Goal: Task Accomplishment & Management: Use online tool/utility

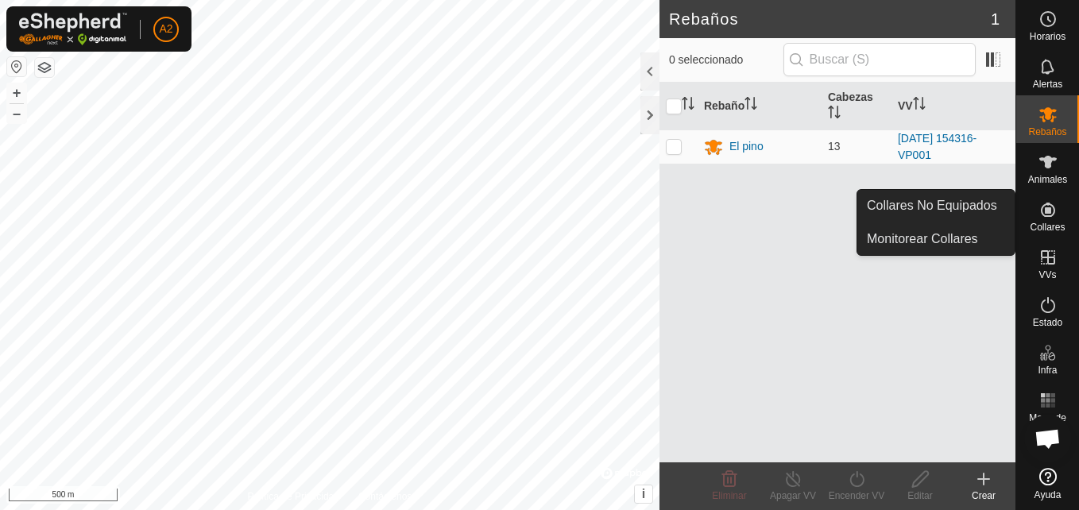
click at [1054, 219] on es-neckbands-svg-icon at bounding box center [1048, 209] width 29 height 25
click at [1048, 219] on es-neckbands-svg-icon at bounding box center [1048, 209] width 29 height 25
click at [949, 195] on link "Collares No Equipados" at bounding box center [935, 206] width 157 height 32
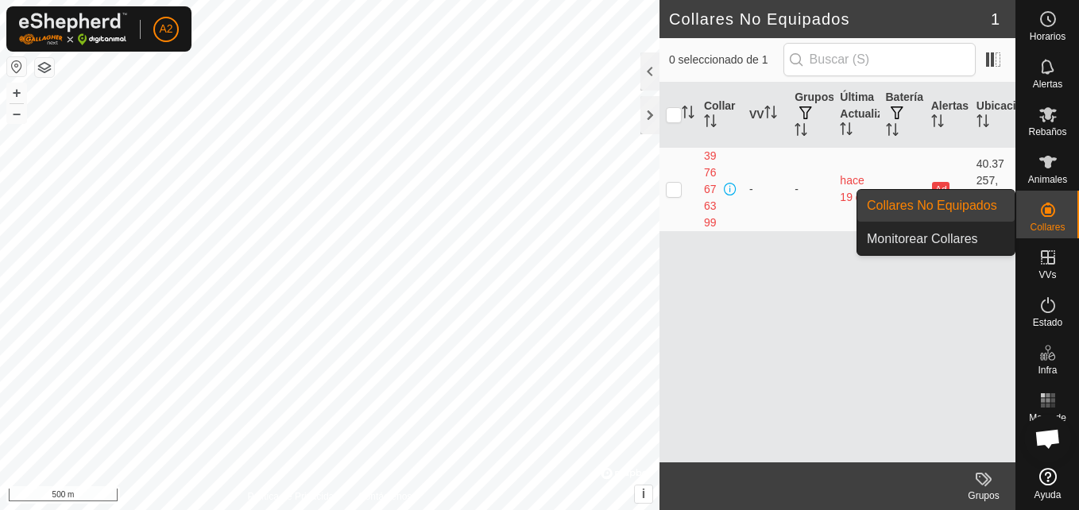
click at [1054, 217] on icon at bounding box center [1047, 209] width 19 height 19
click at [958, 247] on link "Monitorear Collares" at bounding box center [935, 239] width 157 height 32
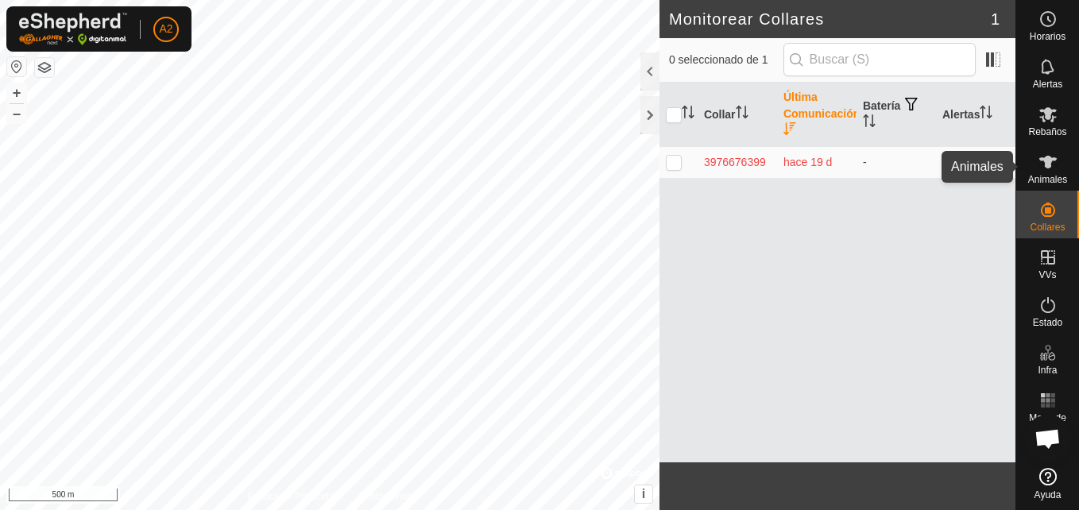
click at [1042, 152] on es-animals-svg-icon at bounding box center [1048, 161] width 29 height 25
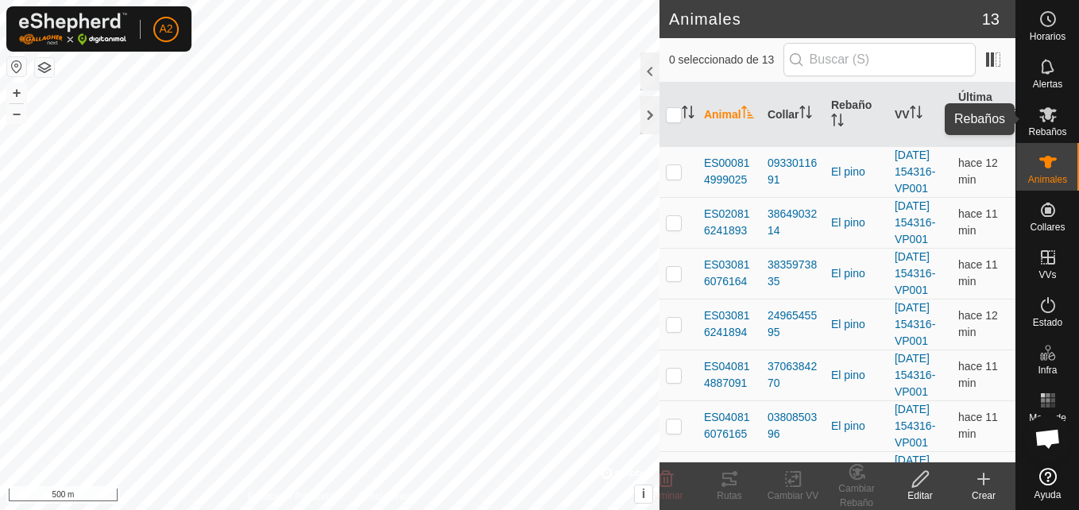
click at [1049, 114] on icon at bounding box center [1047, 114] width 17 height 15
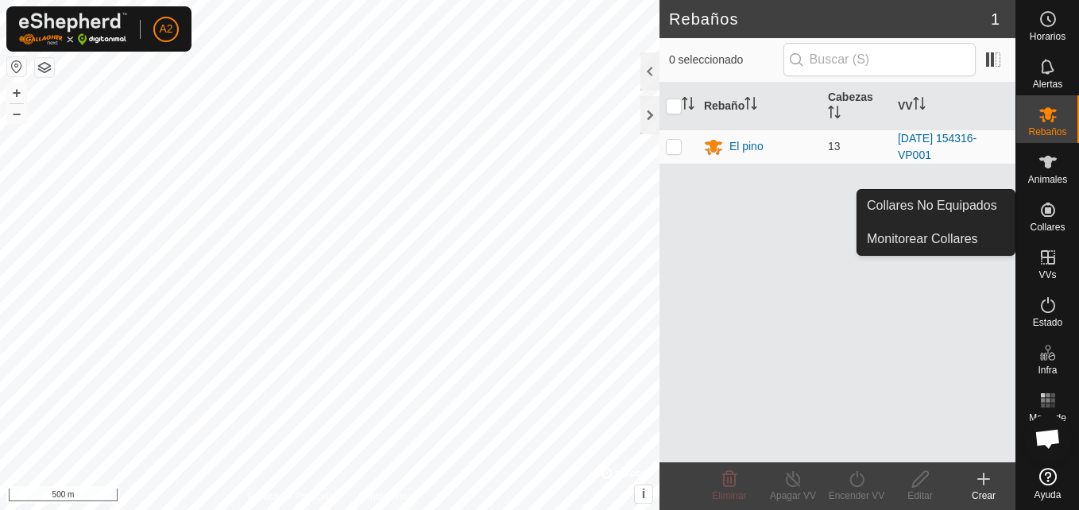
click at [1045, 218] on icon at bounding box center [1047, 209] width 19 height 19
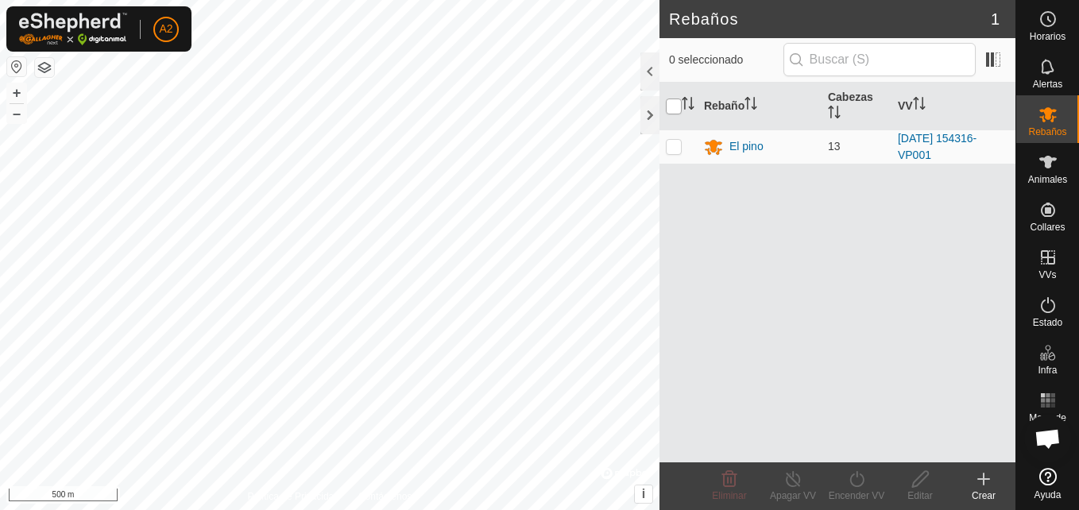
click at [675, 104] on input "checkbox" at bounding box center [674, 107] width 16 height 16
checkbox input "true"
click at [675, 104] on input "checkbox" at bounding box center [674, 107] width 16 height 16
checkbox input "false"
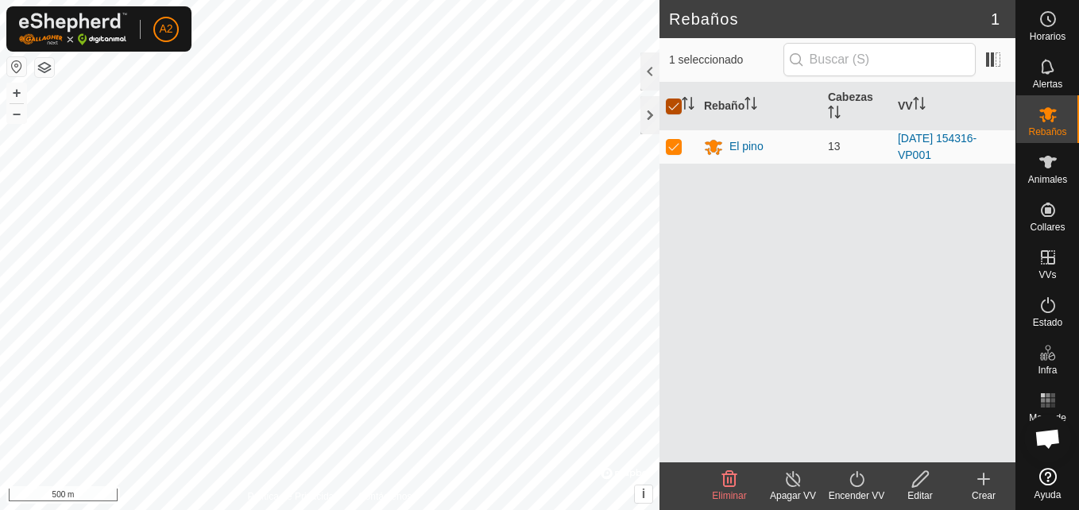
checkbox input "false"
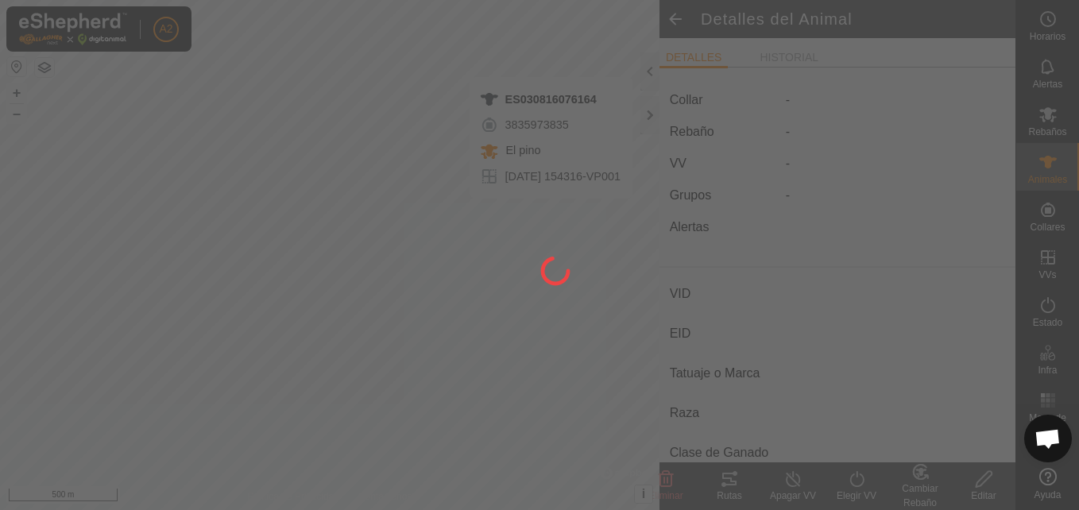
click at [586, 61] on div at bounding box center [539, 255] width 1079 height 510
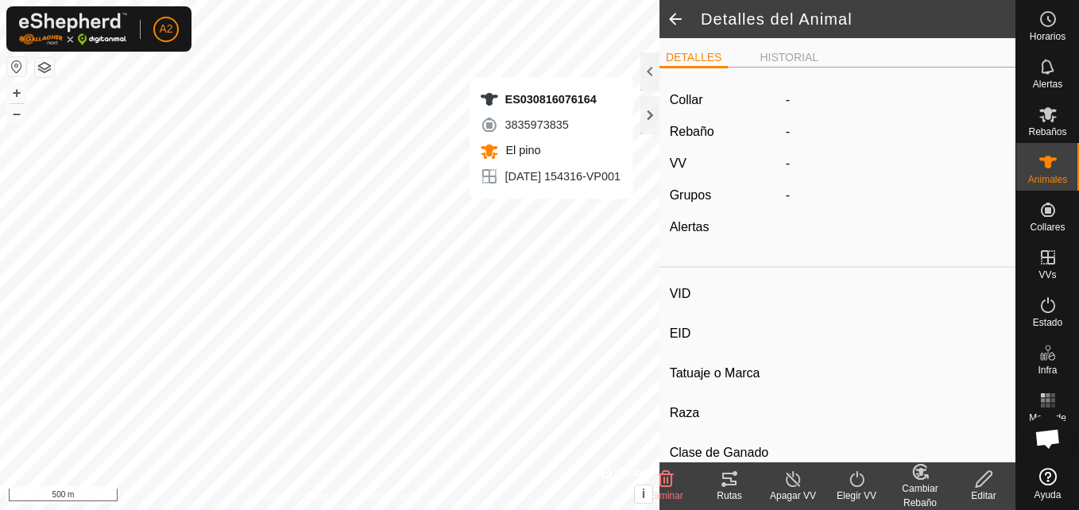
type input "ES030816076164"
type input "-"
type input "ANGUS"
type input "-"
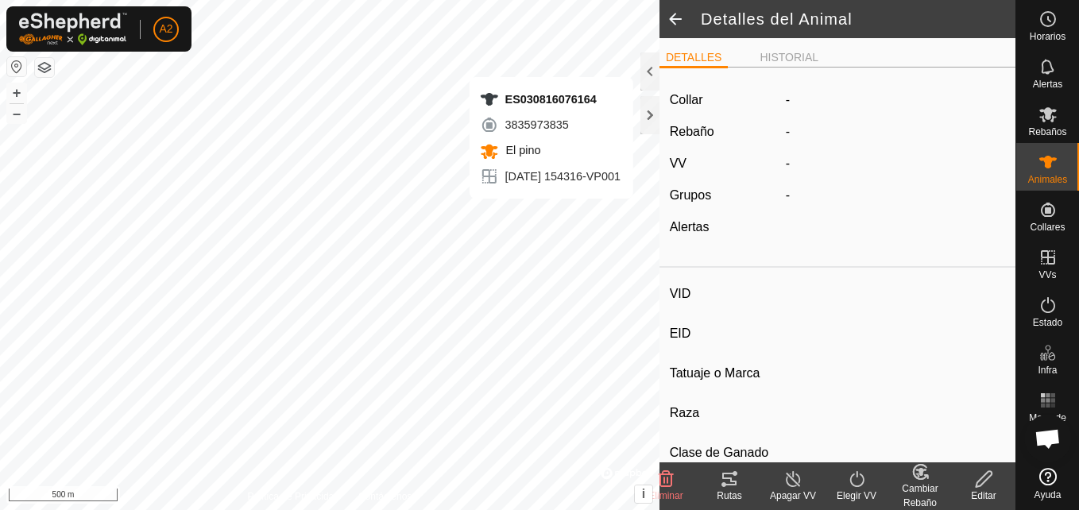
type input "04/2023"
type input "2 years 6 months"
type input "0 kg"
type input "-"
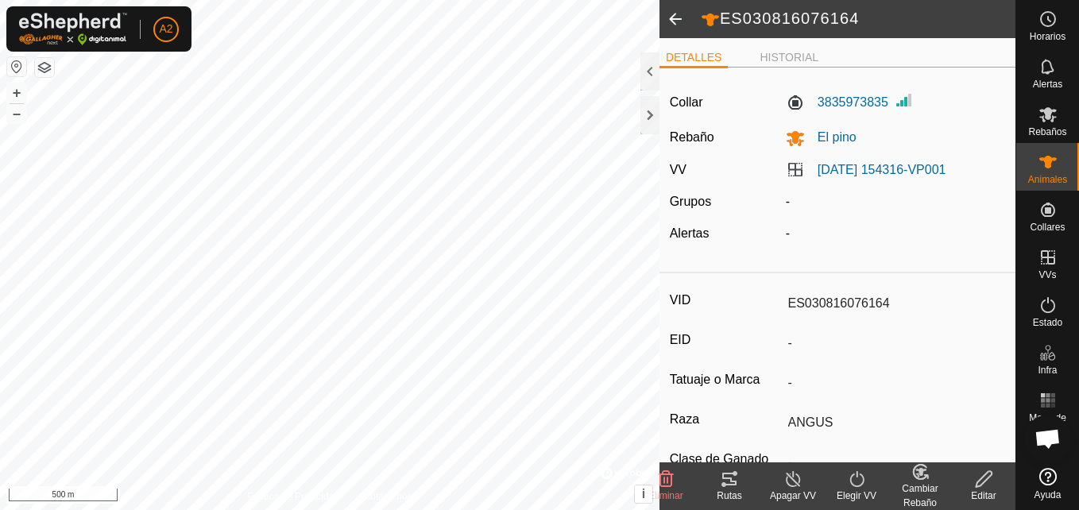
click at [676, 19] on span at bounding box center [675, 19] width 32 height 38
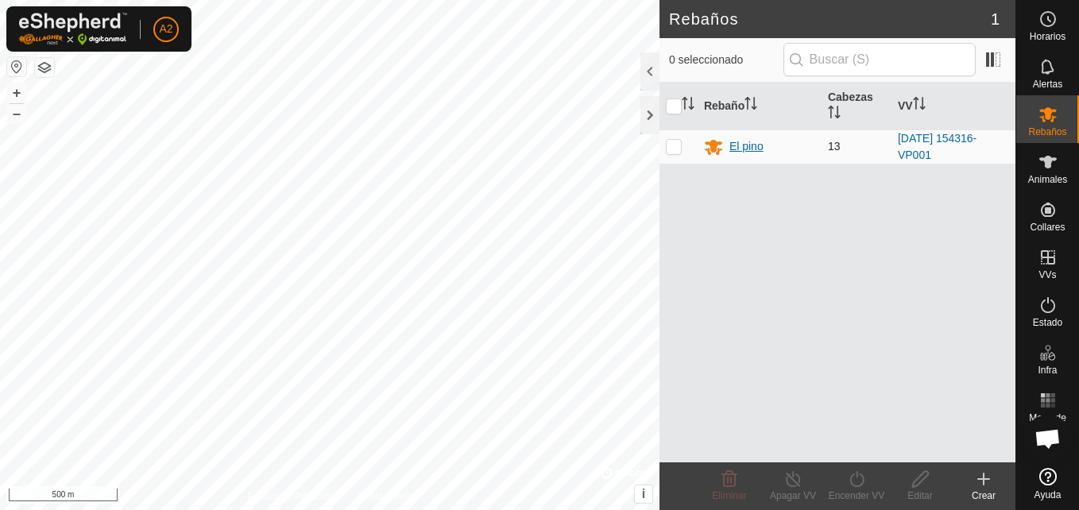
click at [737, 146] on div "El pino" at bounding box center [746, 146] width 34 height 17
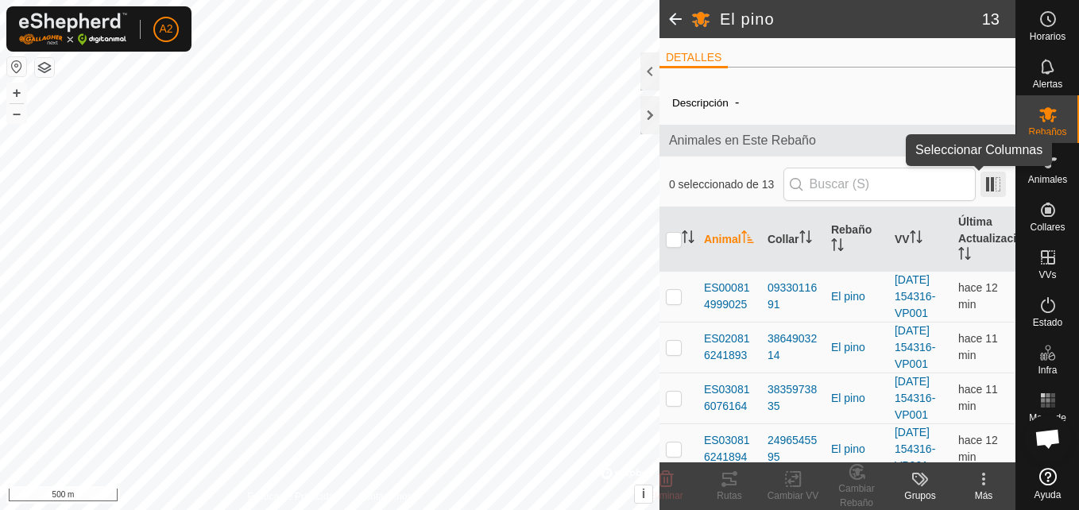
click at [991, 181] on span at bounding box center [992, 184] width 25 height 25
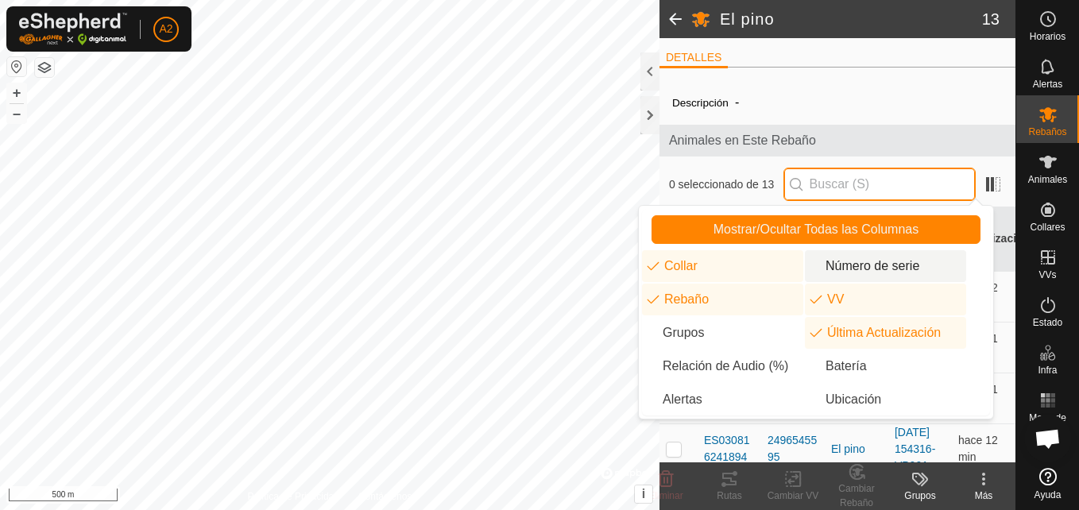
drag, startPoint x: 884, startPoint y: 195, endPoint x: 734, endPoint y: 258, distance: 162.8
click at [858, 275] on body "A2 Horarios Alertas Rebaños Animales Collares VVs Estado Infra Mapa de Calor Ay…" at bounding box center [539, 255] width 1079 height 510
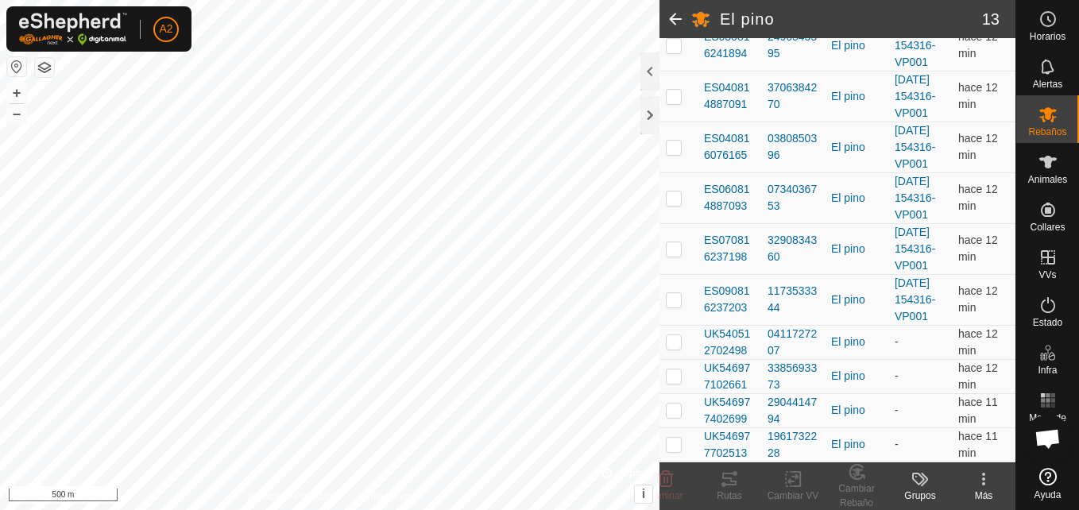
scroll to position [554, 0]
click at [667, 141] on p-checkbox at bounding box center [674, 147] width 16 height 13
click at [990, 492] on div "Más" at bounding box center [984, 496] width 64 height 14
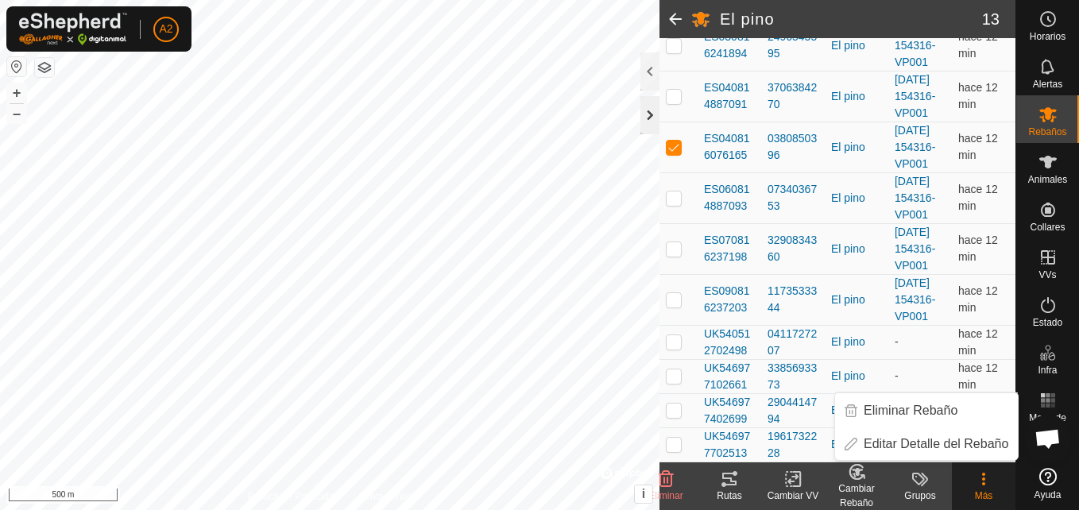
click at [644, 120] on div at bounding box center [649, 115] width 19 height 38
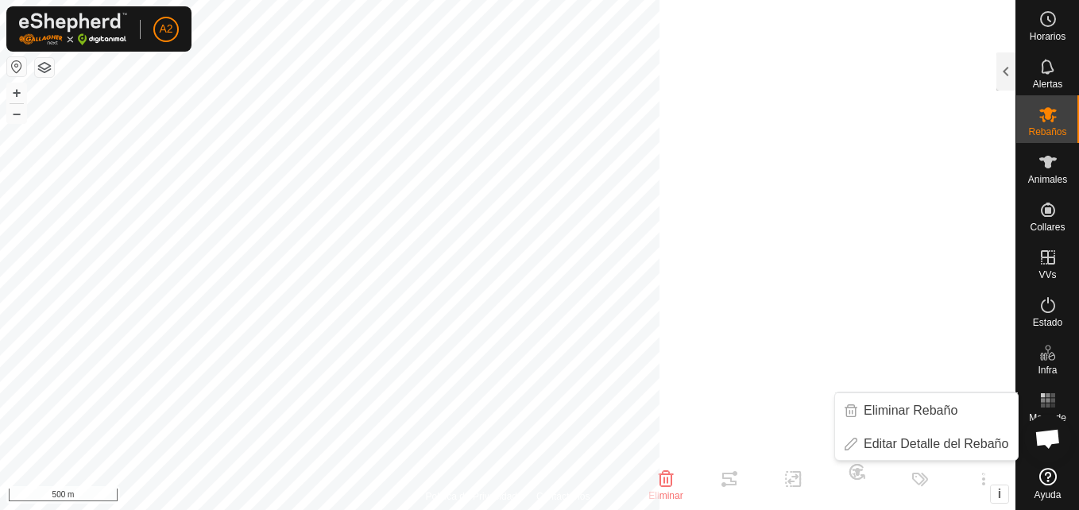
scroll to position [628, 0]
click at [1014, 68] on div at bounding box center [1005, 71] width 19 height 38
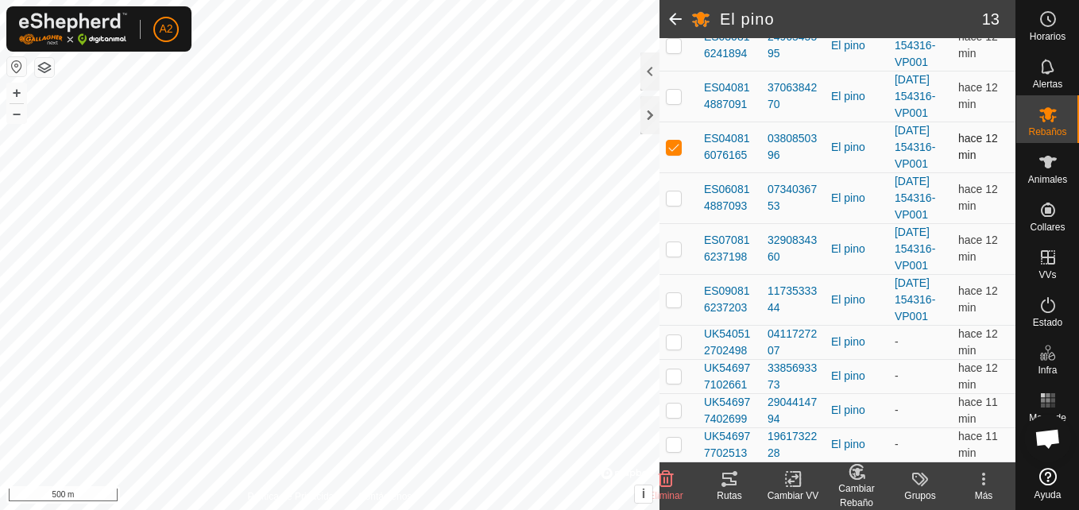
click at [677, 122] on td at bounding box center [678, 147] width 38 height 51
checkbox input "false"
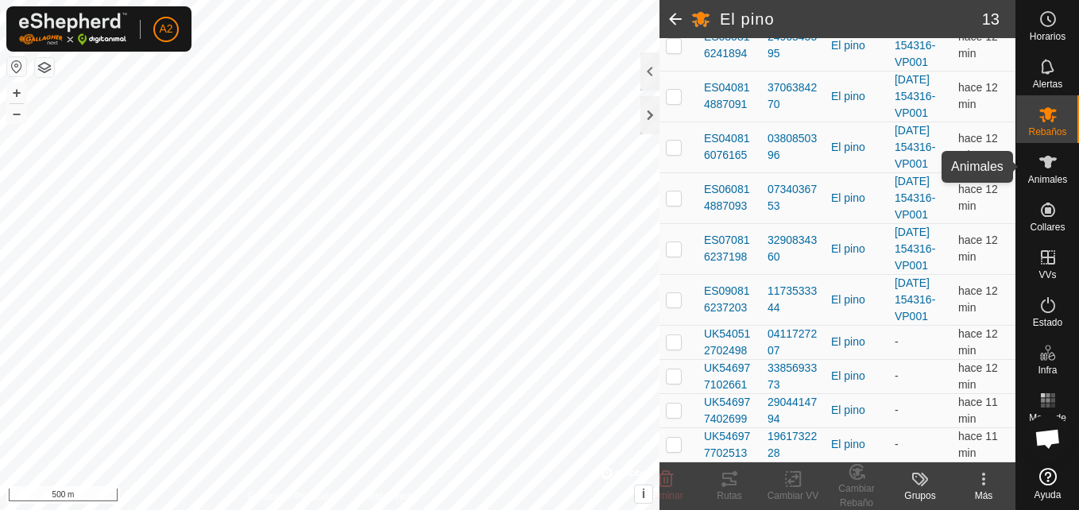
click at [1050, 171] on icon at bounding box center [1047, 162] width 19 height 19
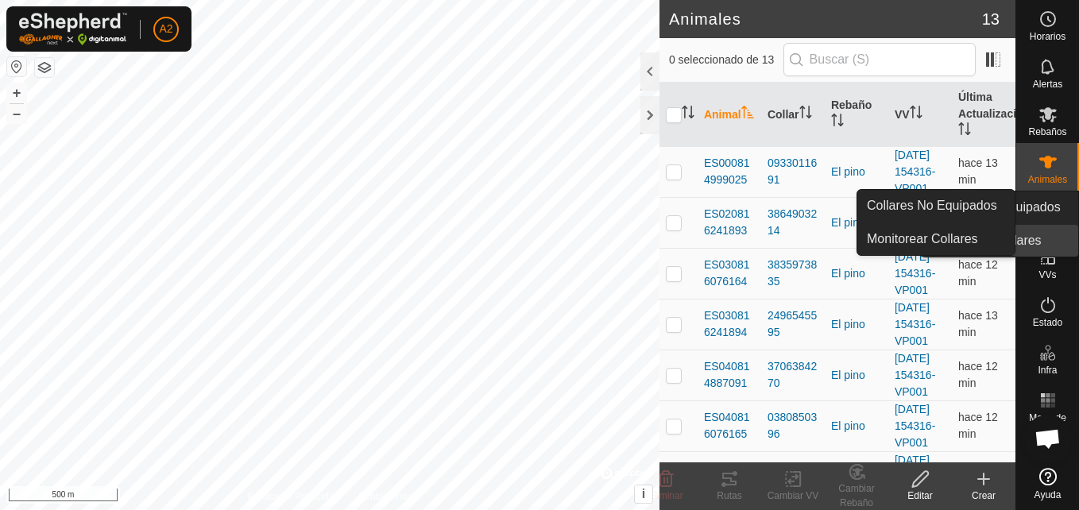
click at [1054, 222] on span "Collares" at bounding box center [1047, 227] width 35 height 10
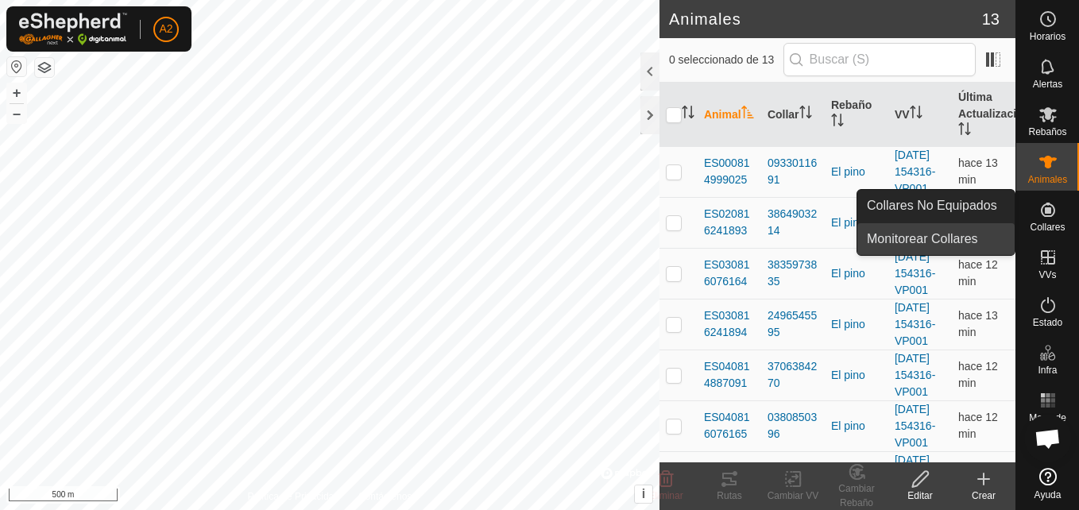
click at [967, 249] on link "Monitorear Collares" at bounding box center [935, 239] width 157 height 32
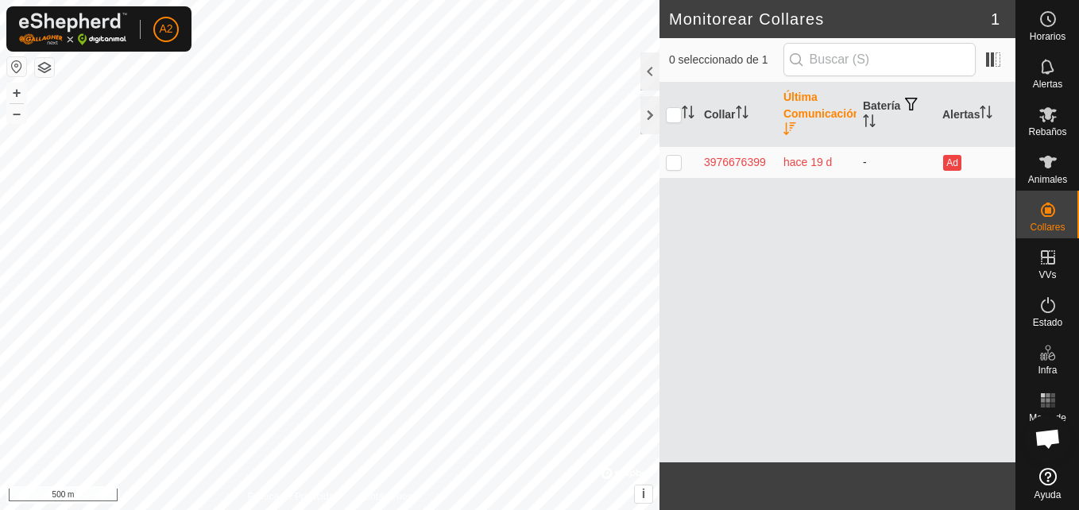
click at [672, 160] on p-checkbox at bounding box center [674, 162] width 16 height 13
checkbox input "true"
click at [672, 160] on p-checkbox at bounding box center [674, 162] width 16 height 13
checkbox input "false"
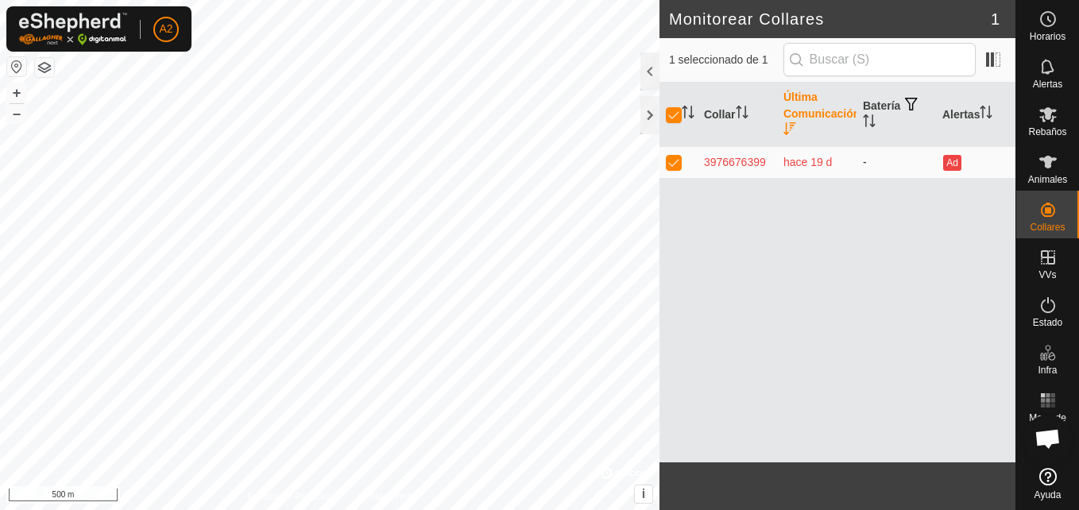
checkbox input "false"
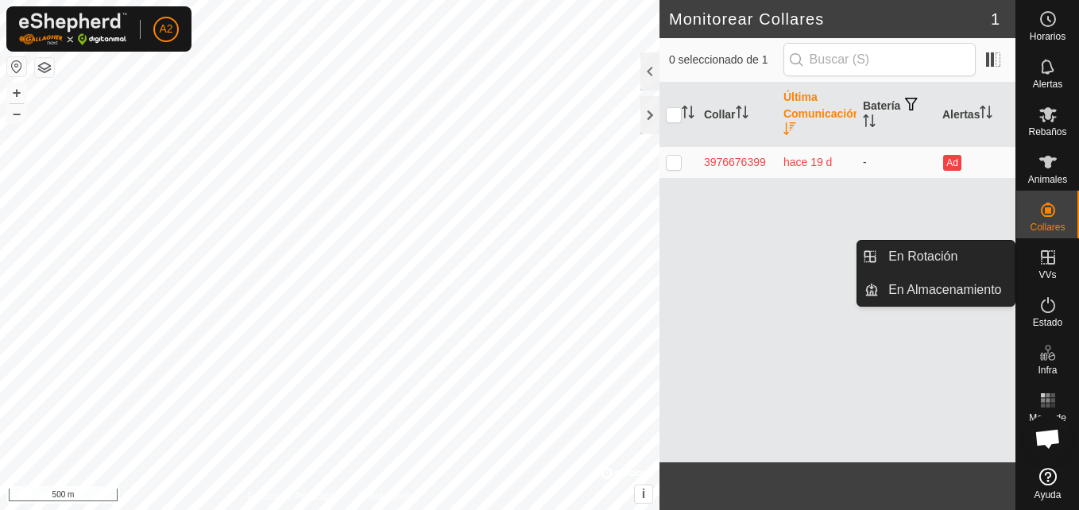
click at [1052, 263] on icon at bounding box center [1048, 257] width 14 height 14
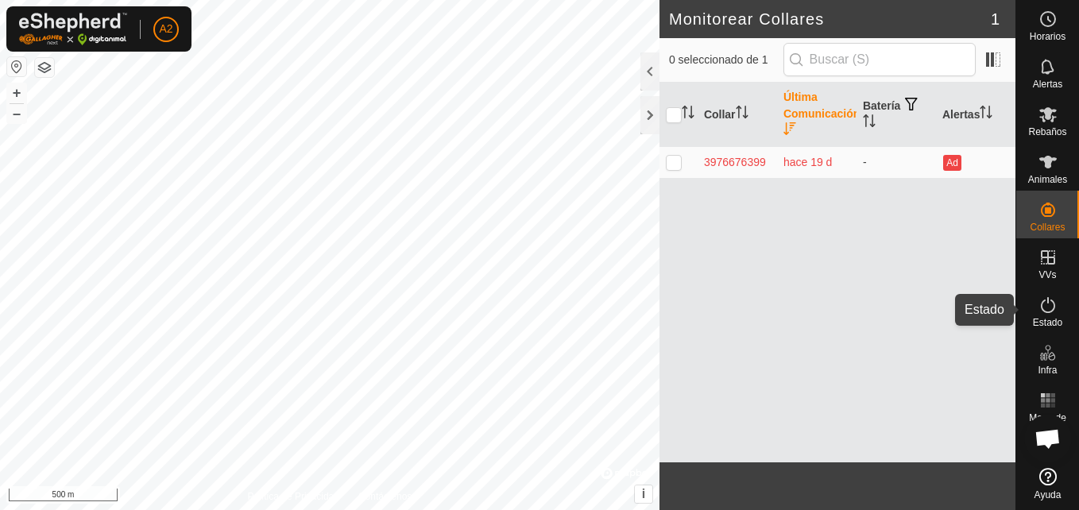
click at [1046, 319] on span "Estado" at bounding box center [1047, 323] width 29 height 10
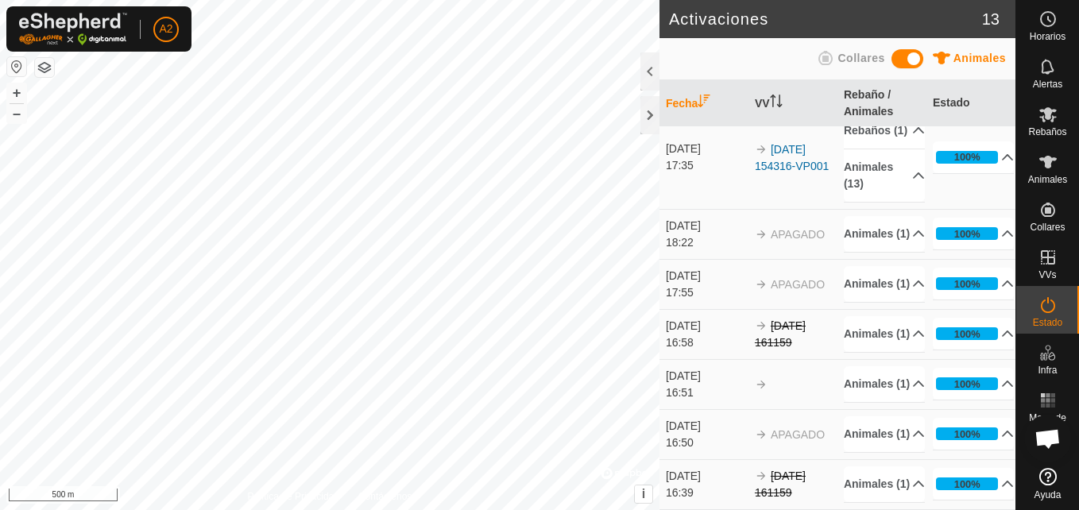
scroll to position [591, 0]
click at [837, 409] on td "Animales (1) (Eliminado)" at bounding box center [881, 434] width 89 height 50
click at [791, 428] on span "APAGADO" at bounding box center [798, 434] width 54 height 13
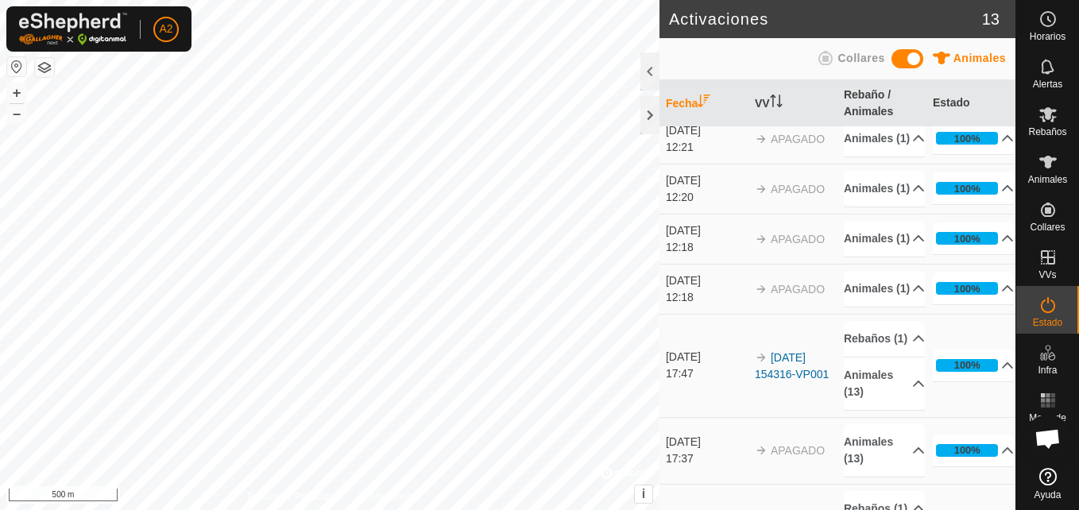
scroll to position [0, 0]
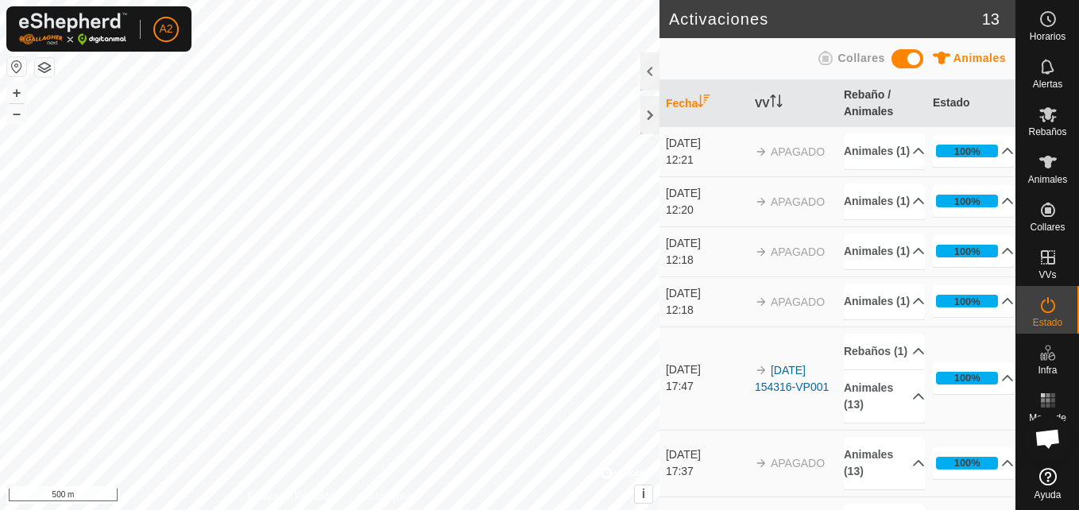
click at [788, 158] on span "APAGADO" at bounding box center [798, 151] width 54 height 13
click at [697, 152] on div "[DATE]" at bounding box center [706, 143] width 81 height 17
click at [889, 159] on p-accordion-header "Animales (1)" at bounding box center [884, 151] width 81 height 36
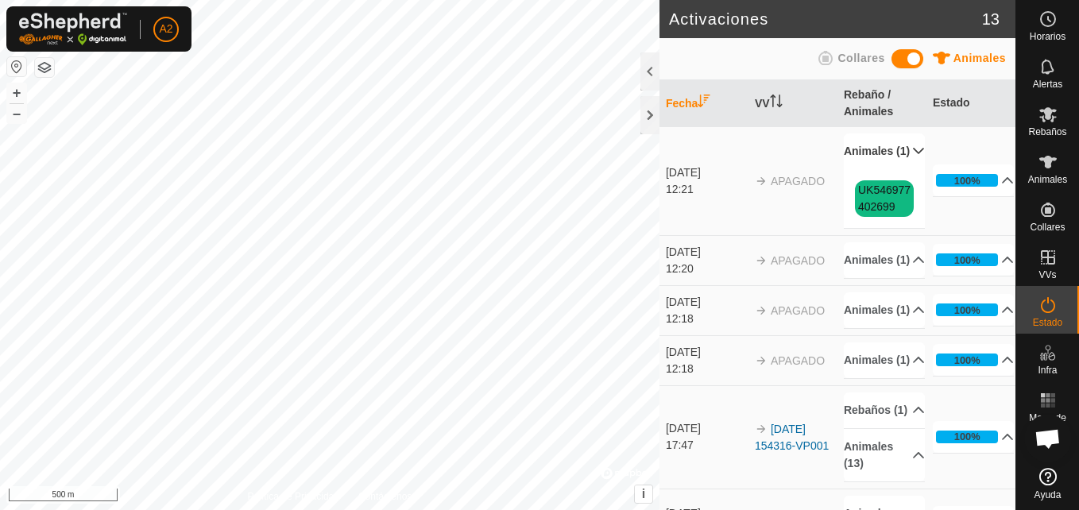
click at [889, 159] on p-accordion-header "Animales (1)" at bounding box center [884, 151] width 81 height 36
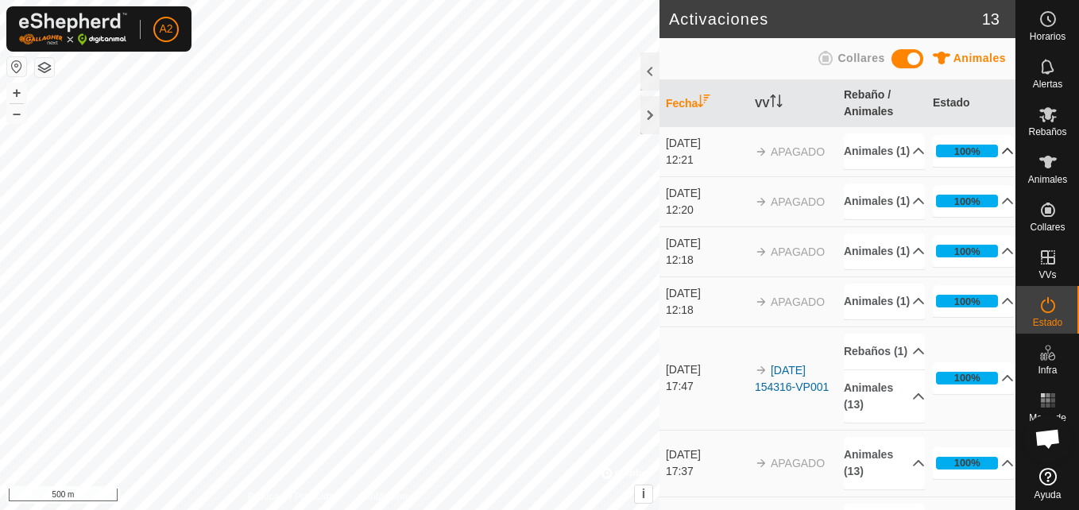
click at [989, 160] on p-accordion-header "100%" at bounding box center [973, 151] width 81 height 32
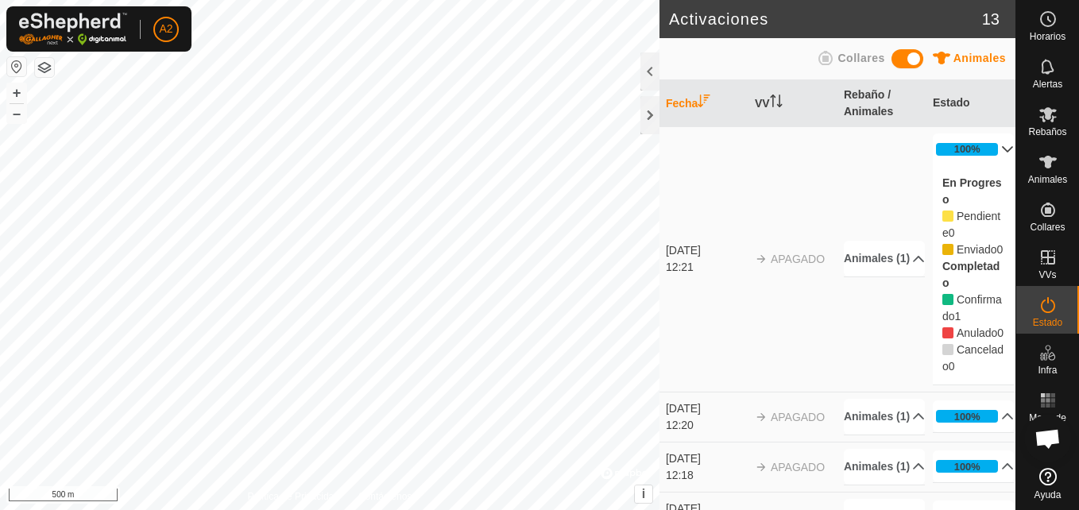
click at [988, 153] on p-accordion-header "100%" at bounding box center [973, 149] width 81 height 32
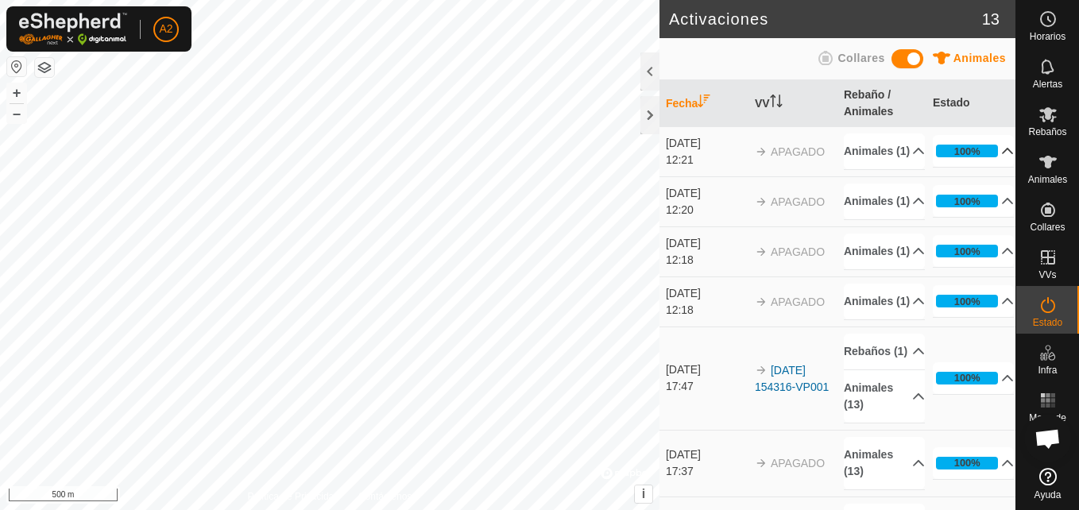
scroll to position [591, 0]
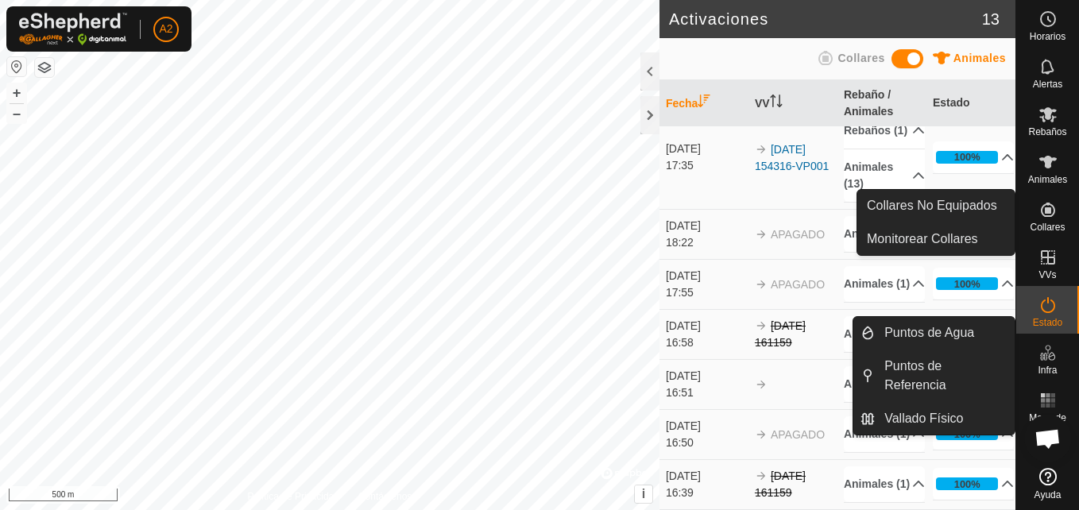
click at [1046, 212] on icon at bounding box center [1048, 210] width 14 height 14
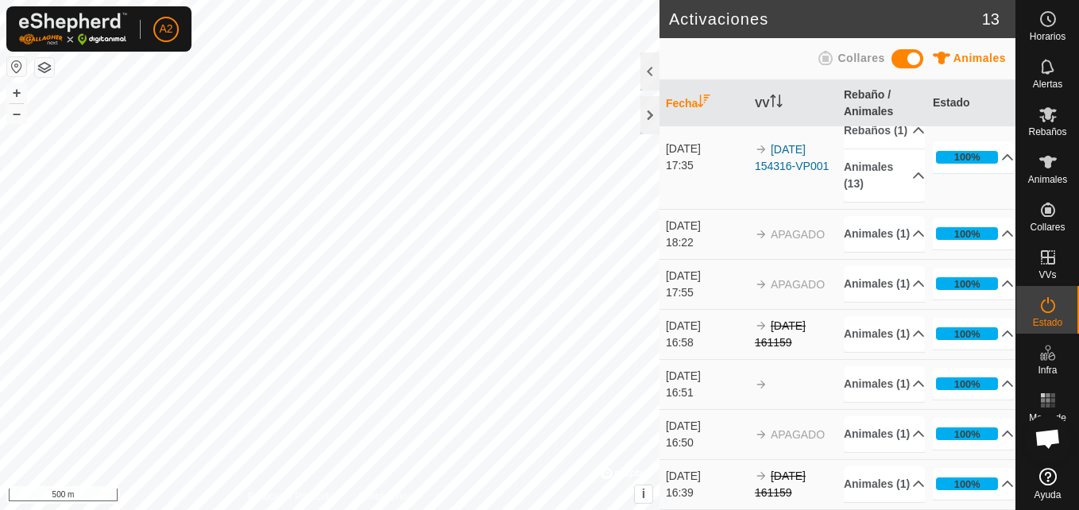
click at [912, 56] on span at bounding box center [907, 58] width 32 height 19
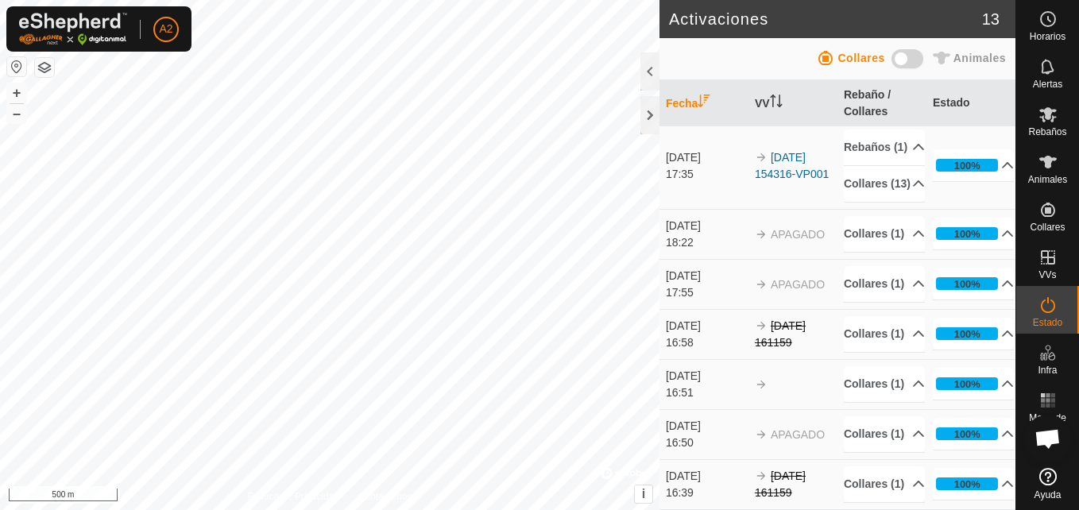
click at [912, 56] on span at bounding box center [907, 58] width 32 height 19
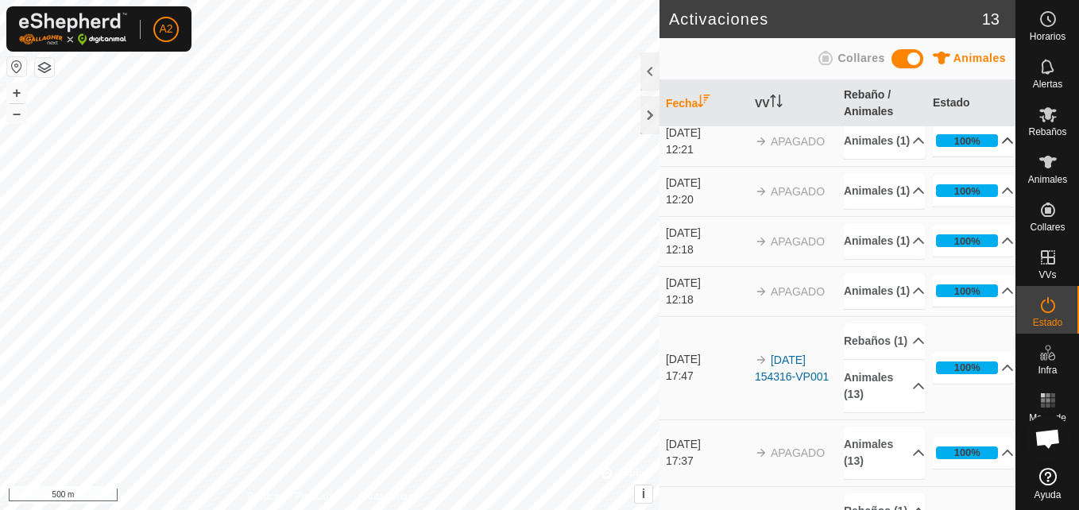
scroll to position [0, 0]
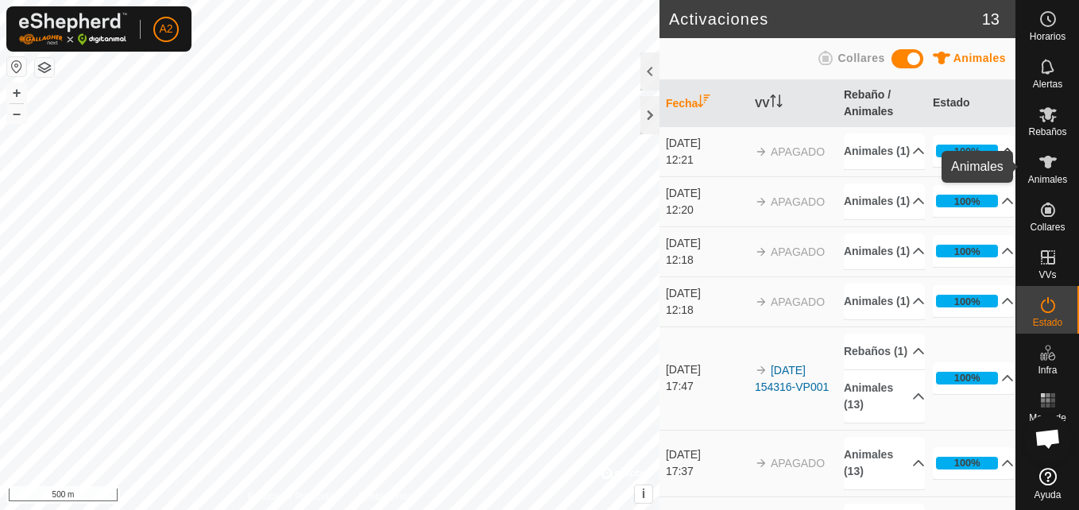
click at [1053, 168] on icon at bounding box center [1047, 162] width 19 height 19
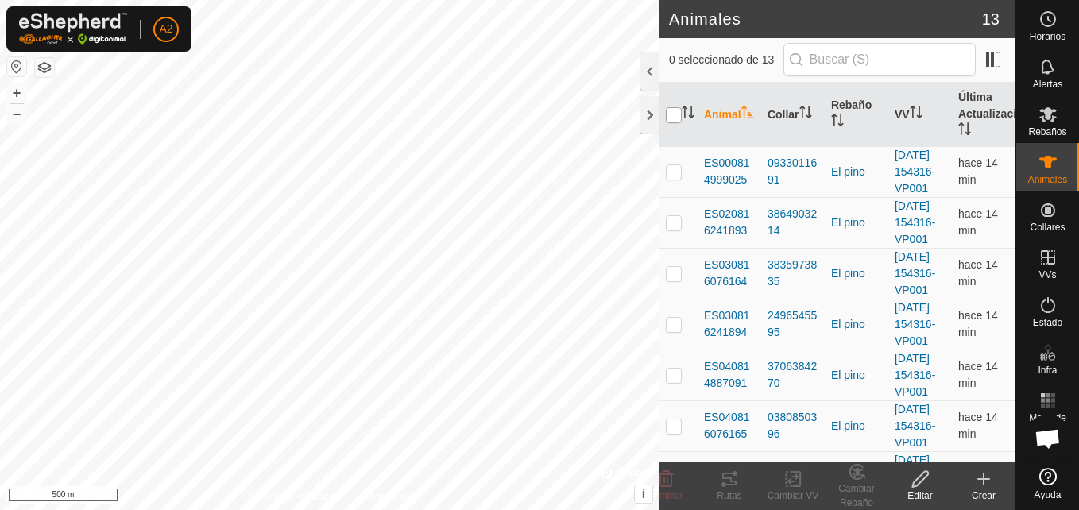
click at [678, 112] on input "checkbox" at bounding box center [674, 115] width 16 height 16
checkbox input "true"
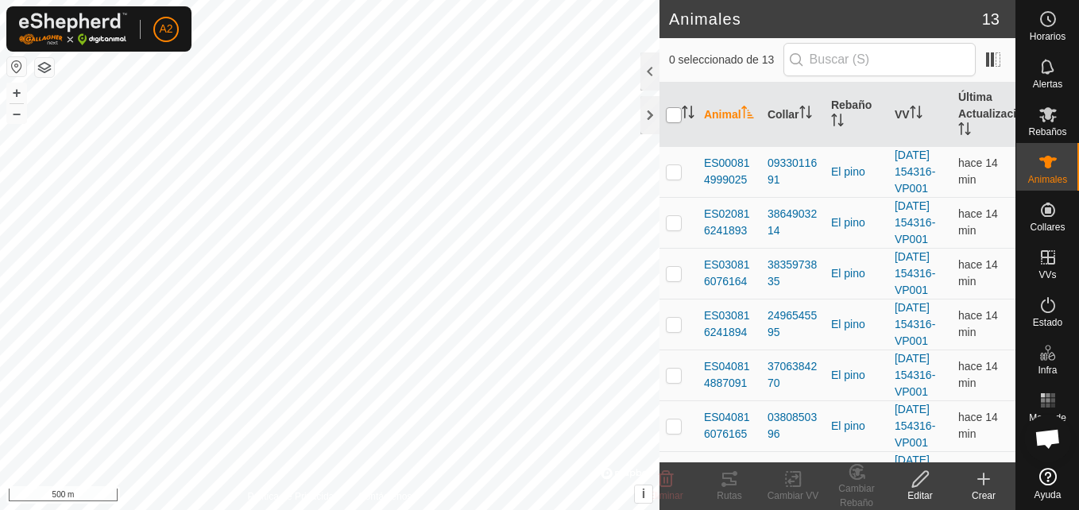
checkbox input "true"
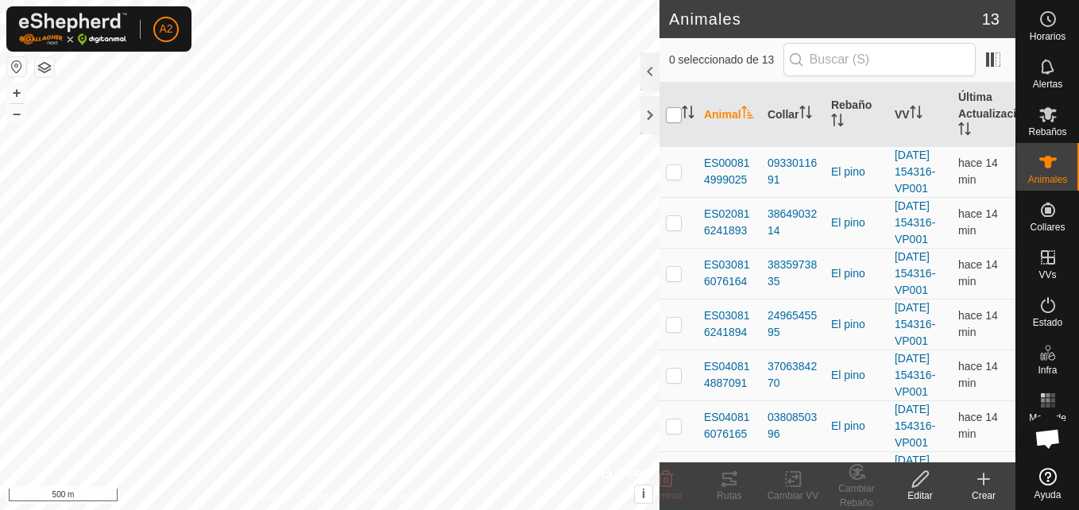
checkbox input "true"
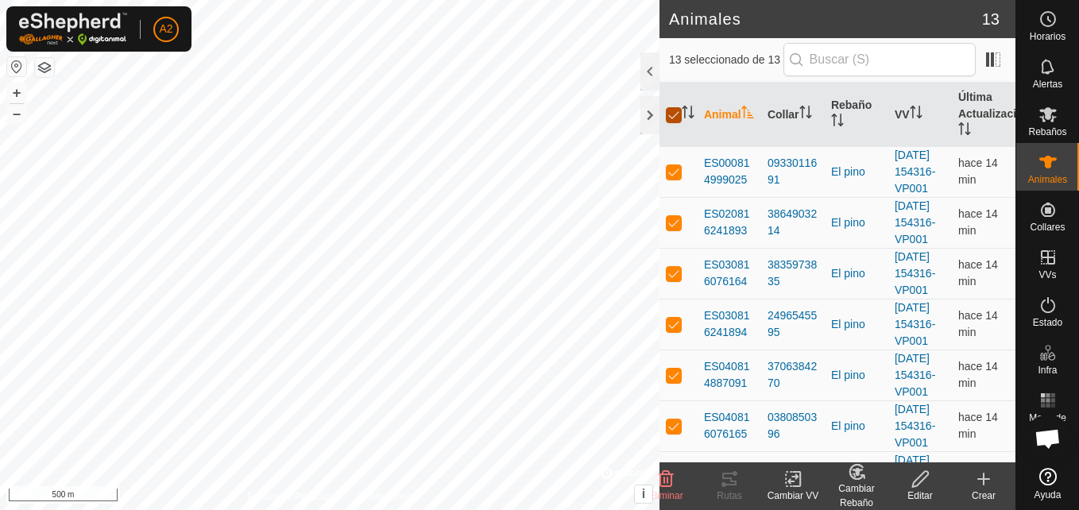
click at [675, 116] on input "checkbox" at bounding box center [674, 115] width 16 height 16
checkbox input "false"
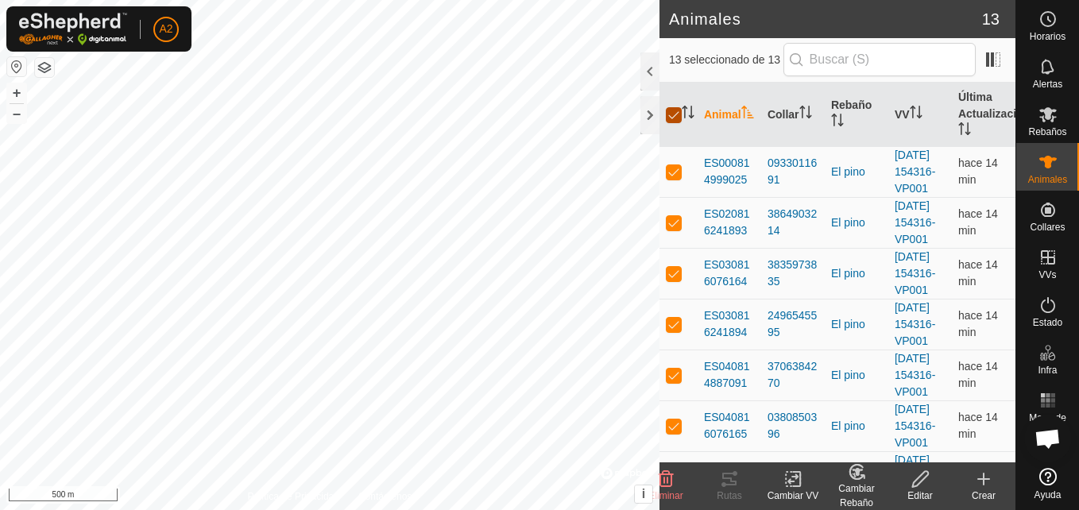
checkbox input "false"
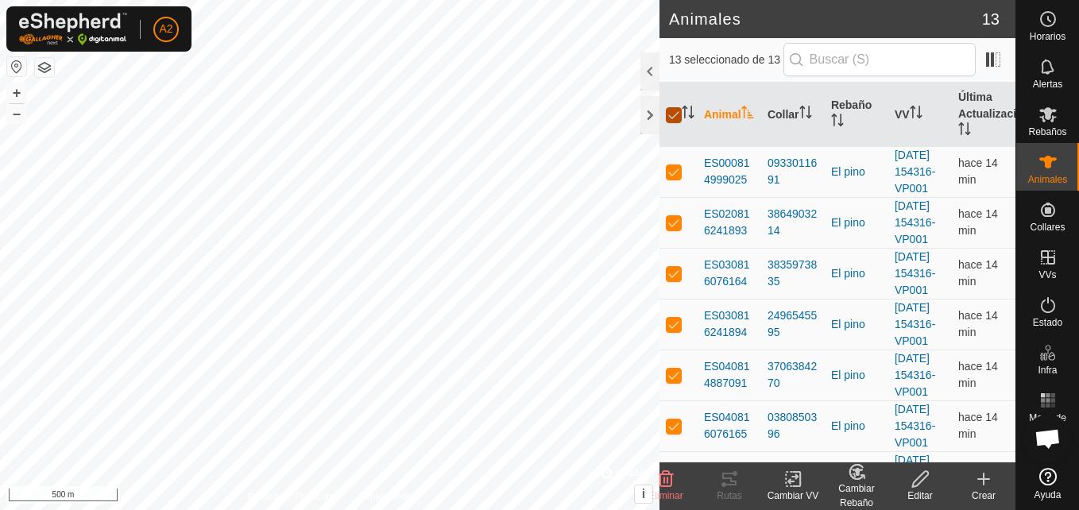
checkbox input "false"
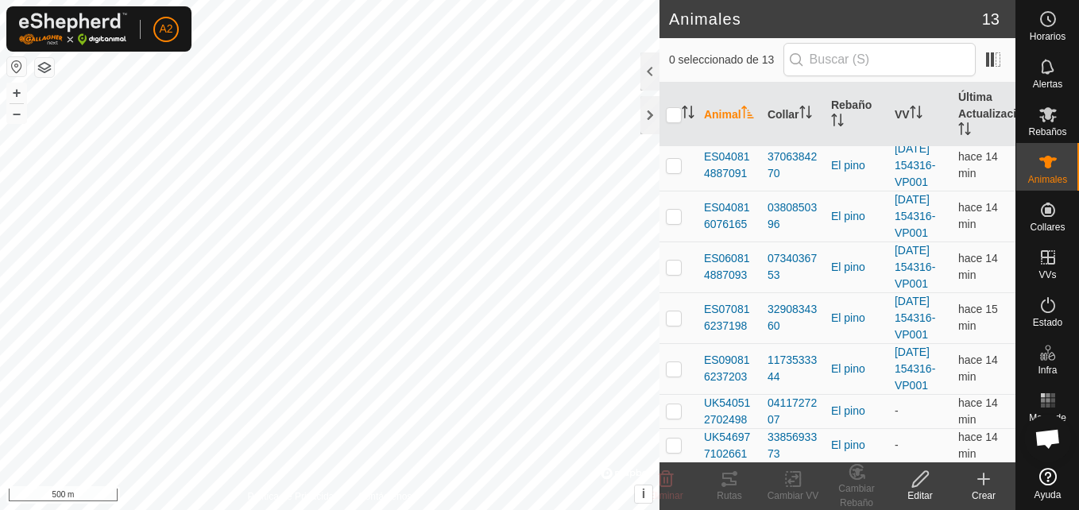
scroll to position [429, 0]
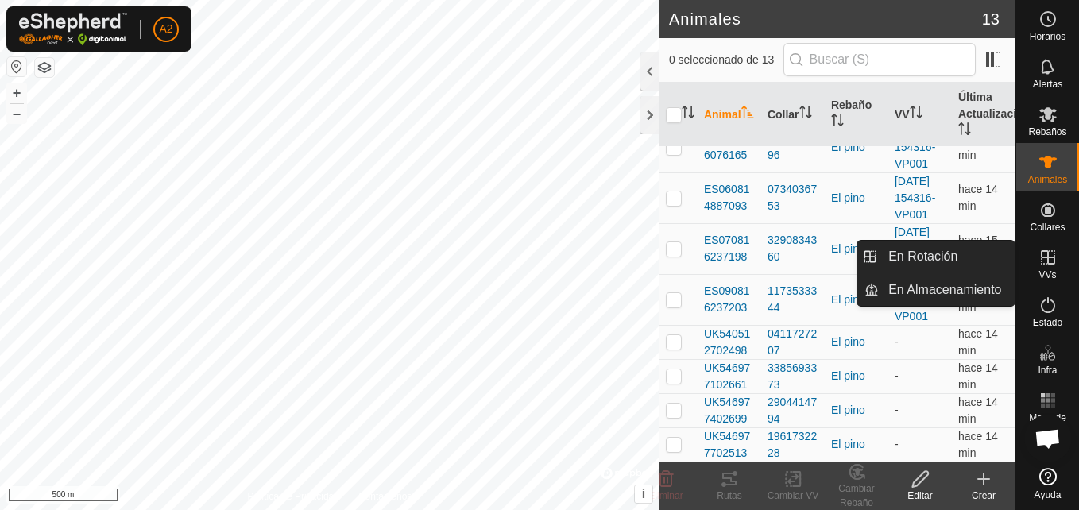
click at [1047, 273] on span "VVs" at bounding box center [1046, 275] width 17 height 10
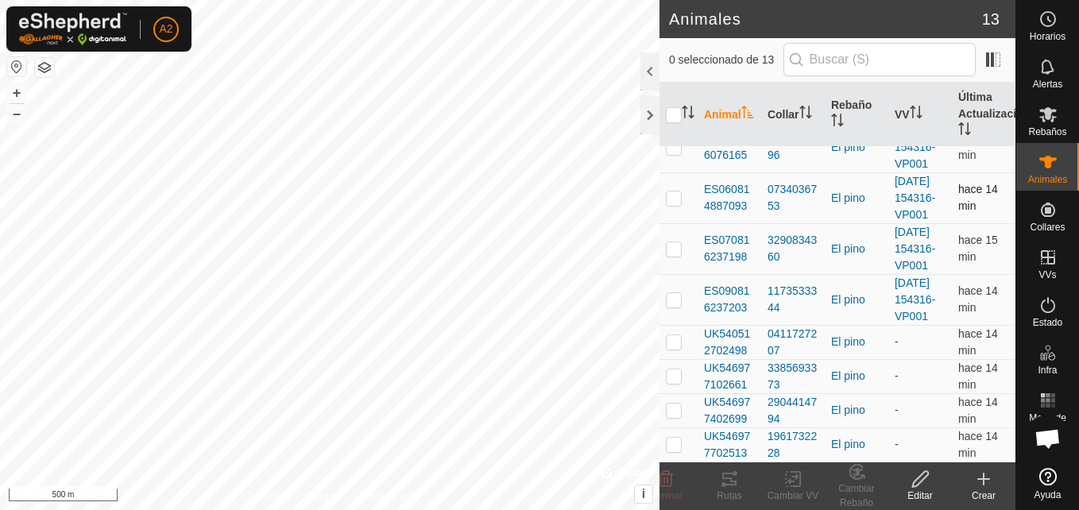
click at [679, 172] on td at bounding box center [678, 197] width 38 height 51
checkbox input "true"
click at [674, 242] on p-checkbox at bounding box center [674, 248] width 16 height 13
checkbox input "true"
click at [672, 191] on p-checkbox at bounding box center [674, 197] width 16 height 13
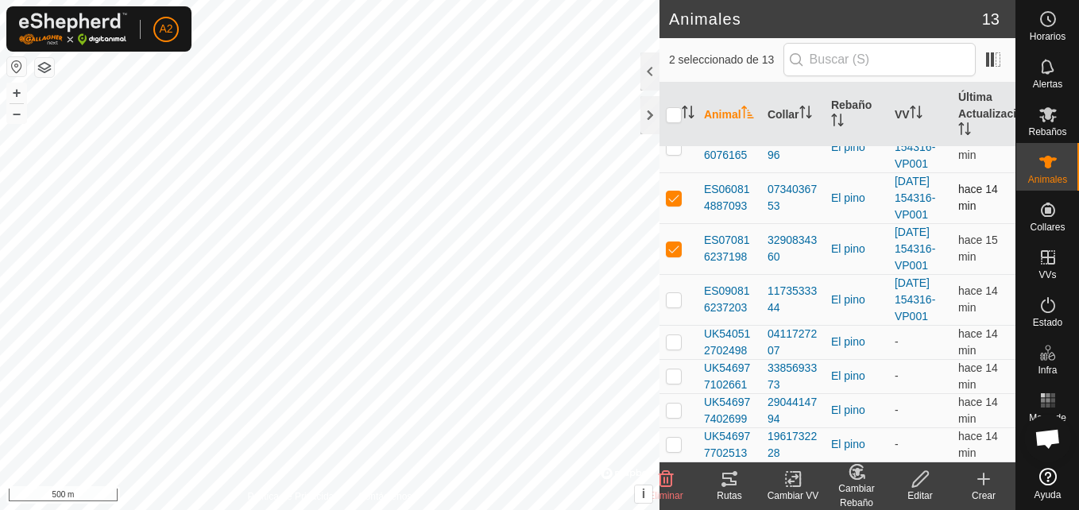
checkbox input "false"
click at [675, 242] on p-checkbox at bounding box center [674, 248] width 16 height 13
checkbox input "false"
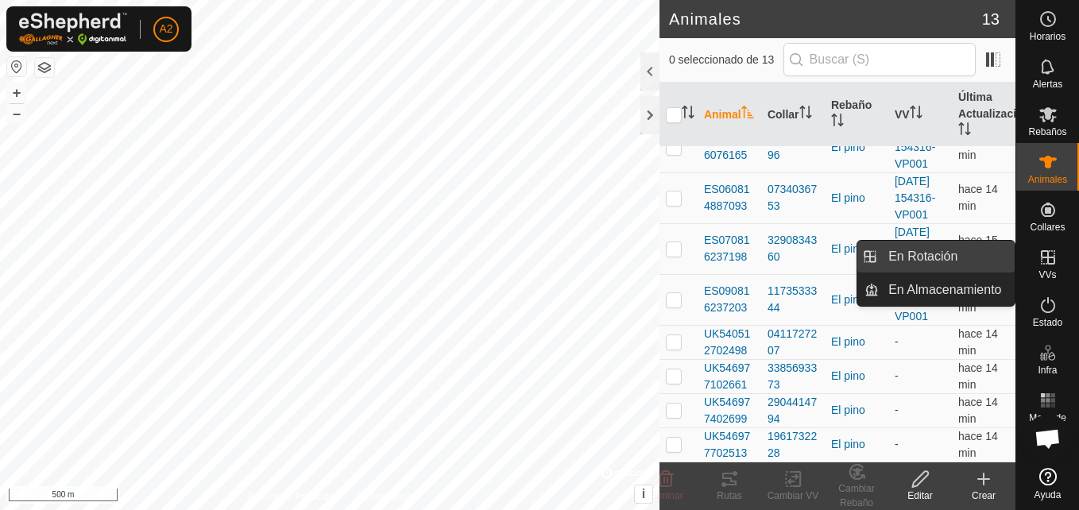
click at [965, 252] on link "En Rotación" at bounding box center [947, 257] width 136 height 32
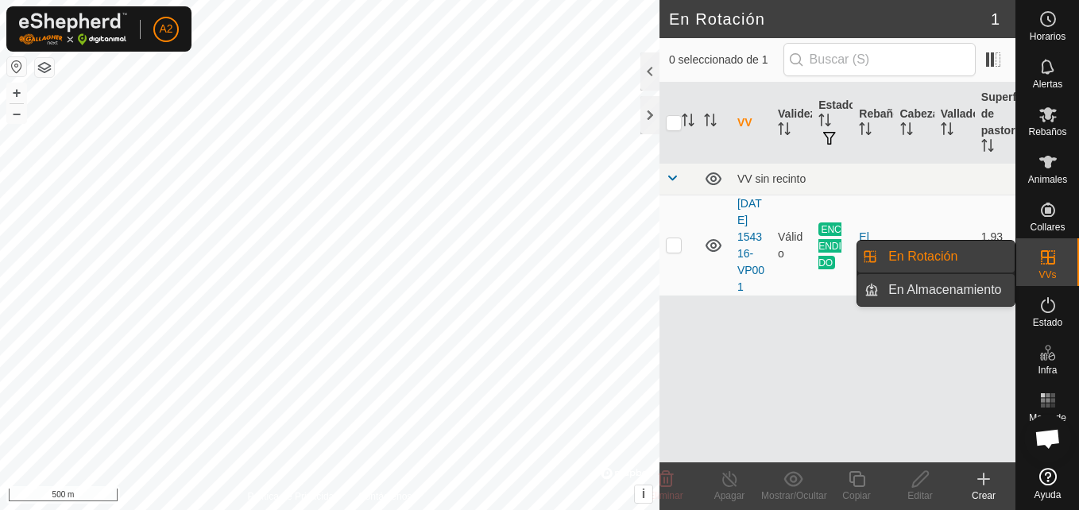
click at [971, 295] on link "En Almacenamiento" at bounding box center [947, 290] width 136 height 32
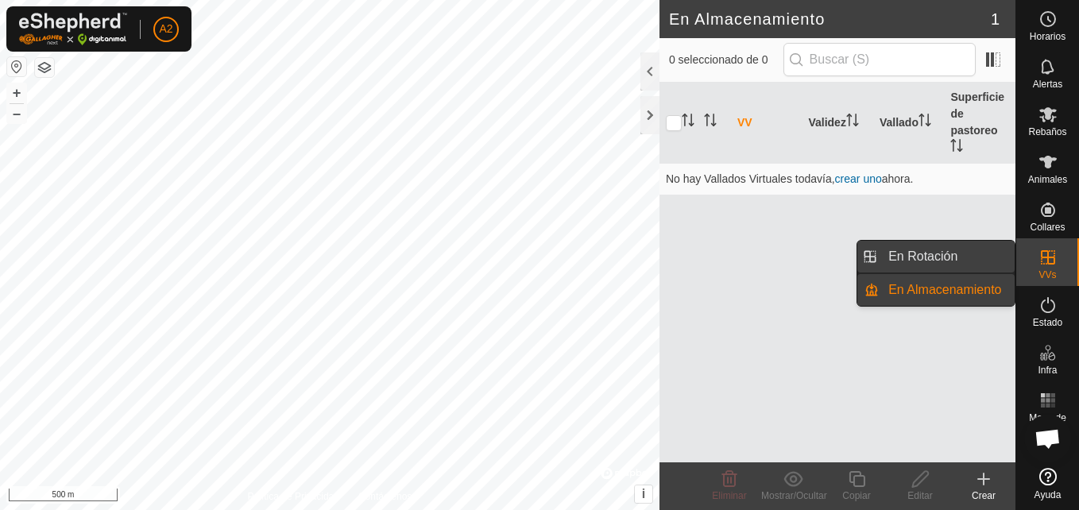
click at [963, 259] on link "En Rotación" at bounding box center [947, 257] width 136 height 32
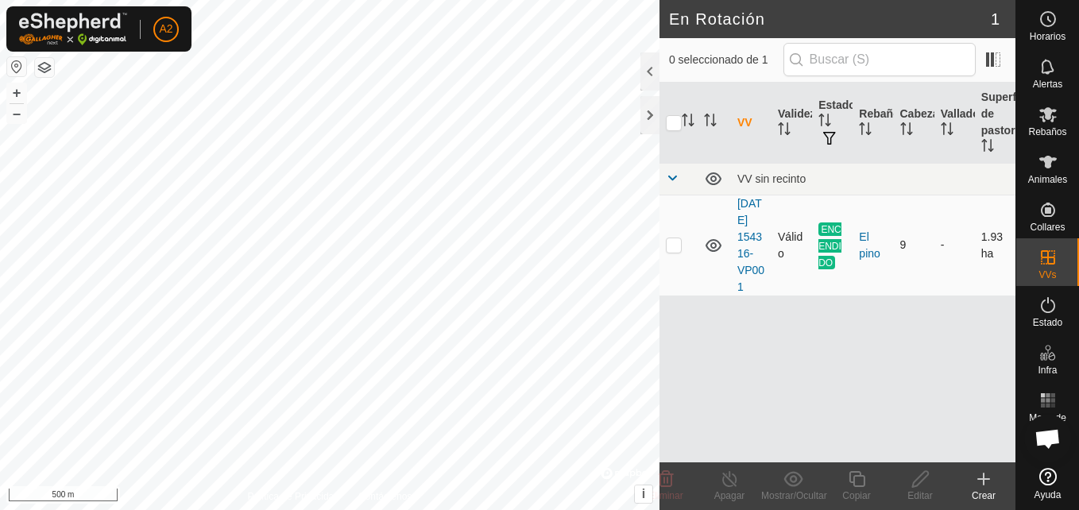
click at [675, 263] on td at bounding box center [678, 245] width 38 height 101
checkbox input "true"
click at [675, 263] on td at bounding box center [678, 245] width 38 height 101
checkbox input "false"
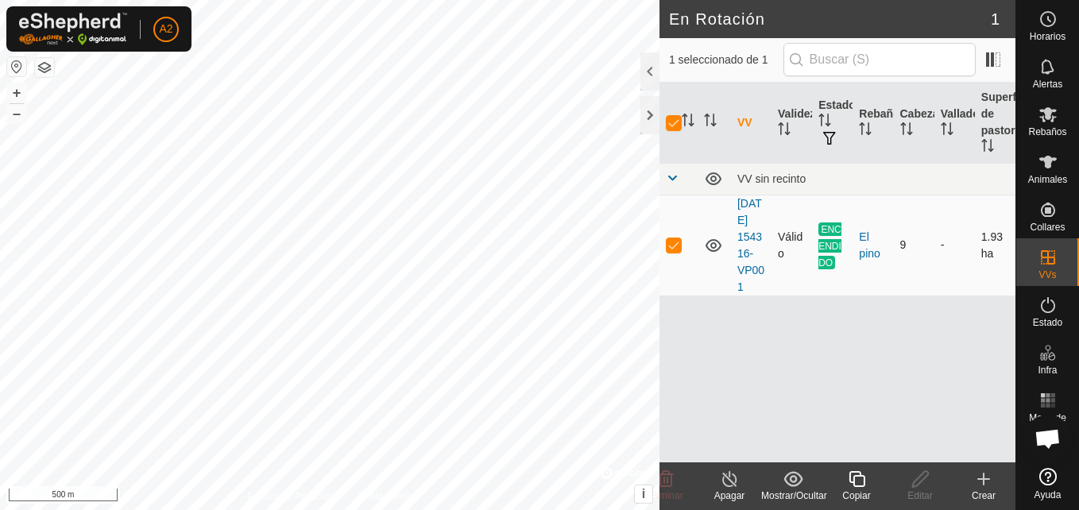
checkbox input "false"
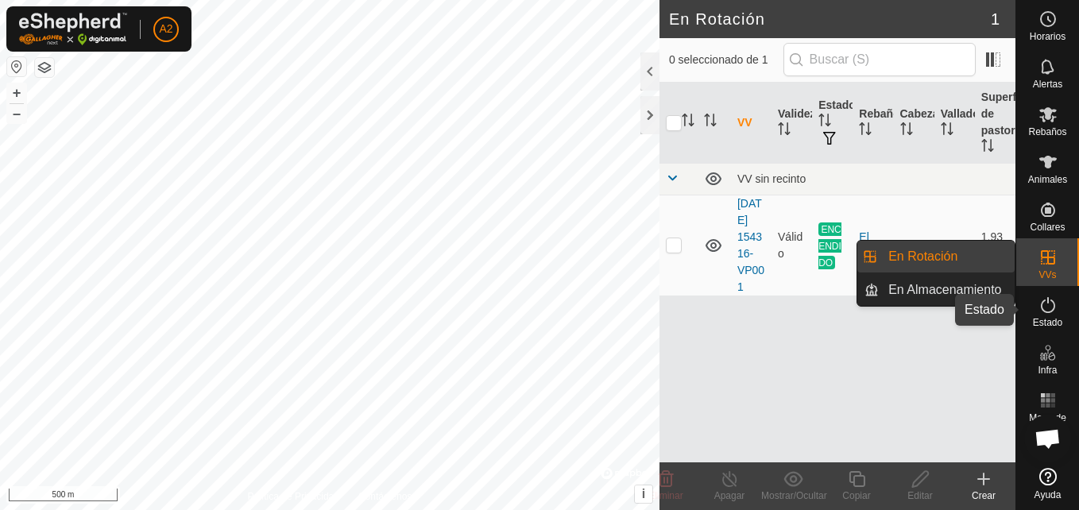
click at [1051, 315] on es-activation-svg-icon at bounding box center [1048, 304] width 29 height 25
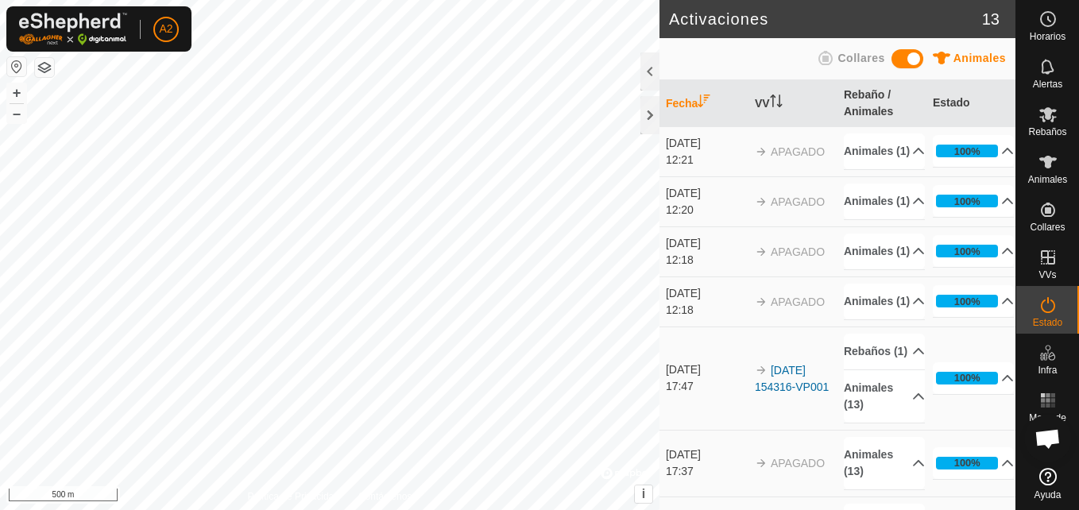
click at [1015, 135] on div "Horarios Alertas Rebaños Animales Collares VVs Estado Infra Mapa de Calor Ayuda" at bounding box center [1047, 255] width 64 height 510
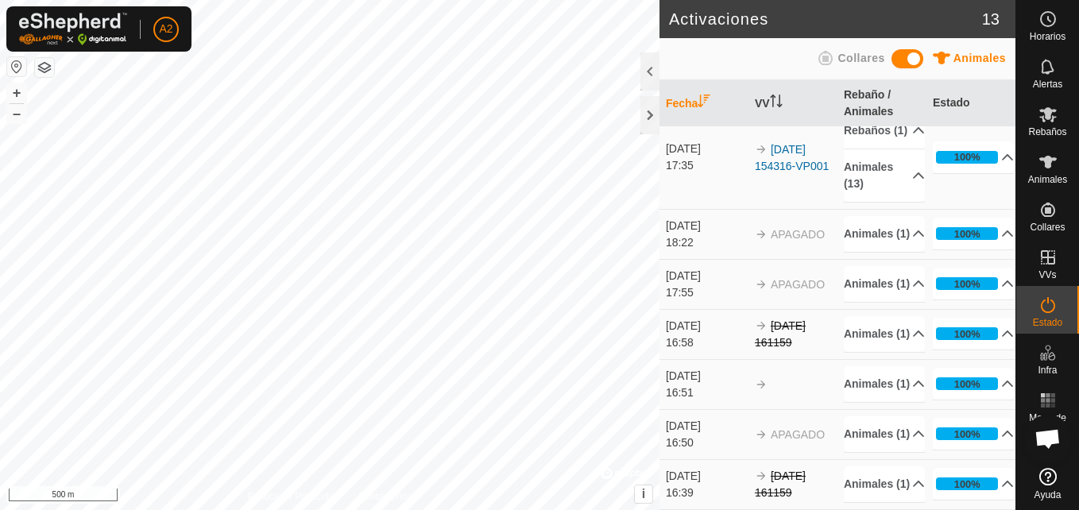
scroll to position [591, 0]
click at [767, 102] on th "VV" at bounding box center [792, 103] width 89 height 47
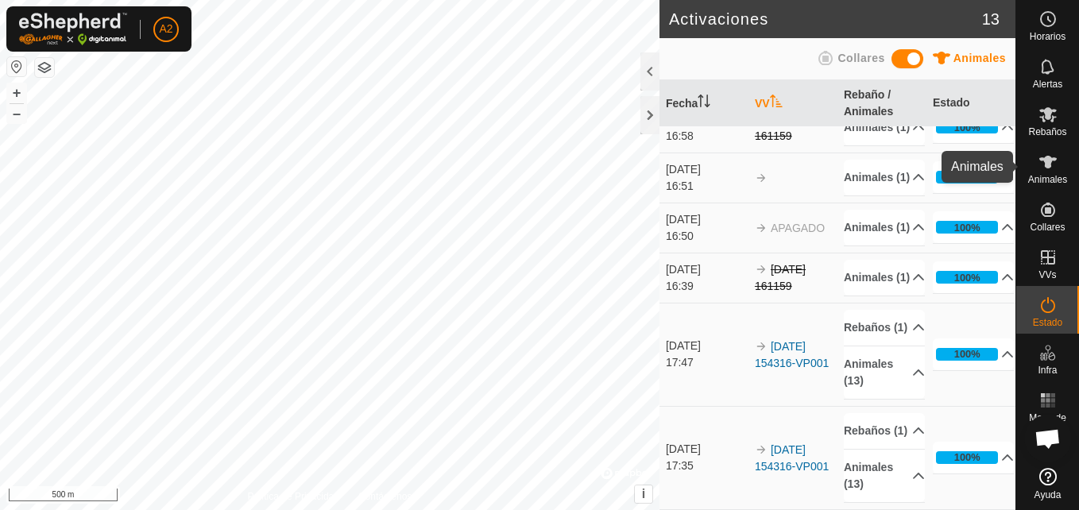
click at [1047, 185] on div "Animales" at bounding box center [1047, 167] width 63 height 48
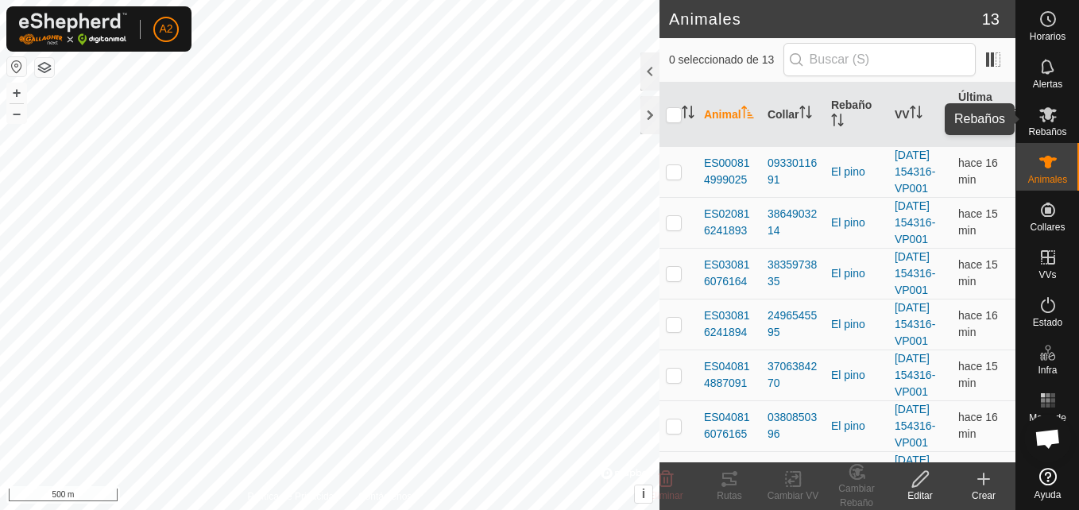
click at [1044, 114] on icon at bounding box center [1047, 114] width 19 height 19
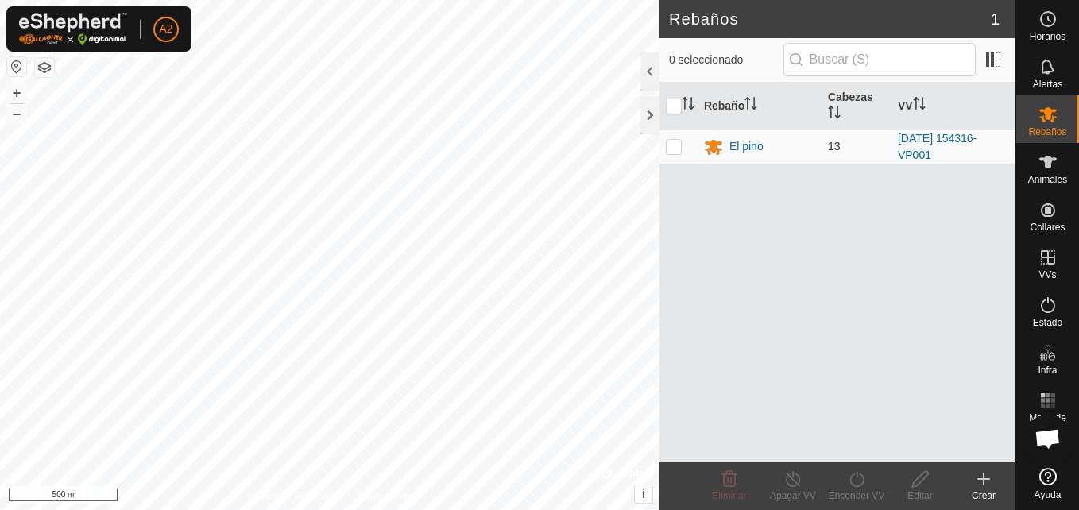
click at [676, 149] on p-checkbox at bounding box center [674, 146] width 16 height 13
checkbox input "true"
click at [857, 477] on icon at bounding box center [857, 479] width 20 height 19
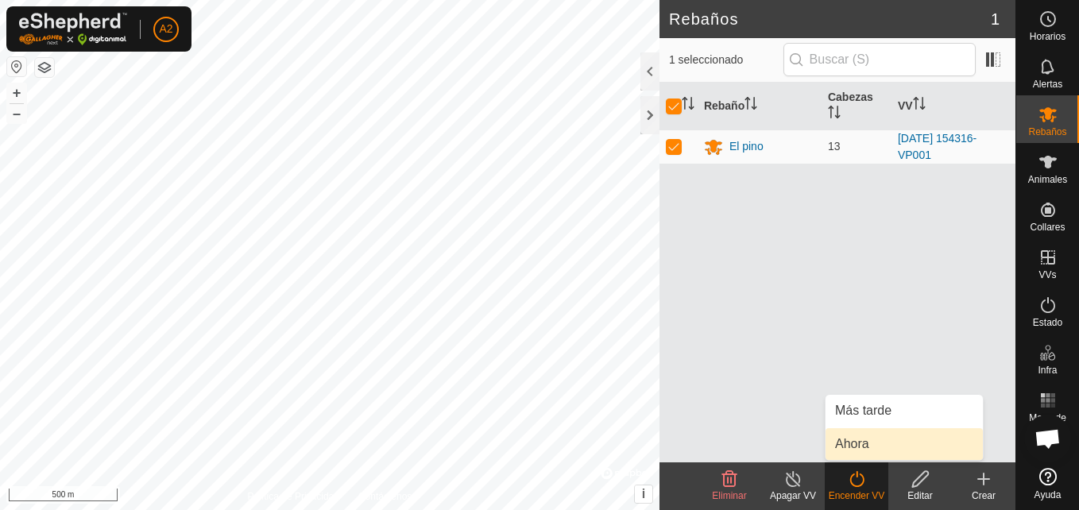
click at [861, 447] on link "Ahora" at bounding box center [903, 444] width 157 height 32
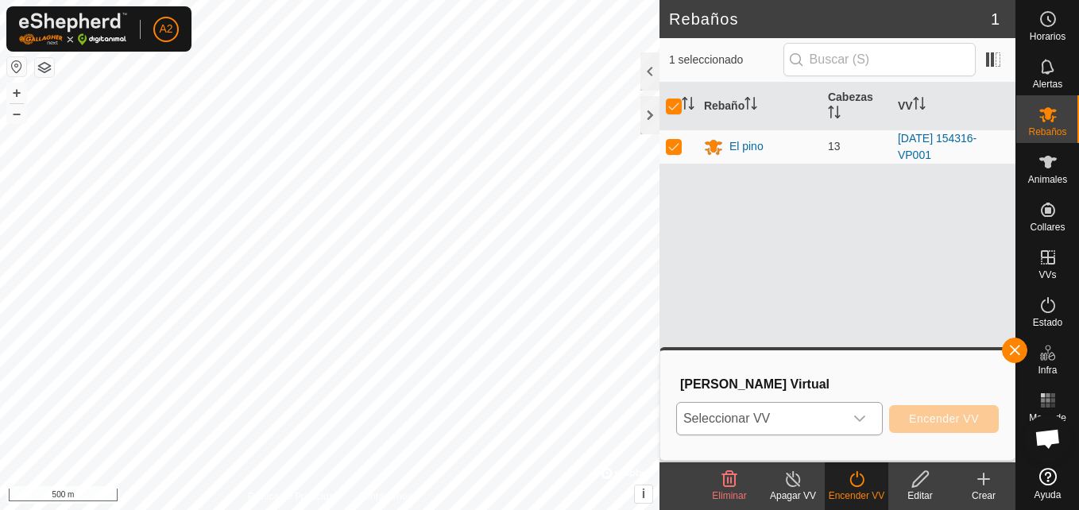
click at [849, 420] on div "dropdown trigger" at bounding box center [860, 419] width 32 height 32
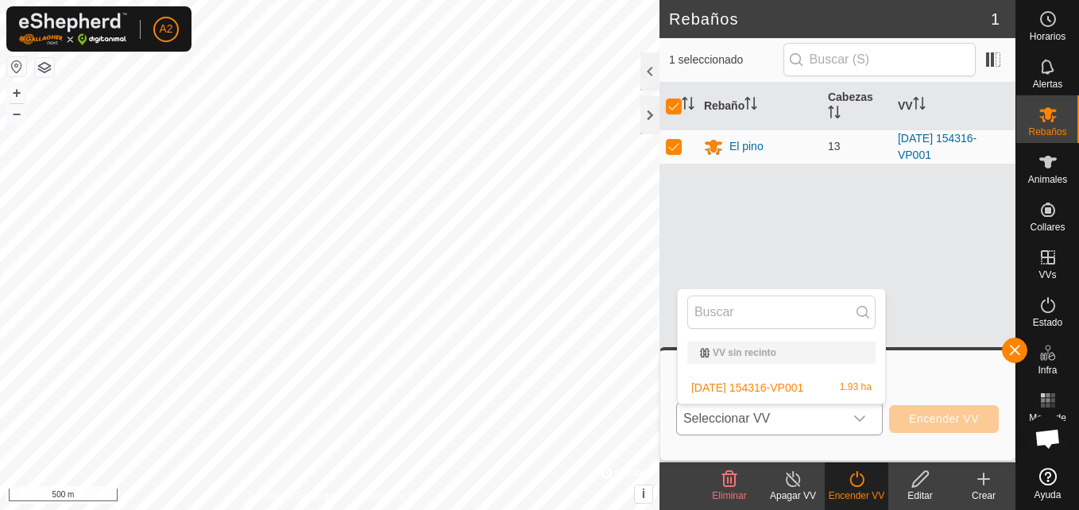
click at [768, 391] on li "[DATE] 154316-VP001 1.93 ha" at bounding box center [781, 388] width 207 height 32
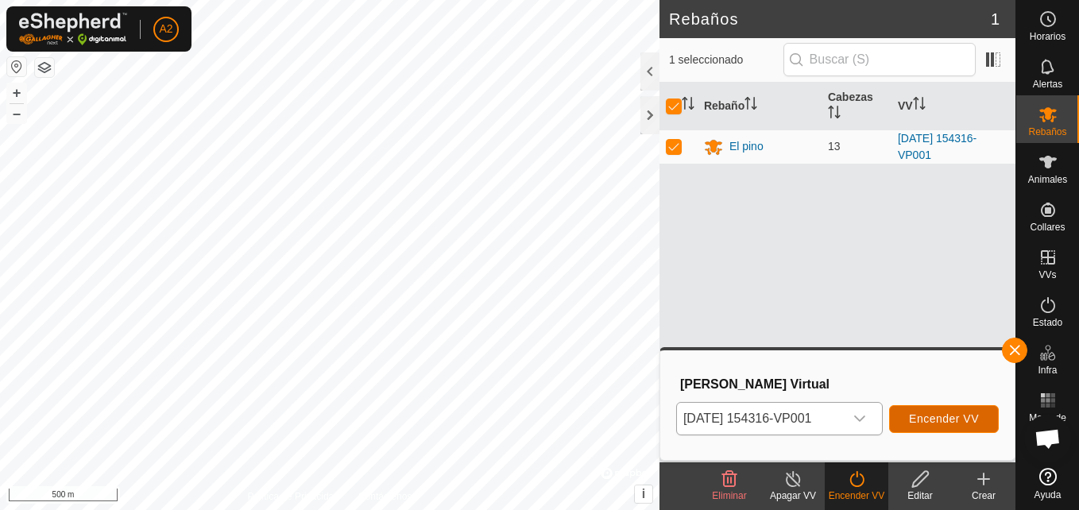
click at [922, 416] on span "Encender VV" at bounding box center [944, 418] width 70 height 13
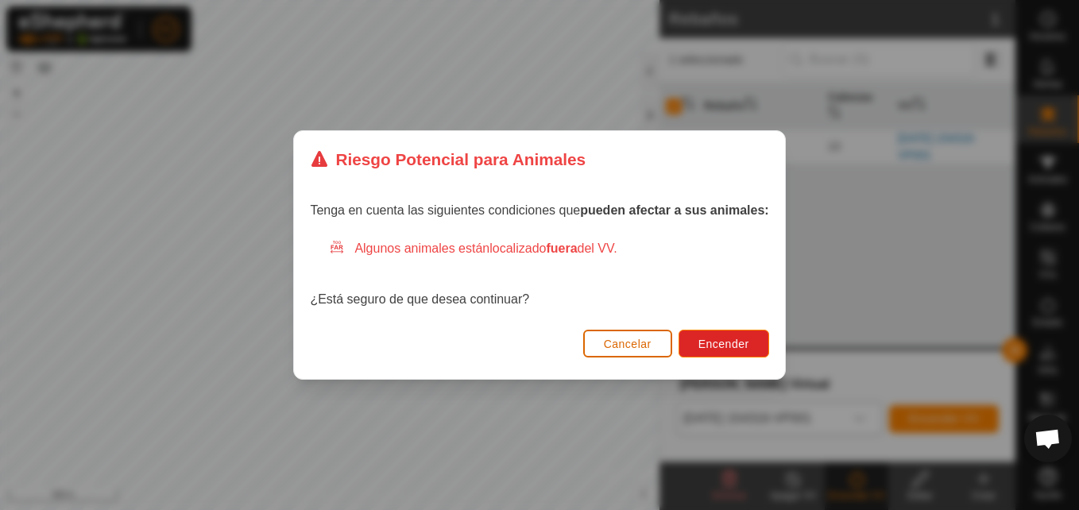
click at [613, 347] on span "Cancelar" at bounding box center [628, 344] width 48 height 13
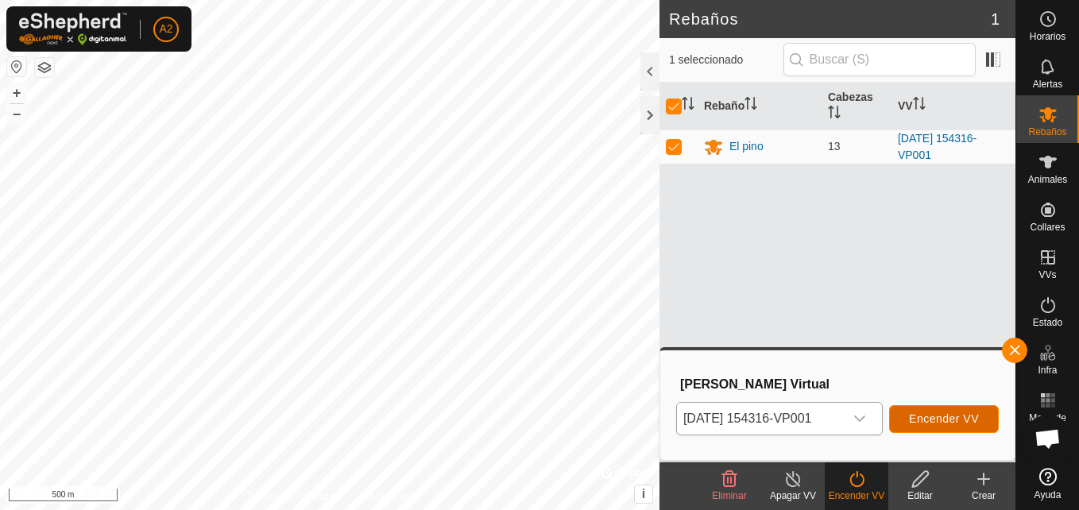
click at [938, 412] on span "Encender VV" at bounding box center [944, 418] width 70 height 13
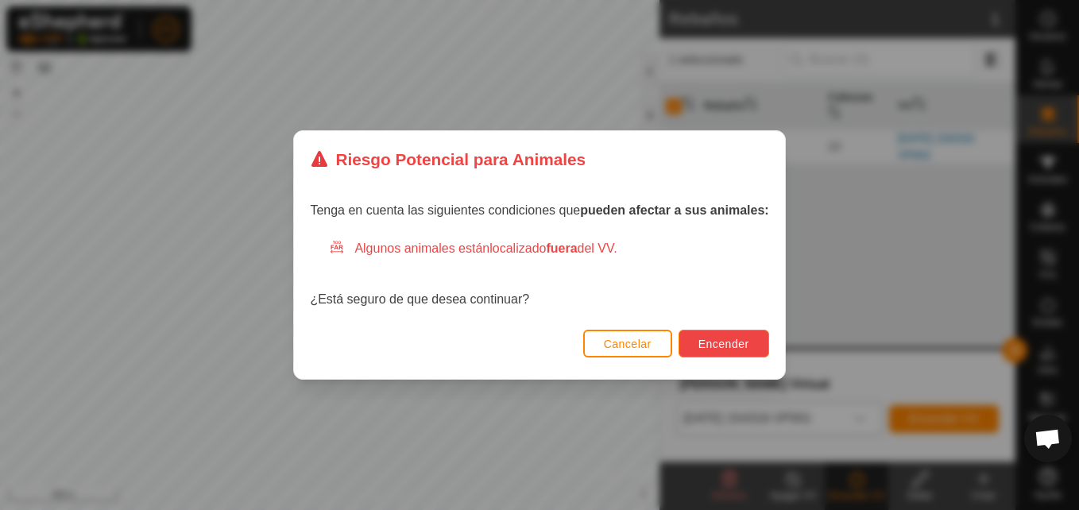
click at [729, 350] on span "Encender" at bounding box center [723, 344] width 51 height 13
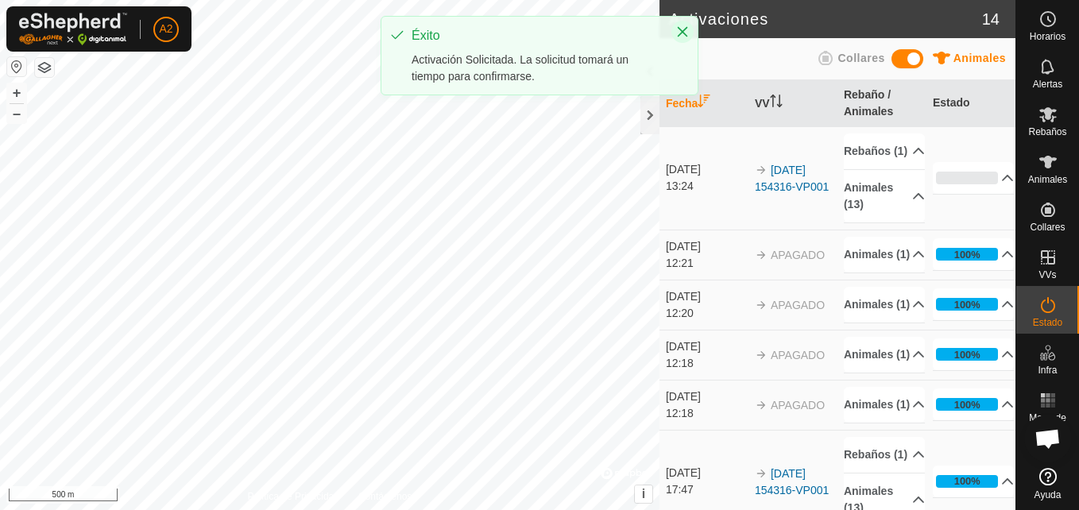
click at [678, 29] on icon "Close" at bounding box center [682, 31] width 13 height 13
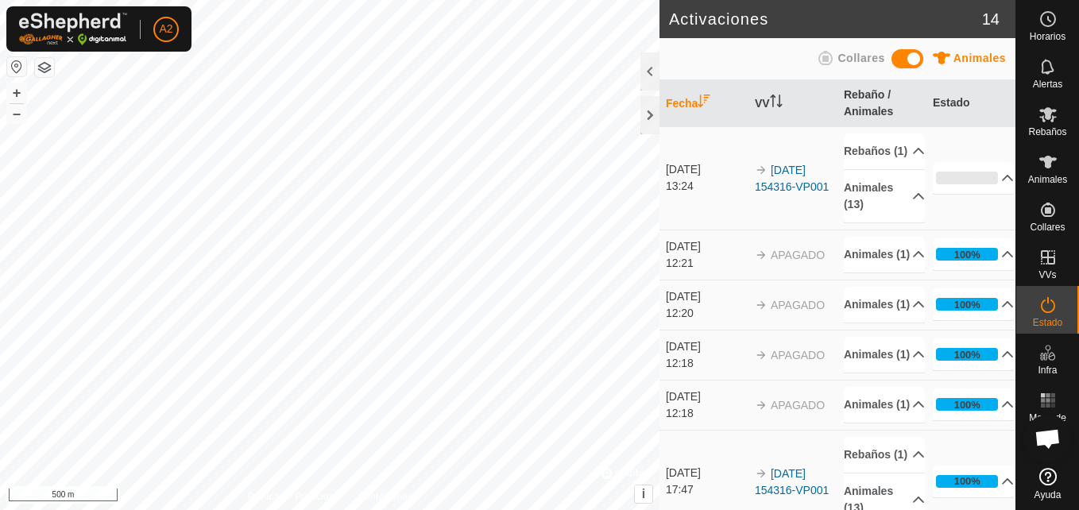
scroll to position [711, 0]
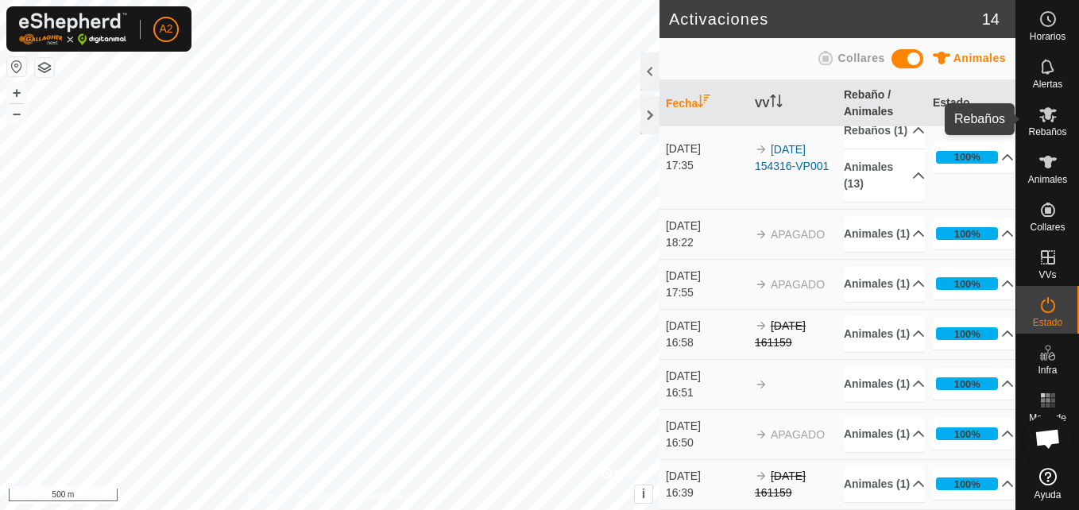
click at [1046, 122] on icon at bounding box center [1047, 114] width 19 height 19
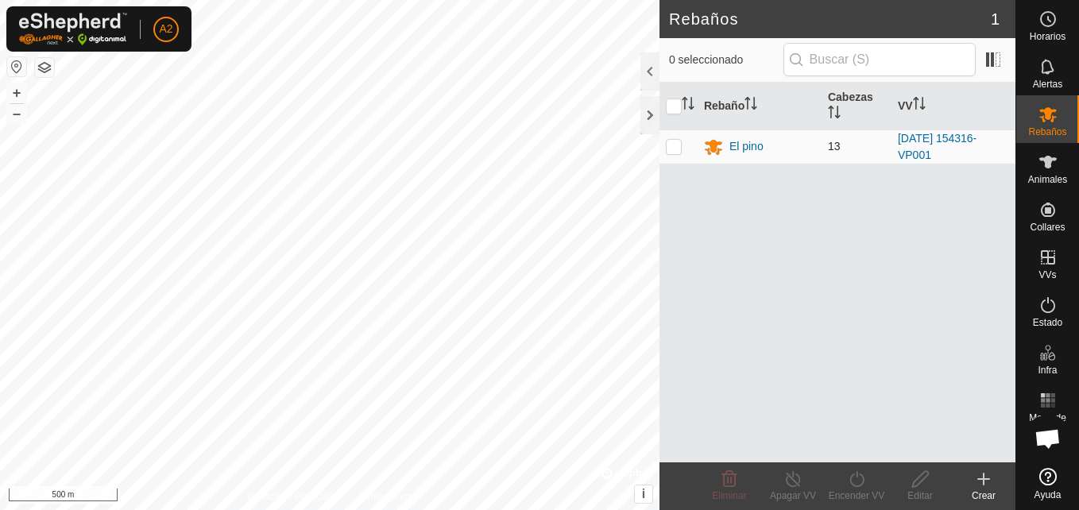
click at [671, 150] on p-checkbox at bounding box center [674, 146] width 16 height 13
checkbox input "true"
click at [803, 485] on turn-off-svg-icon at bounding box center [793, 479] width 64 height 19
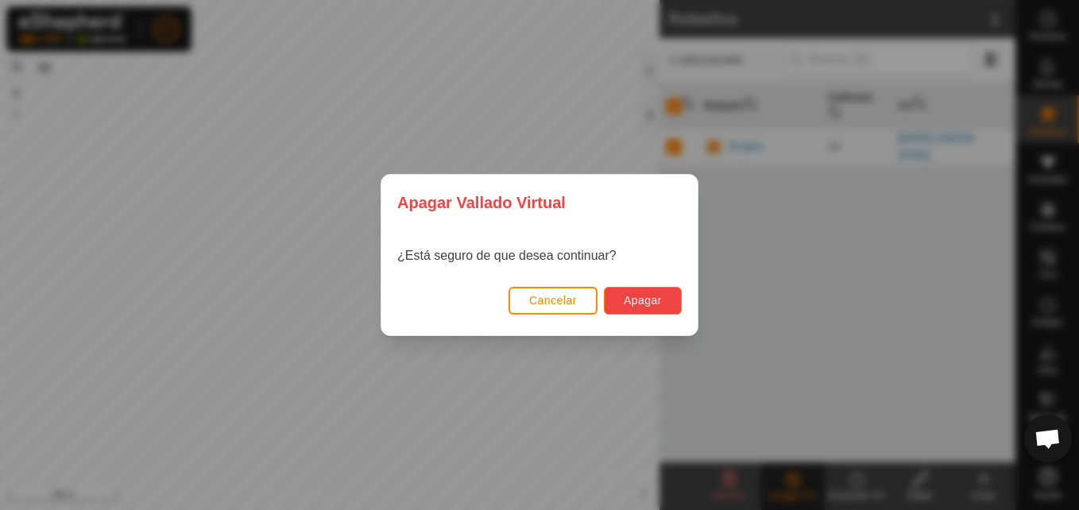
click at [630, 304] on span "Apagar" at bounding box center [643, 300] width 38 height 13
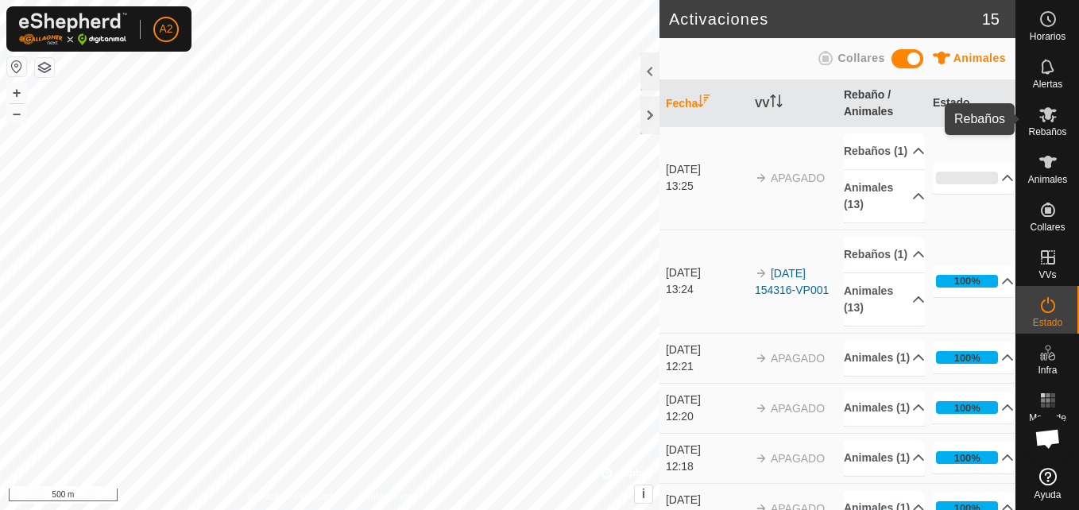
click at [1056, 130] on span "Rebaños" at bounding box center [1047, 132] width 38 height 10
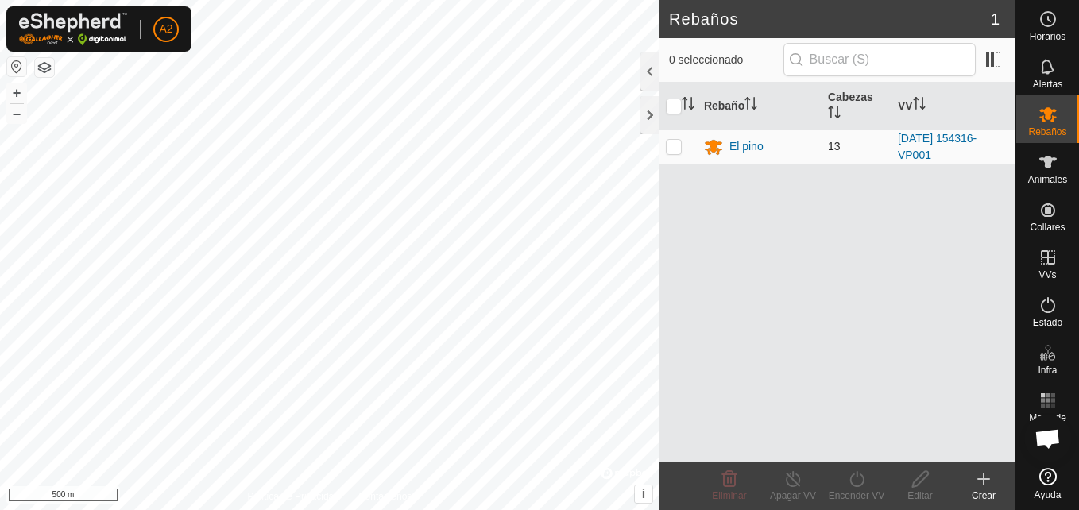
click at [666, 146] on p-checkbox at bounding box center [674, 146] width 16 height 13
checkbox input "true"
click at [865, 480] on icon at bounding box center [857, 479] width 20 height 19
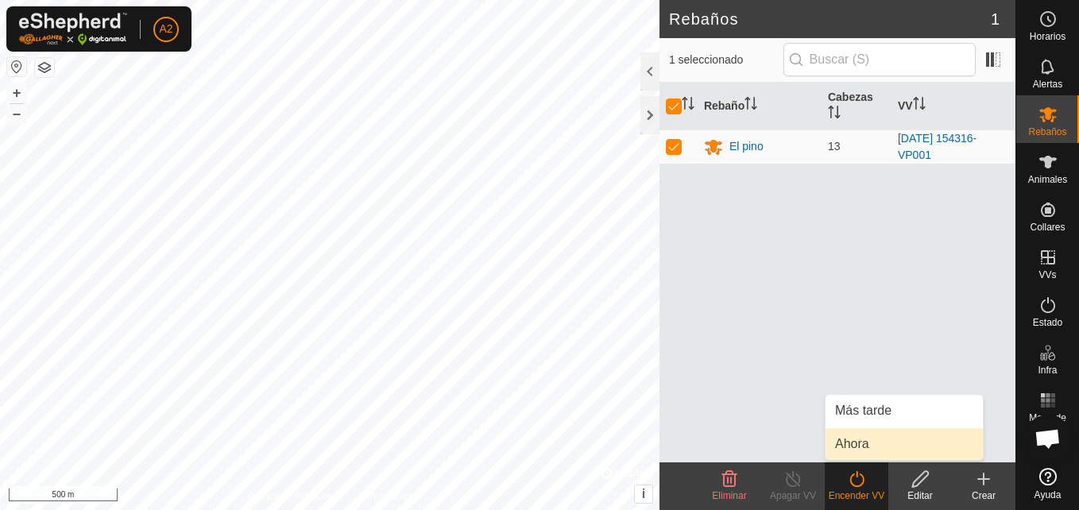
click at [864, 435] on link "Ahora" at bounding box center [903, 444] width 157 height 32
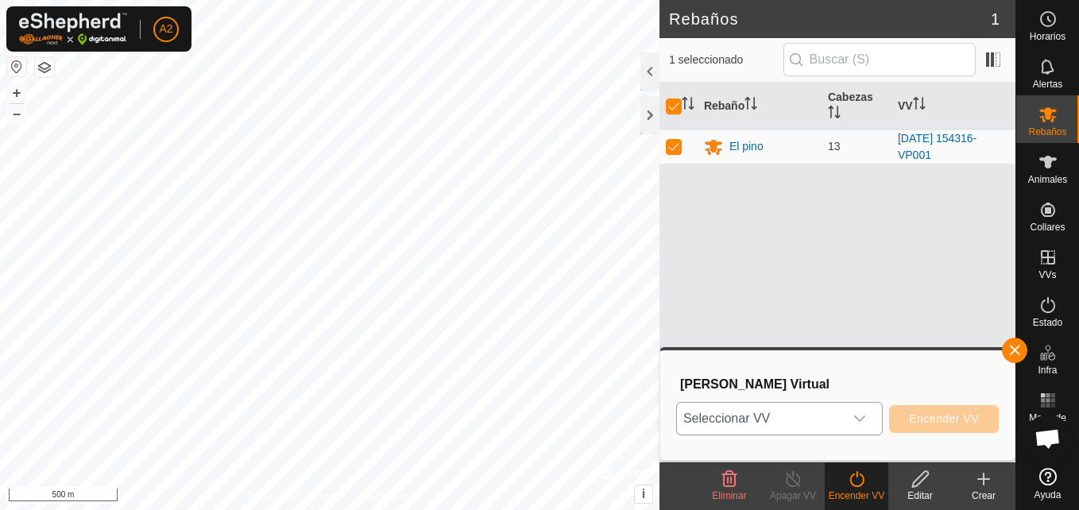
click at [862, 415] on icon "dropdown trigger" at bounding box center [859, 418] width 13 height 13
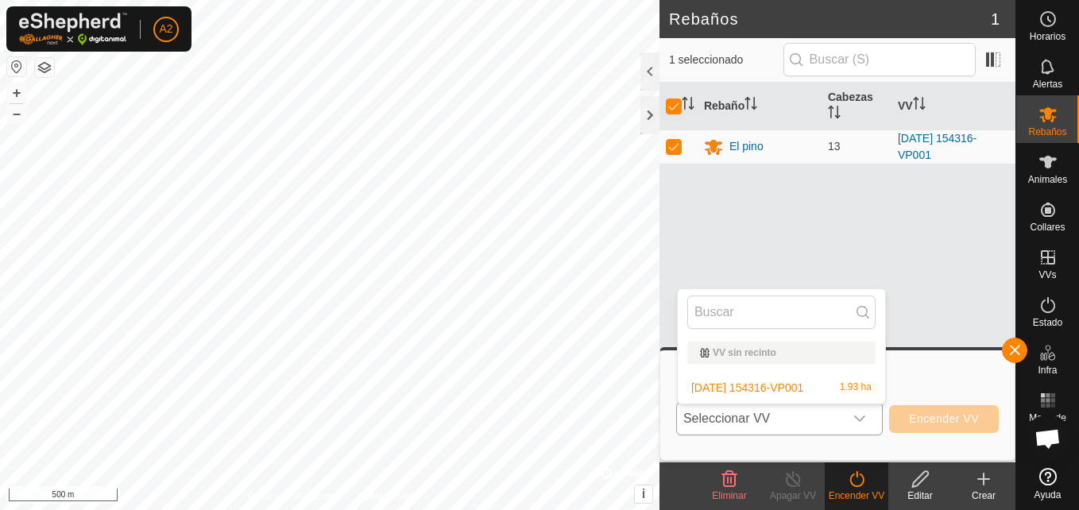
click at [838, 381] on li "[DATE] 154316-VP001 1.93 ha" at bounding box center [781, 388] width 207 height 32
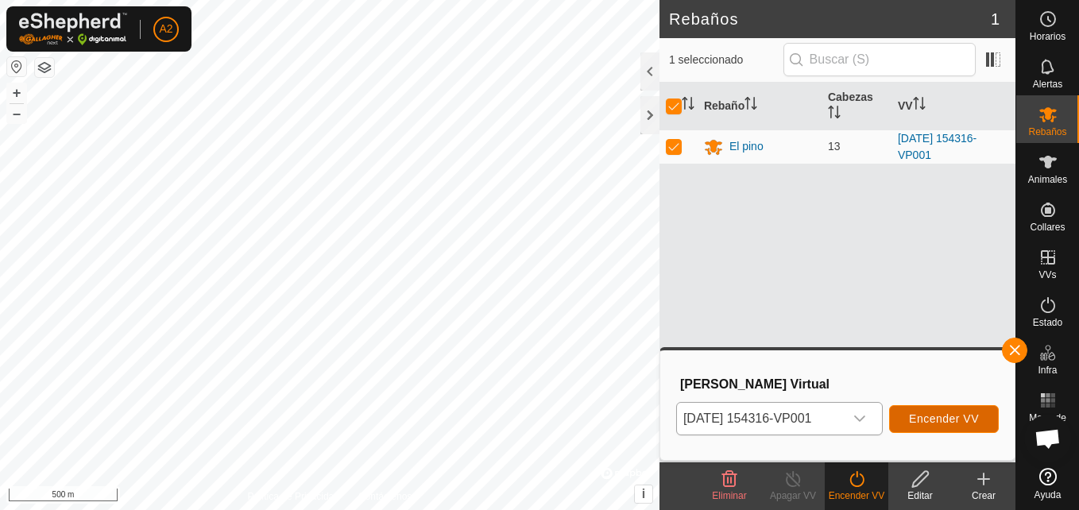
click at [934, 422] on span "Encender VV" at bounding box center [944, 418] width 70 height 13
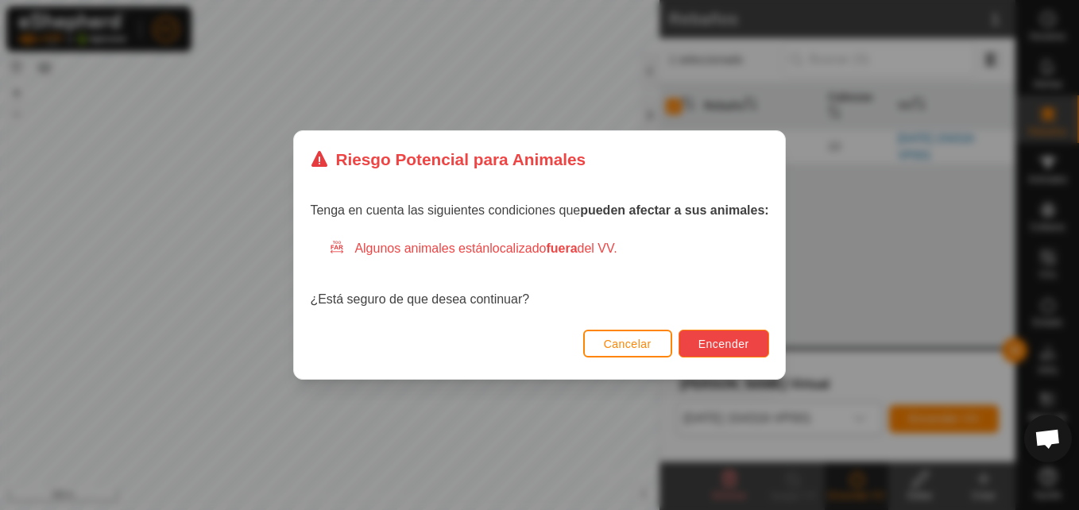
click at [733, 346] on span "Encender" at bounding box center [723, 344] width 51 height 13
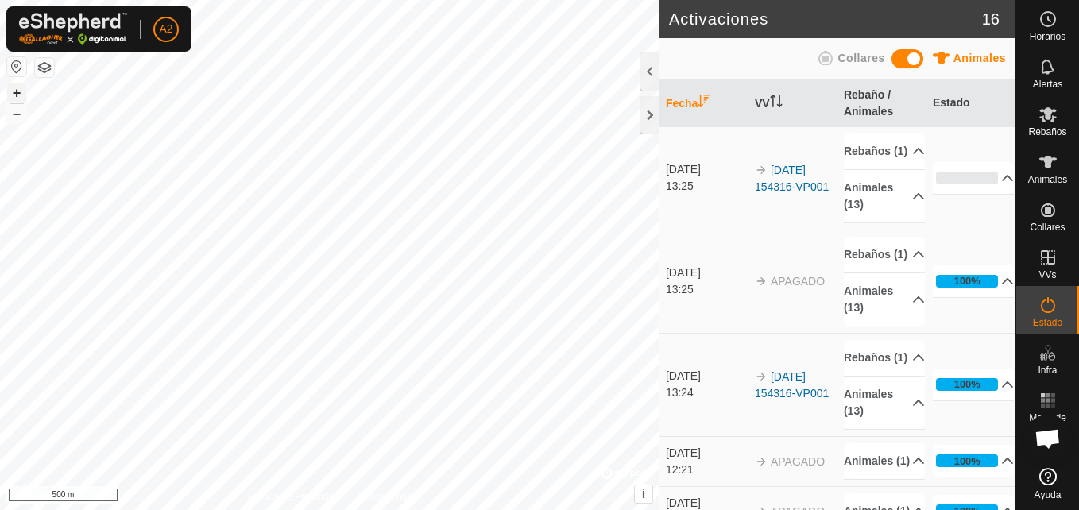
click at [16, 92] on button "+" at bounding box center [16, 92] width 19 height 19
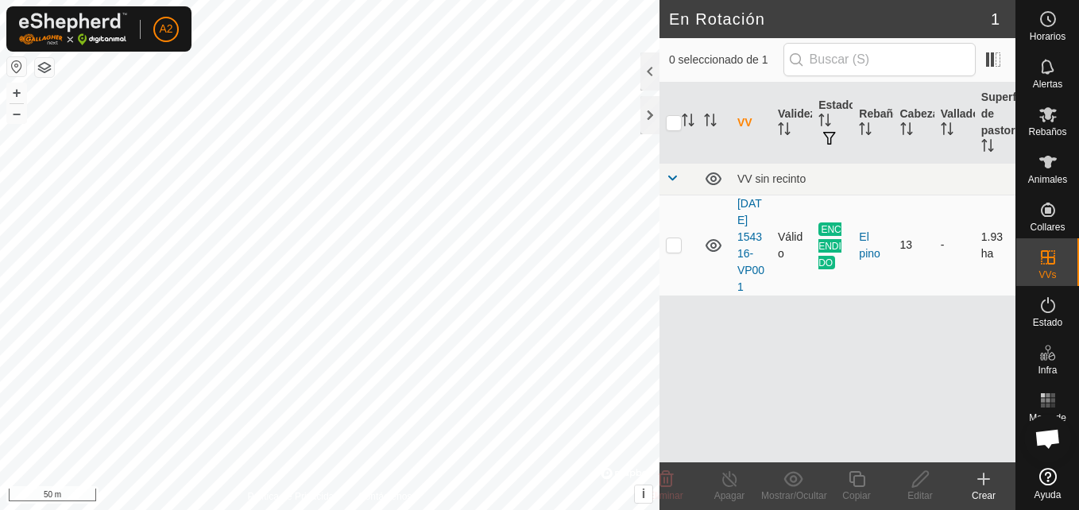
click at [673, 251] on p-checkbox at bounding box center [674, 244] width 16 height 13
checkbox input "true"
click at [673, 251] on p-checkbox at bounding box center [674, 244] width 16 height 13
checkbox input "false"
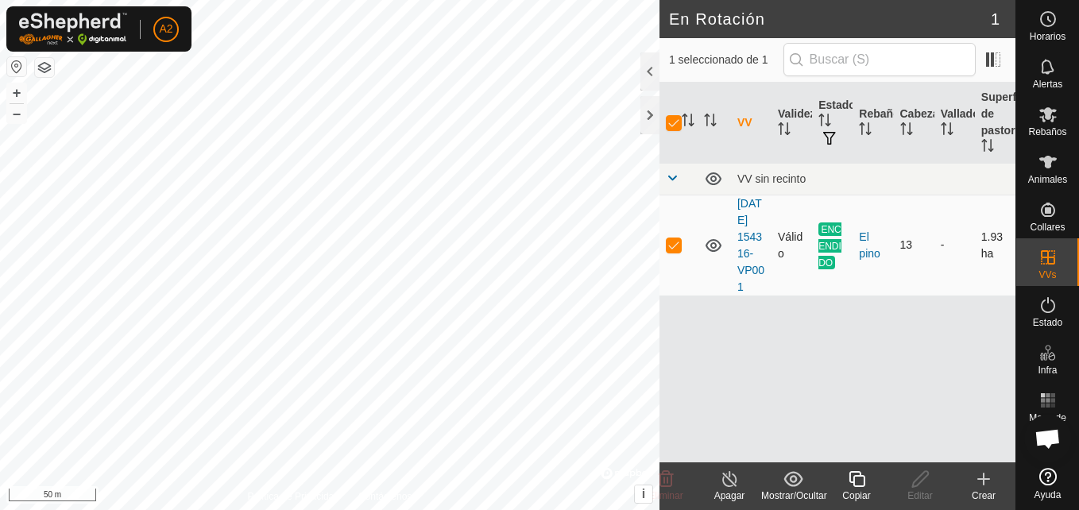
checkbox input "false"
click at [748, 264] on link "[DATE] 154316-VP001" at bounding box center [750, 245] width 27 height 96
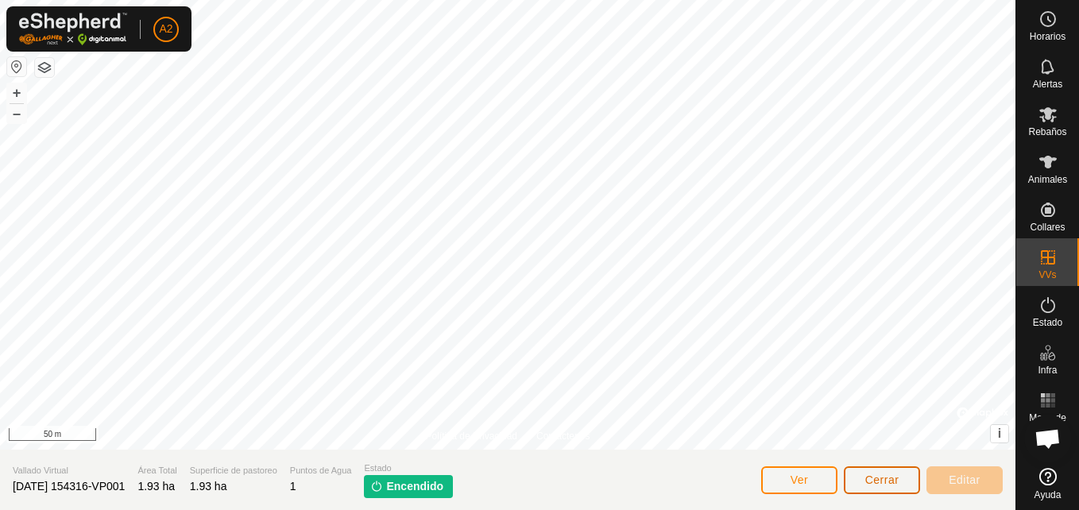
click at [881, 474] on span "Cerrar" at bounding box center [882, 480] width 34 height 13
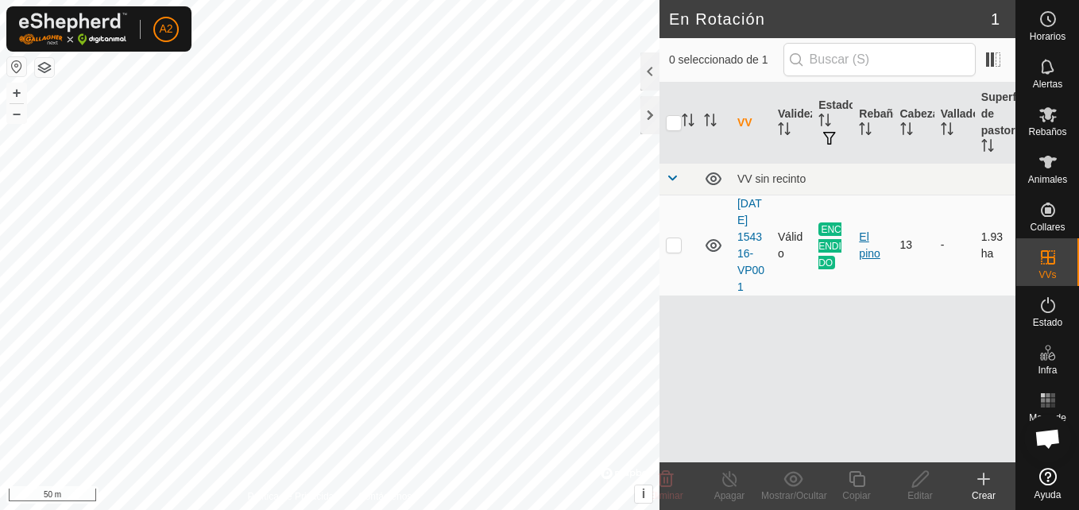
click at [875, 262] on div "El pino" at bounding box center [873, 245] width 28 height 33
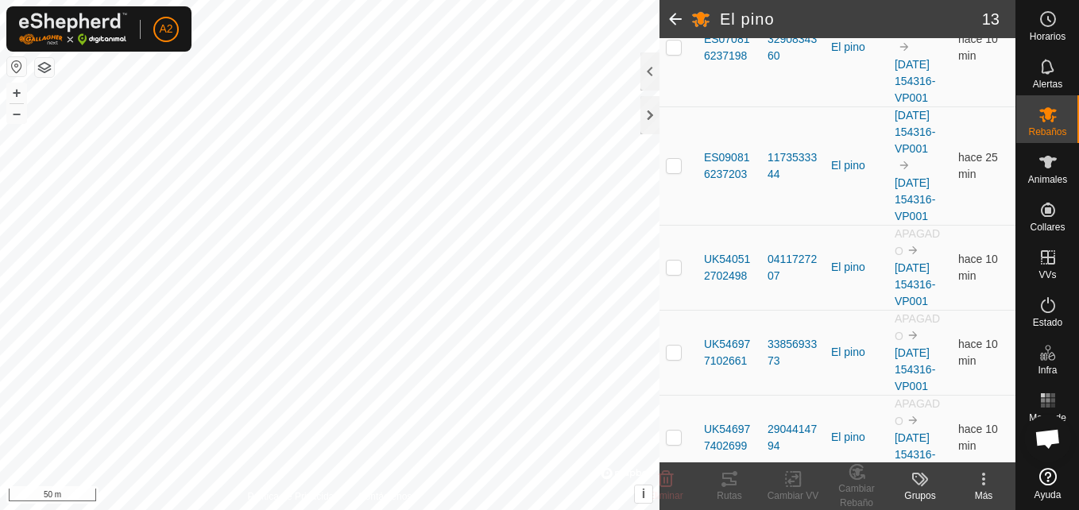
scroll to position [1133, 0]
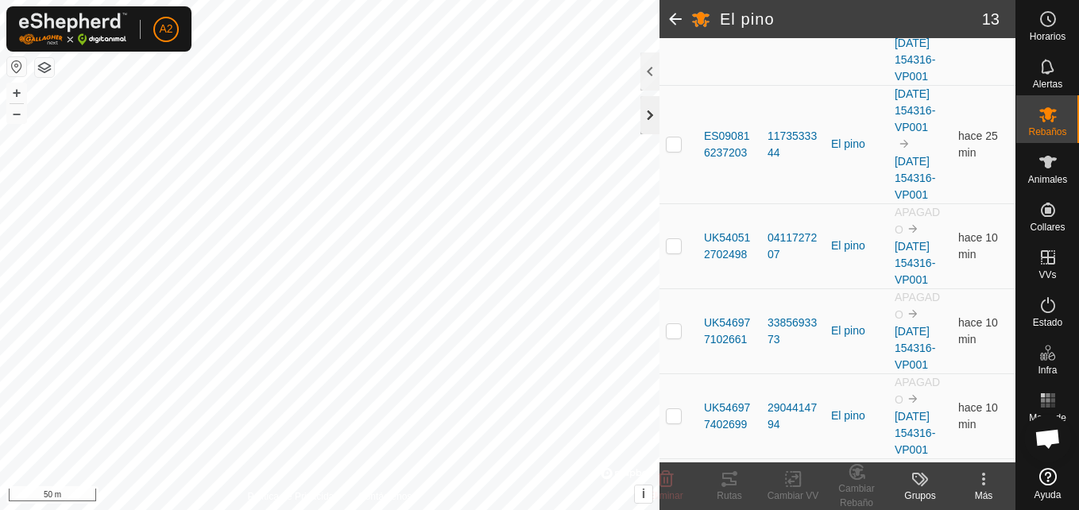
click at [647, 113] on div at bounding box center [649, 115] width 19 height 38
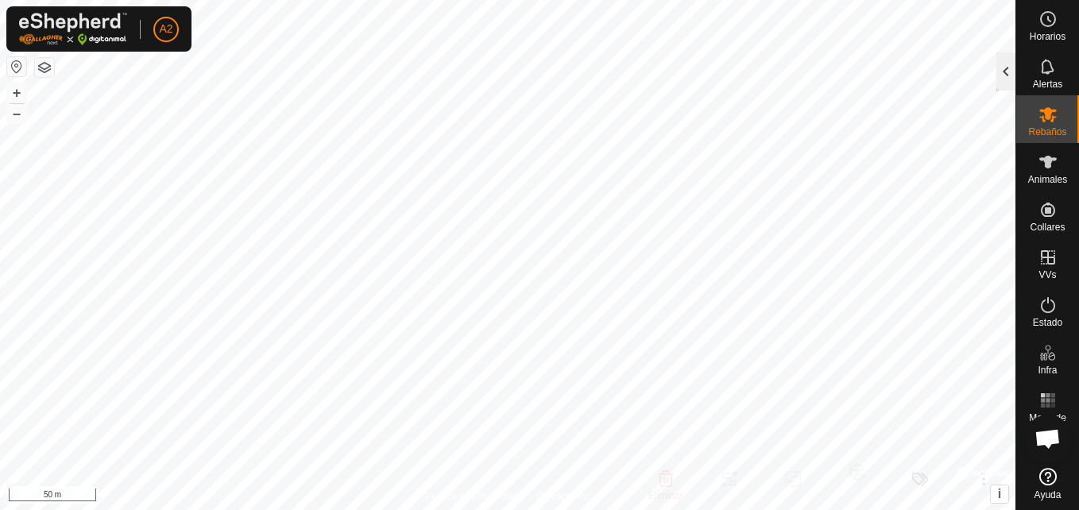
click at [1001, 67] on div at bounding box center [1005, 71] width 19 height 38
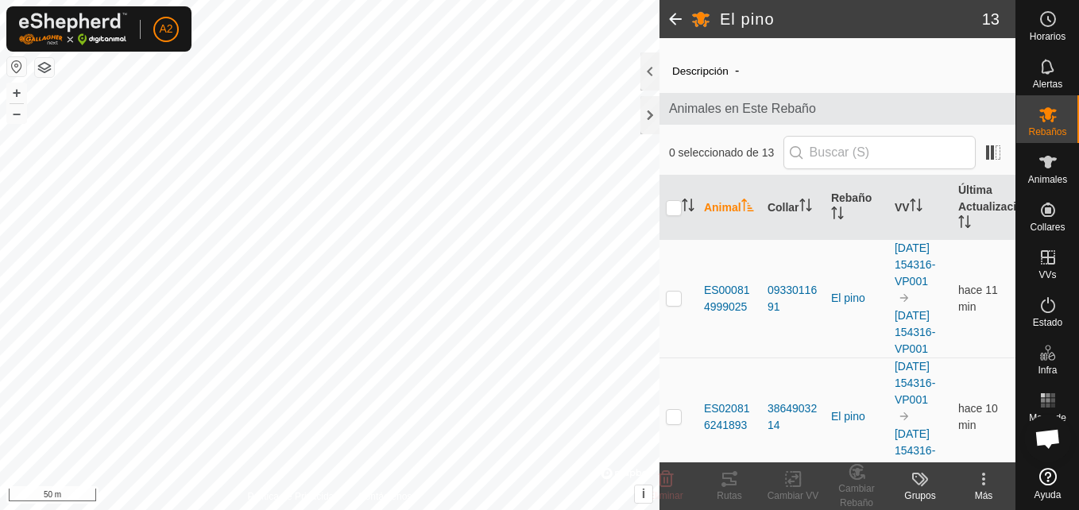
scroll to position [0, 0]
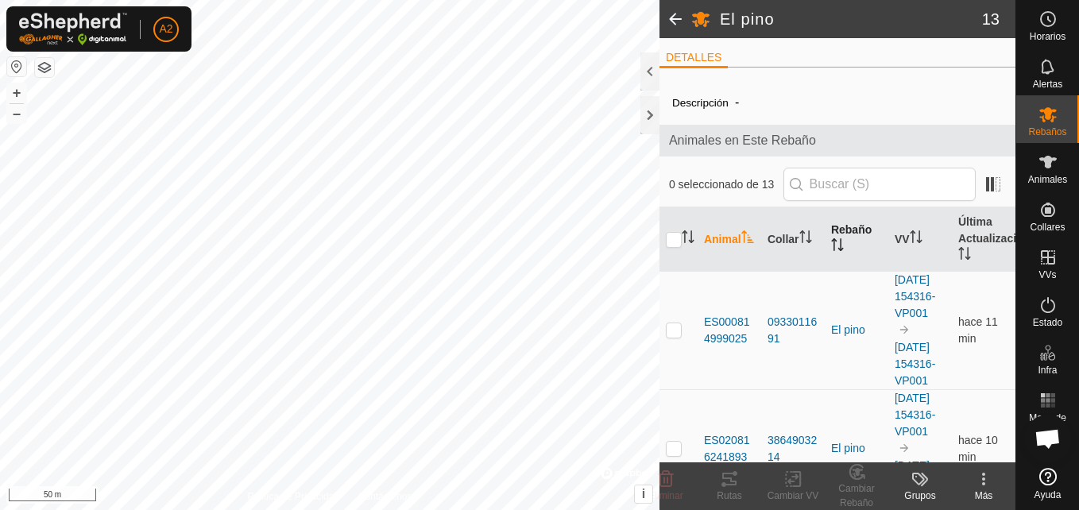
click at [832, 232] on th "Rebaño" at bounding box center [857, 239] width 64 height 64
click at [790, 238] on th "Collar" at bounding box center [793, 239] width 64 height 64
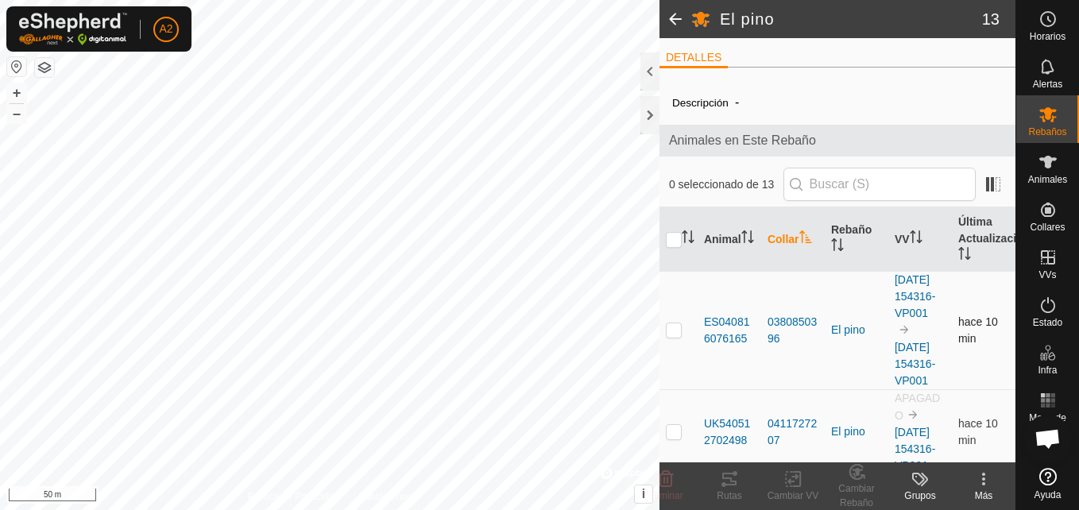
click at [755, 366] on td "ES040816076165" at bounding box center [730, 330] width 64 height 118
click at [635, 367] on div "El pino 13 DETALLES Descripción - Animales en Este Rebaño 0 seleccionado de 13 …" at bounding box center [507, 255] width 1015 height 510
click at [673, 373] on td at bounding box center [678, 330] width 38 height 118
click at [673, 336] on p-checkbox at bounding box center [674, 329] width 16 height 13
checkbox input "false"
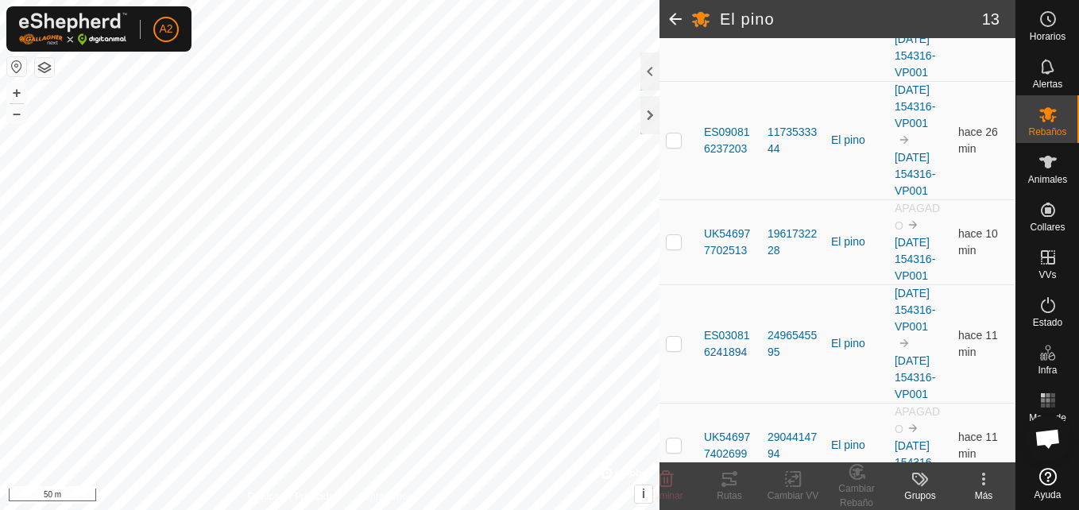
scroll to position [636, 0]
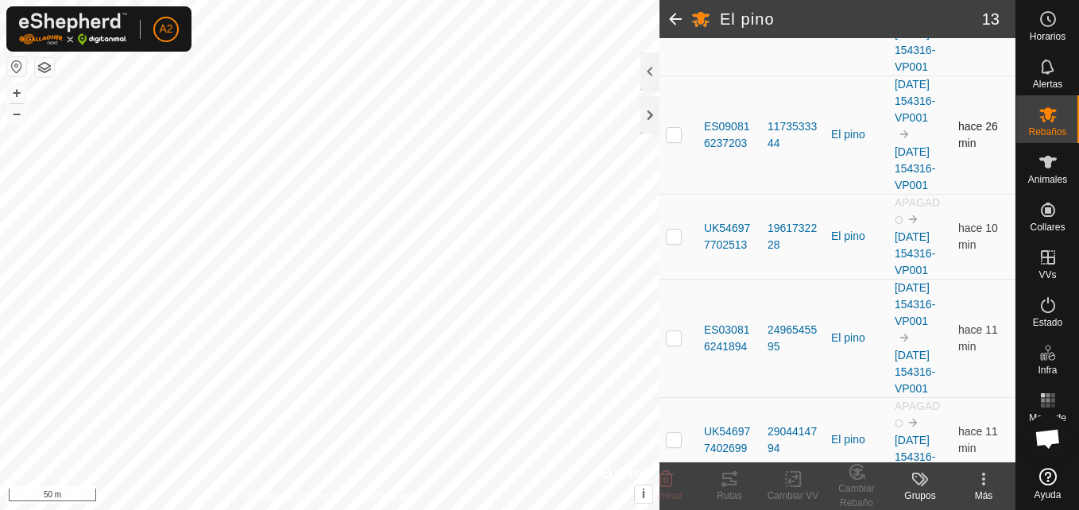
click at [671, 141] on p-checkbox at bounding box center [674, 134] width 16 height 13
checkbox input "false"
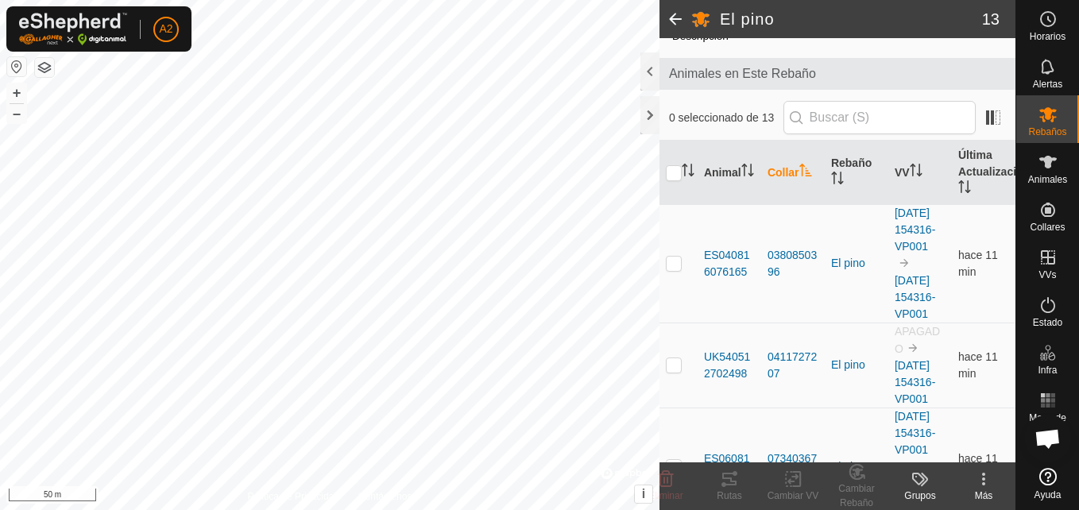
scroll to position [0, 0]
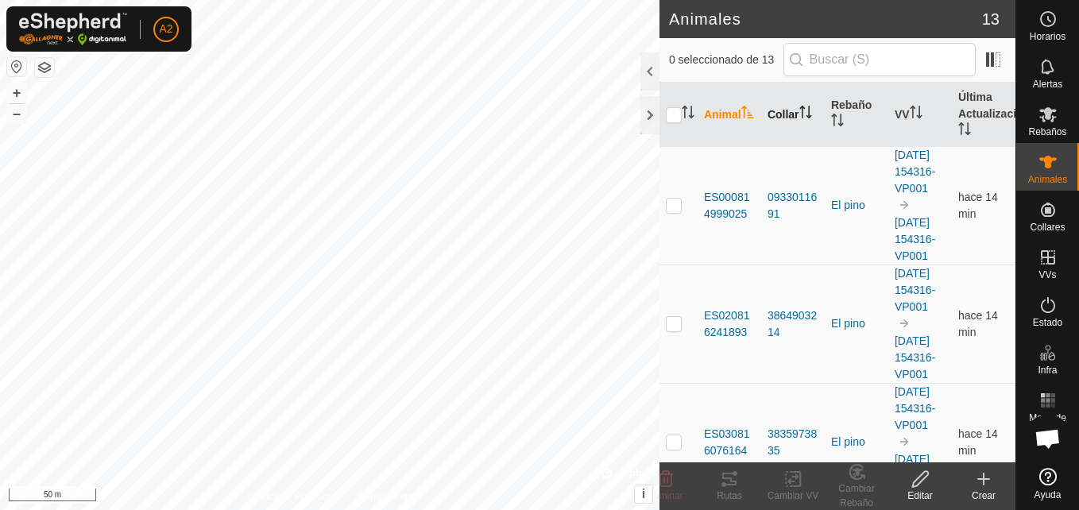
click at [777, 112] on th "Collar" at bounding box center [793, 115] width 64 height 64
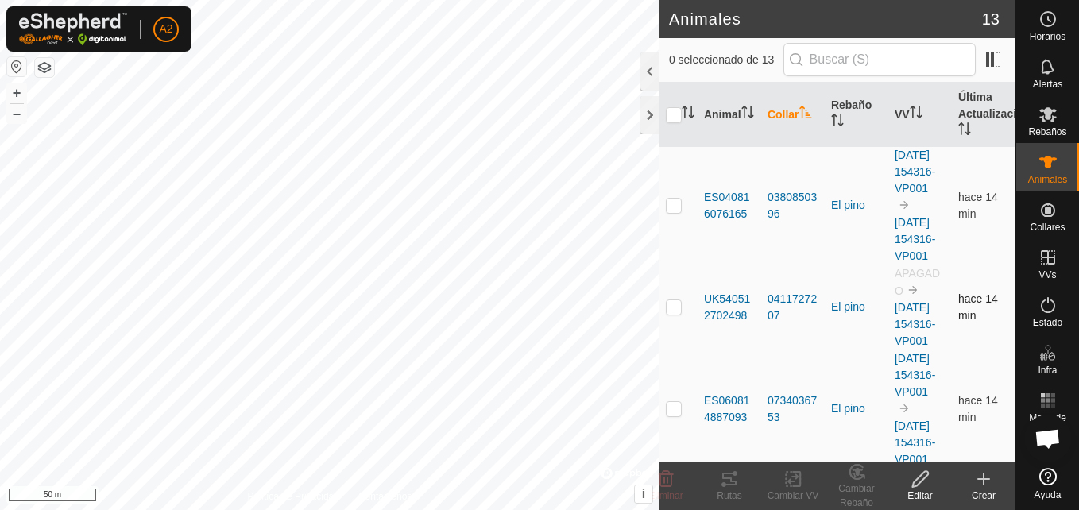
click at [903, 350] on td "APAGADO [DATE] 154316-VP001" at bounding box center [920, 307] width 64 height 85
click at [895, 350] on td "APAGADO [DATE] 154316-VP001" at bounding box center [920, 307] width 64 height 85
click at [895, 347] on link "[DATE] 154316-VP001" at bounding box center [915, 324] width 41 height 46
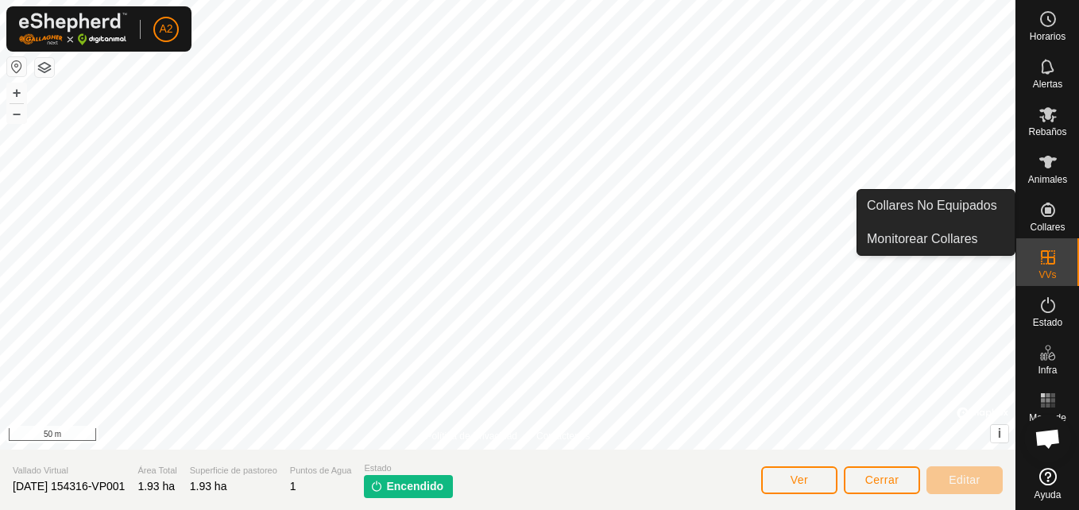
click at [1032, 215] on div "Collares" at bounding box center [1047, 215] width 63 height 48
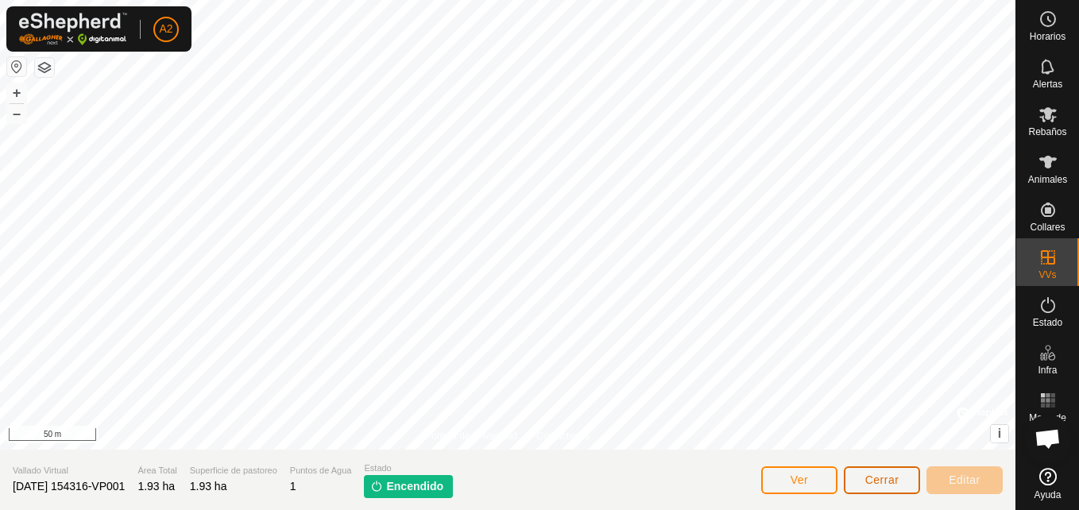
click at [854, 481] on button "Cerrar" at bounding box center [882, 480] width 76 height 28
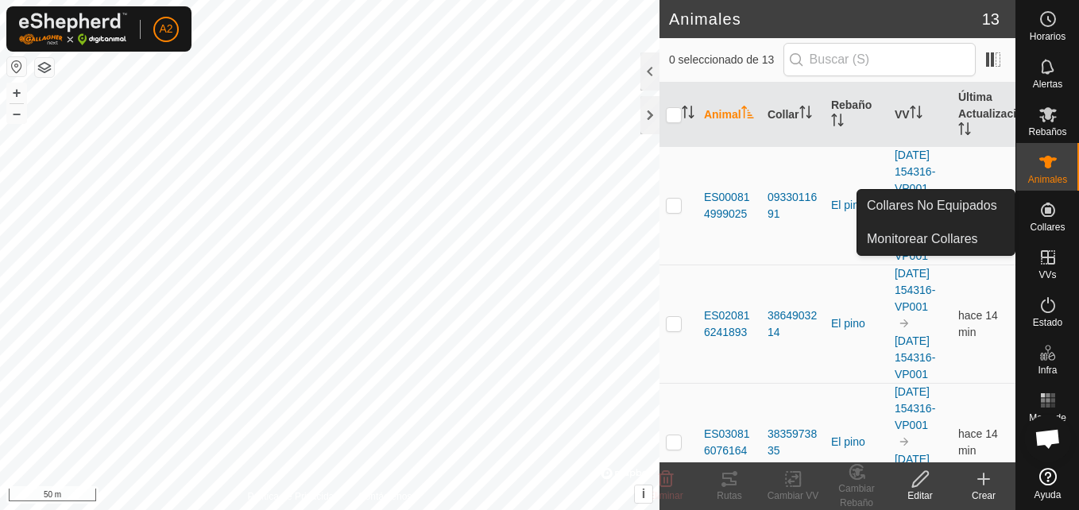
click at [1045, 227] on span "Collares" at bounding box center [1047, 227] width 35 height 10
click at [1049, 222] on span "Collares" at bounding box center [1047, 227] width 35 height 10
click at [976, 195] on link "Collares No Equipados" at bounding box center [935, 206] width 157 height 32
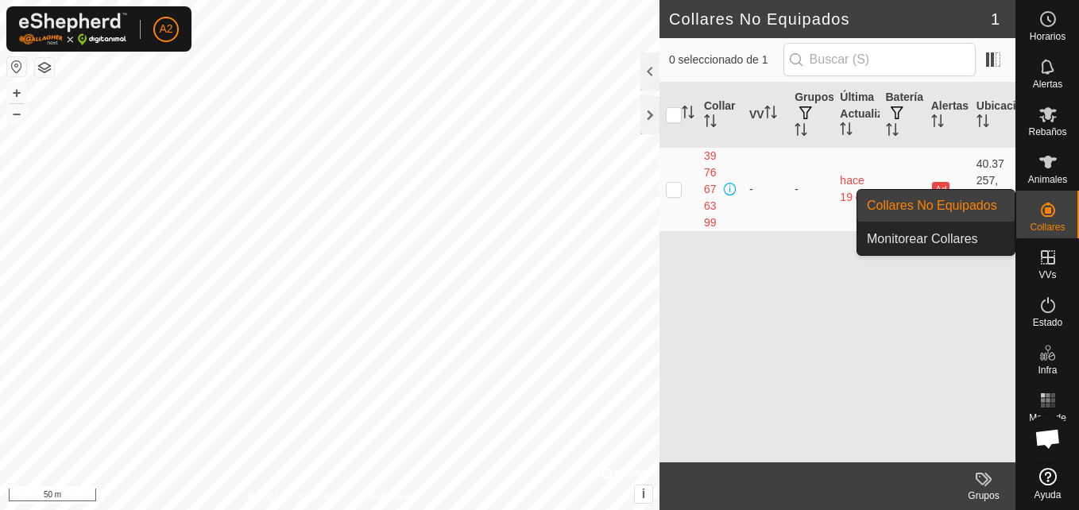
click at [986, 239] on link "Monitorear Collares" at bounding box center [935, 239] width 157 height 32
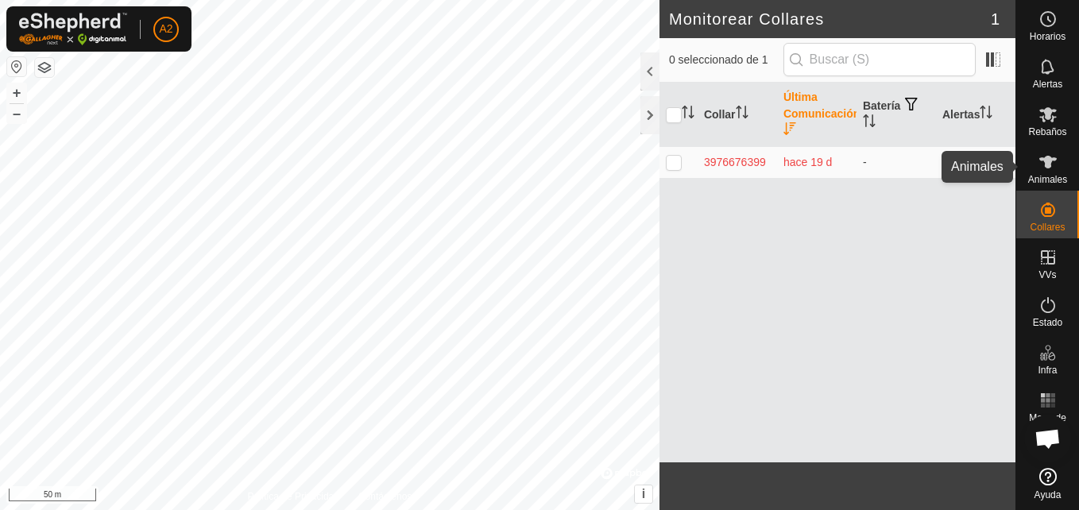
click at [1034, 175] on span "Animales" at bounding box center [1047, 180] width 39 height 10
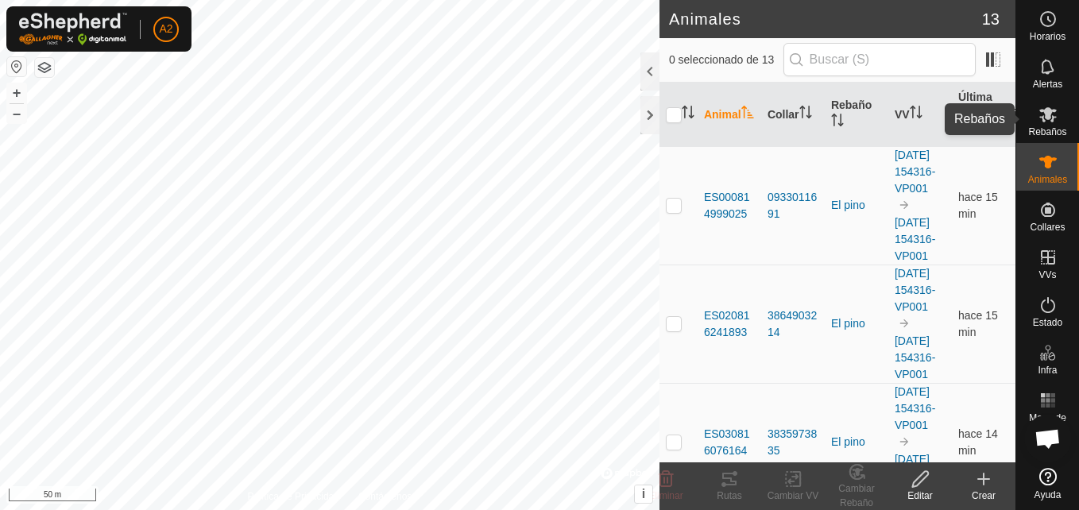
click at [1056, 129] on span "Rebaños" at bounding box center [1047, 132] width 38 height 10
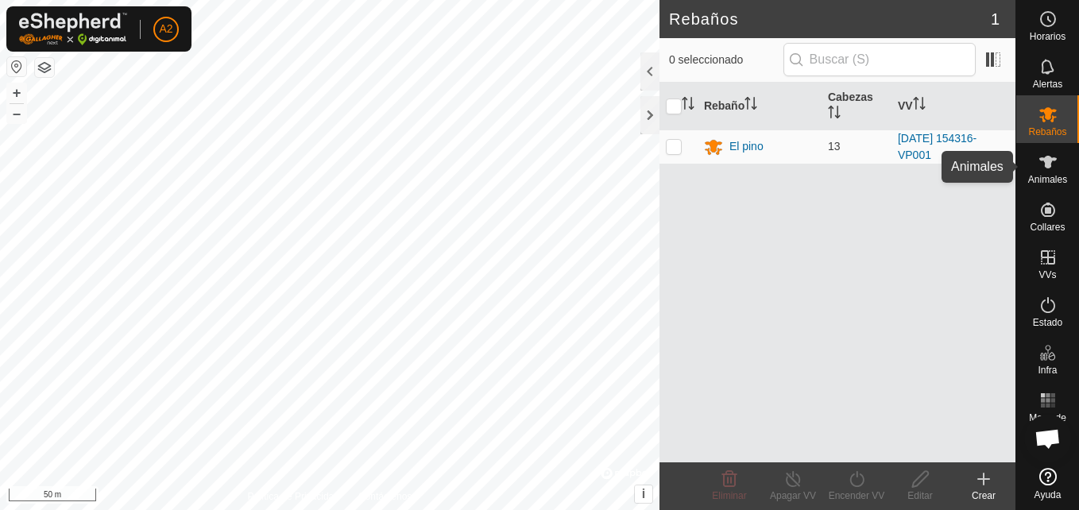
click at [1053, 167] on icon at bounding box center [1047, 162] width 19 height 19
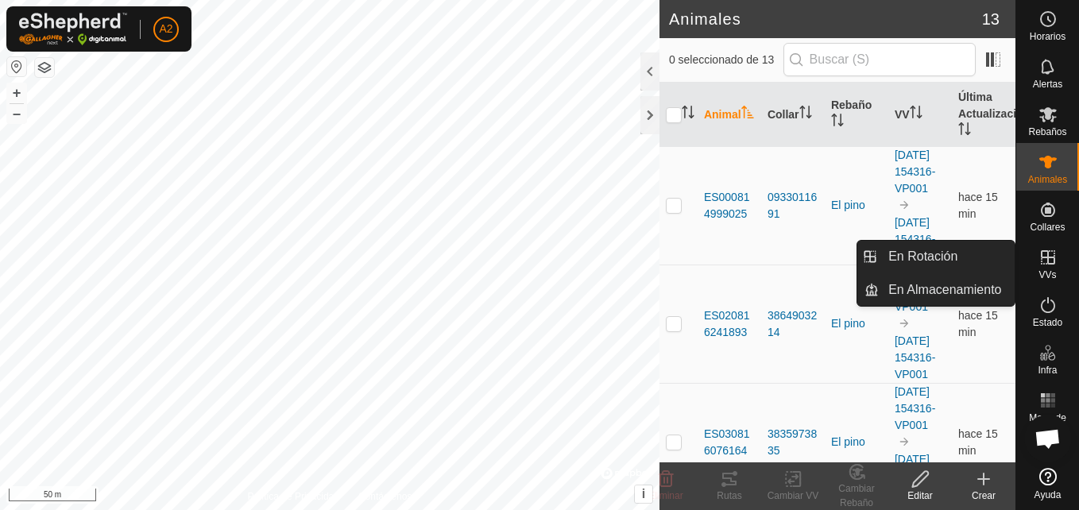
click at [1049, 270] on span "VVs" at bounding box center [1046, 275] width 17 height 10
click at [976, 250] on link "En Rotación" at bounding box center [947, 257] width 136 height 32
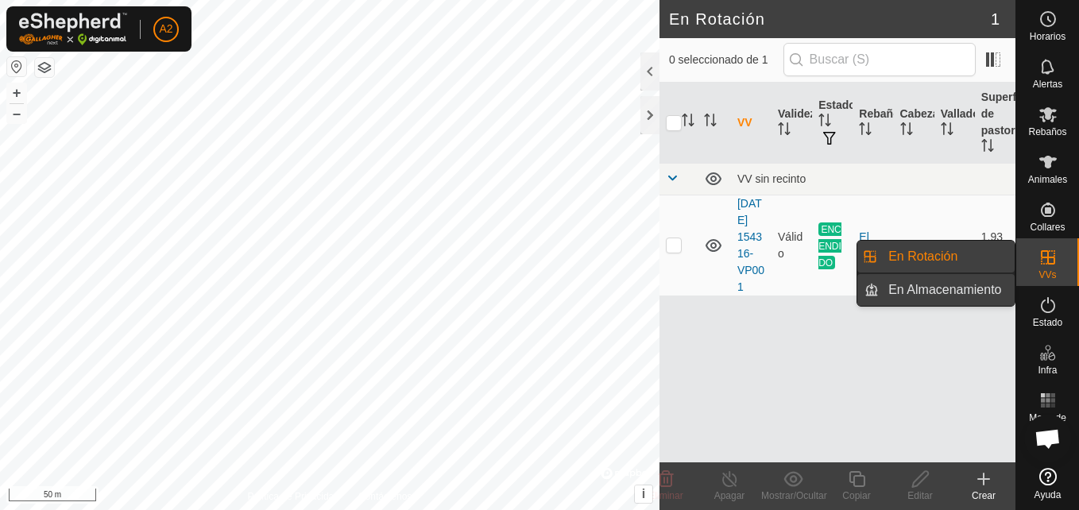
click at [991, 286] on link "En Almacenamiento" at bounding box center [947, 290] width 136 height 32
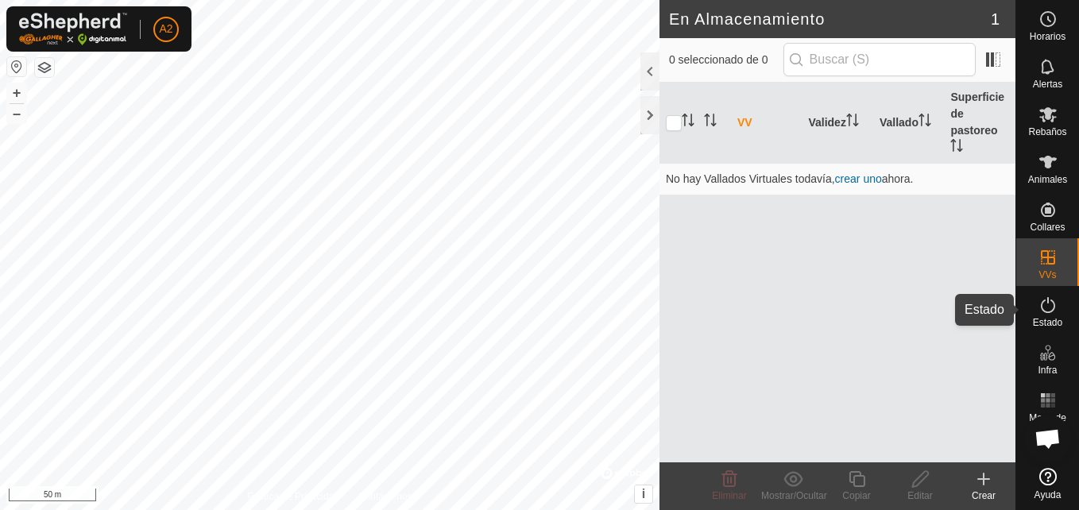
click at [1040, 307] on icon at bounding box center [1047, 305] width 19 height 19
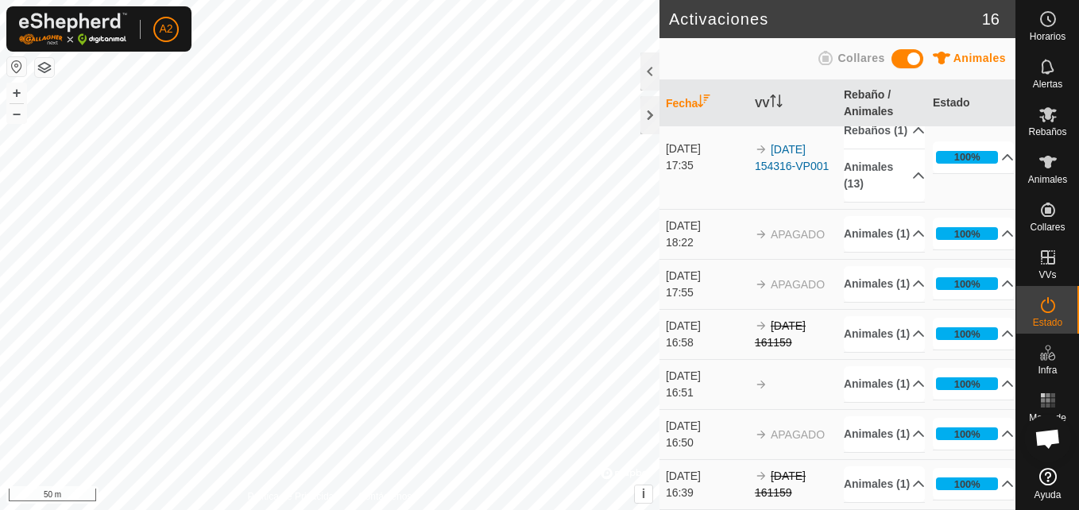
scroll to position [951, 0]
click at [983, 418] on p-accordion-header "100%" at bounding box center [973, 434] width 81 height 32
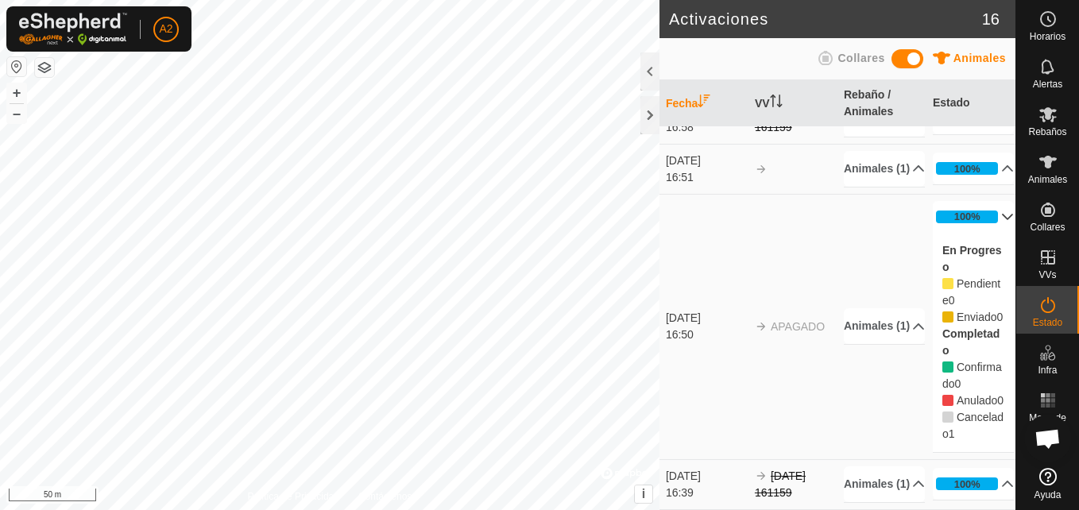
click at [989, 233] on p-accordion-header "100%" at bounding box center [973, 217] width 81 height 32
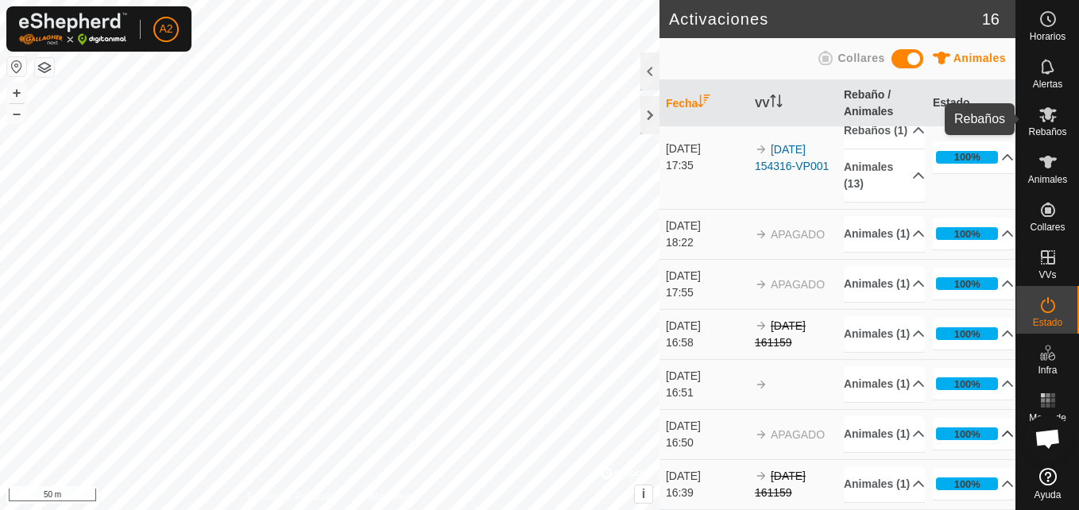
click at [1049, 115] on icon at bounding box center [1047, 114] width 17 height 15
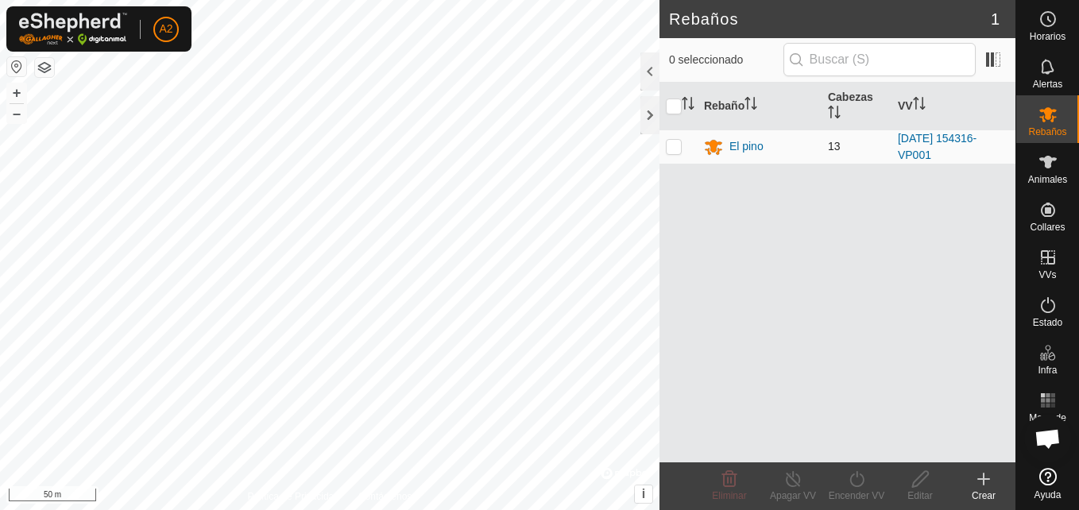
click at [675, 149] on p-checkbox at bounding box center [674, 146] width 16 height 13
checkbox input "true"
click at [872, 498] on div "Encender VV" at bounding box center [857, 496] width 64 height 14
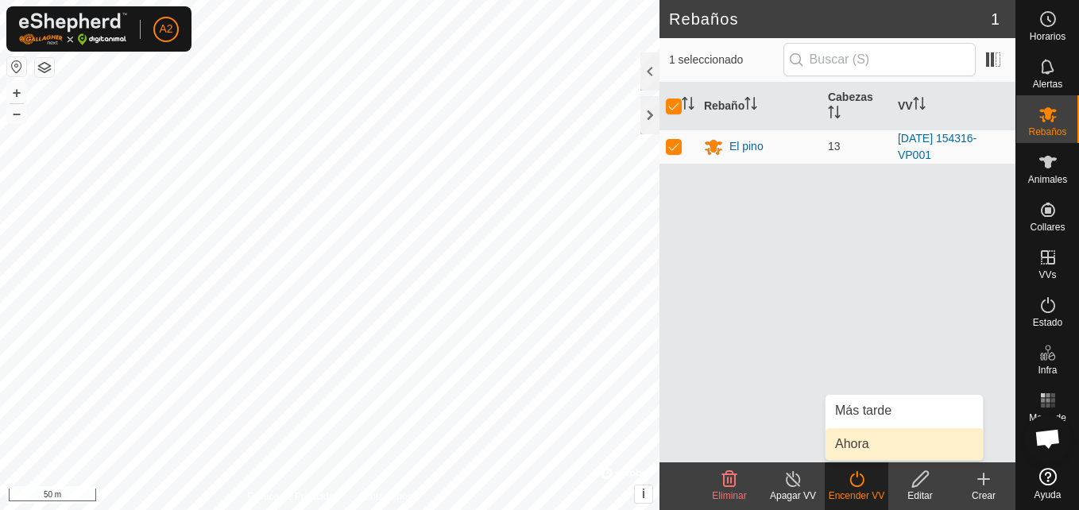
click at [859, 447] on link "Ahora" at bounding box center [903, 444] width 157 height 32
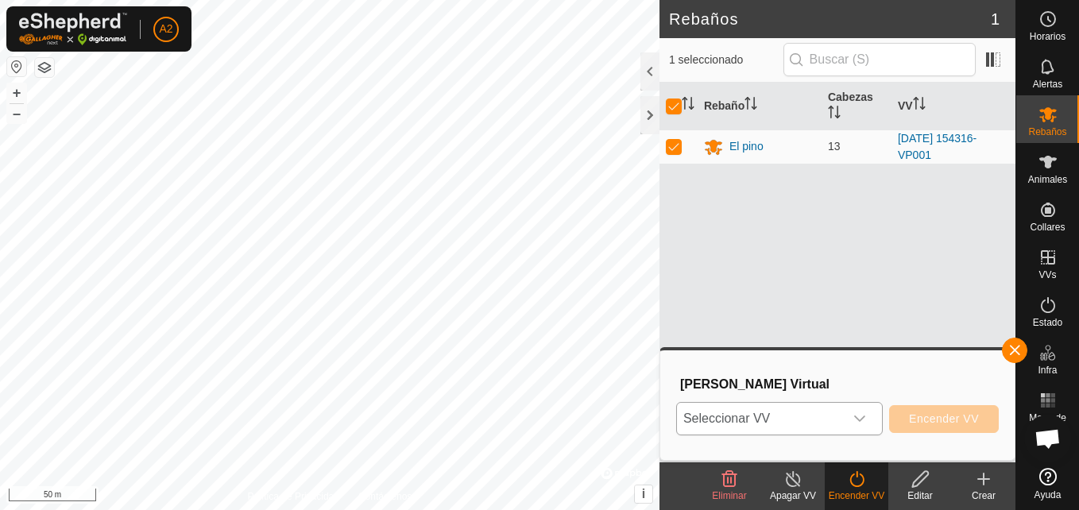
click at [874, 416] on div "dropdown trigger" at bounding box center [860, 419] width 32 height 32
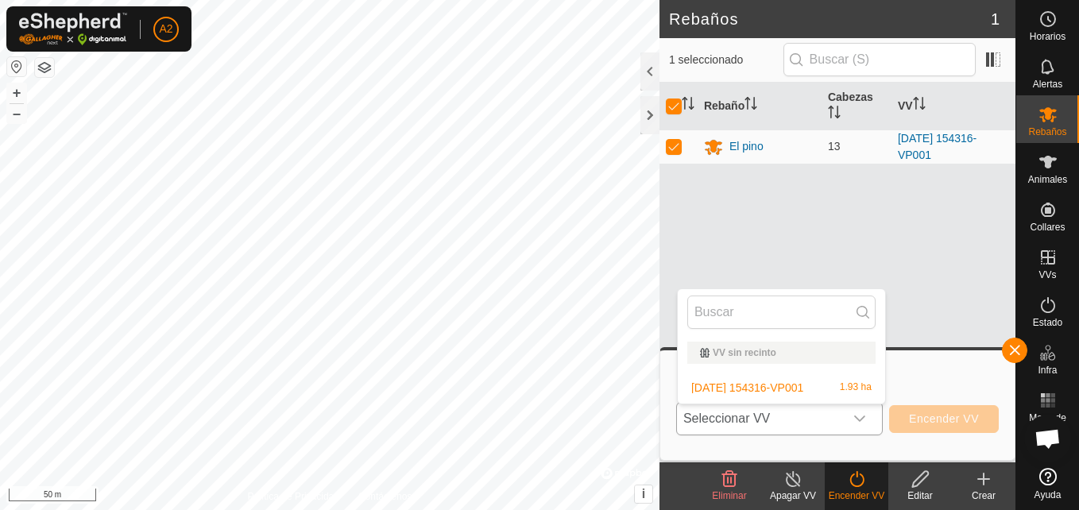
click at [830, 391] on li "[DATE] 154316-VP001 1.93 ha" at bounding box center [781, 388] width 207 height 32
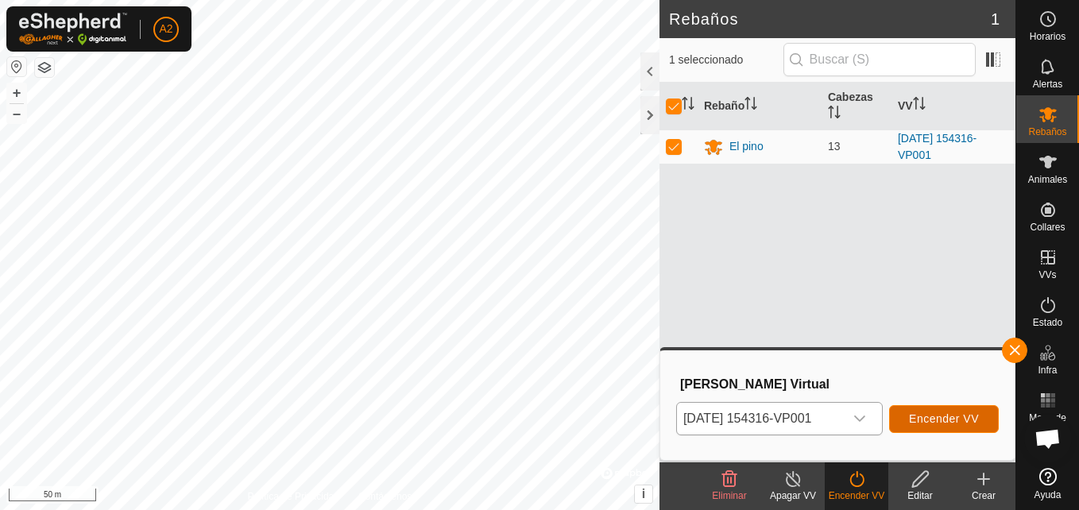
click at [918, 416] on span "Encender VV" at bounding box center [944, 418] width 70 height 13
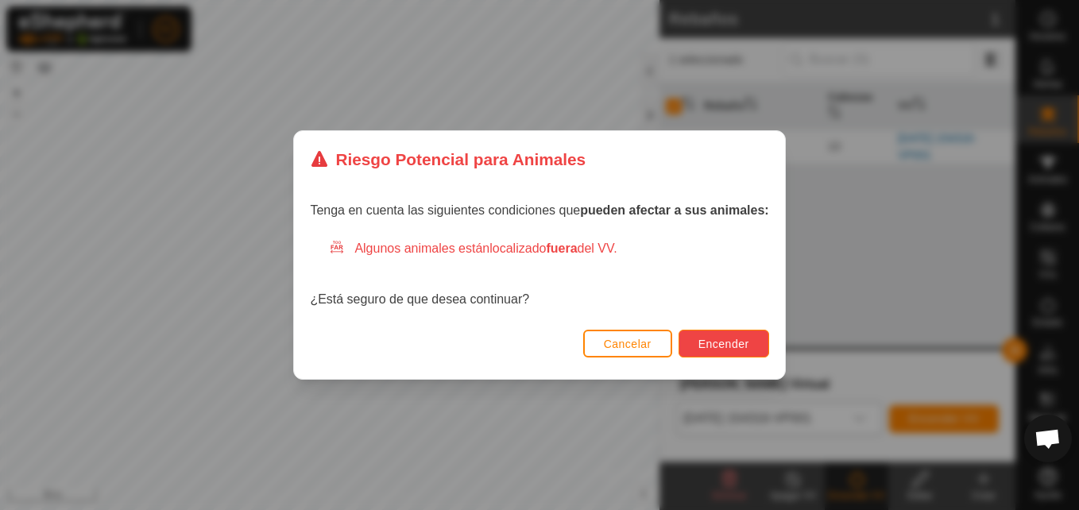
click at [740, 346] on span "Encender" at bounding box center [723, 344] width 51 height 13
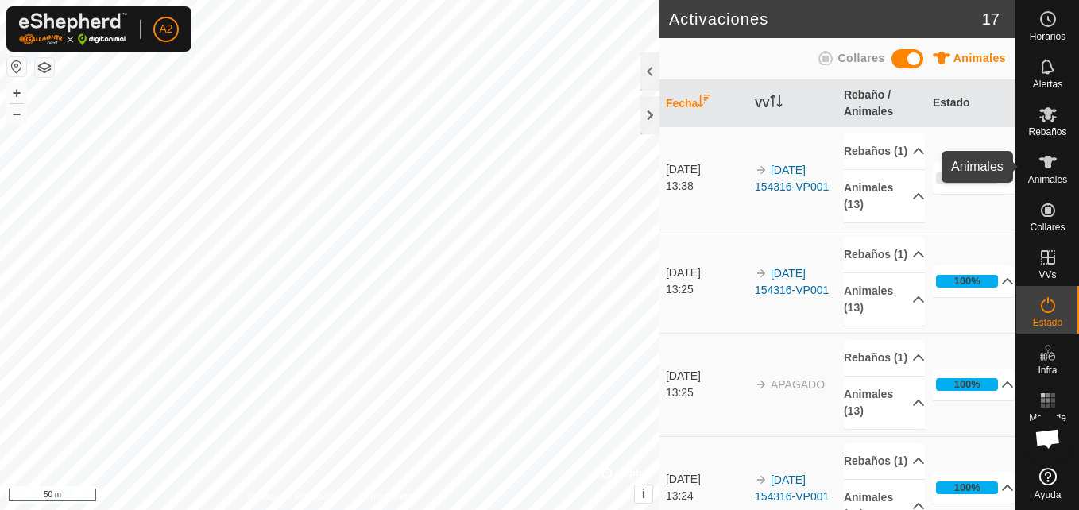
click at [1059, 179] on span "Animales" at bounding box center [1047, 180] width 39 height 10
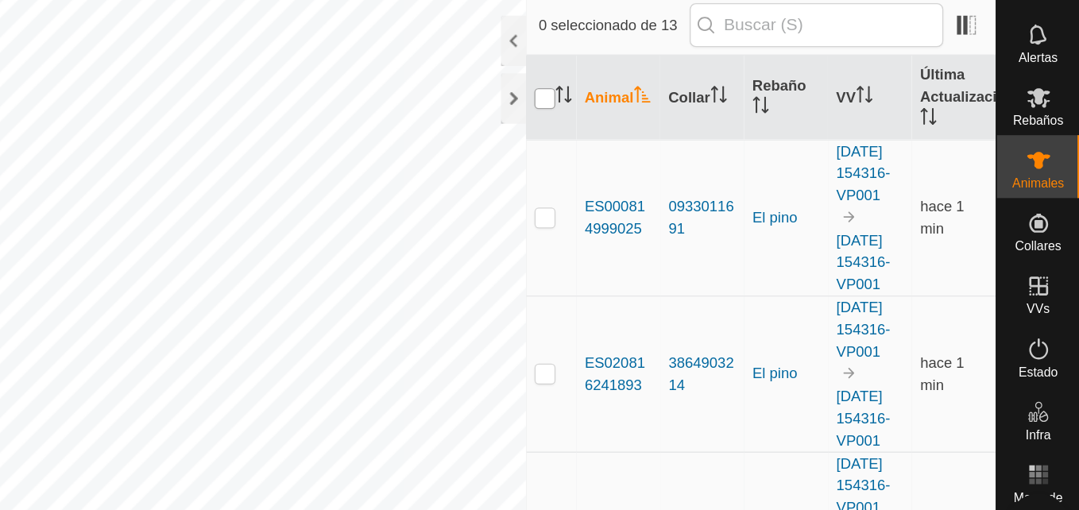
click at [666, 114] on input "checkbox" at bounding box center [674, 115] width 16 height 16
checkbox input "true"
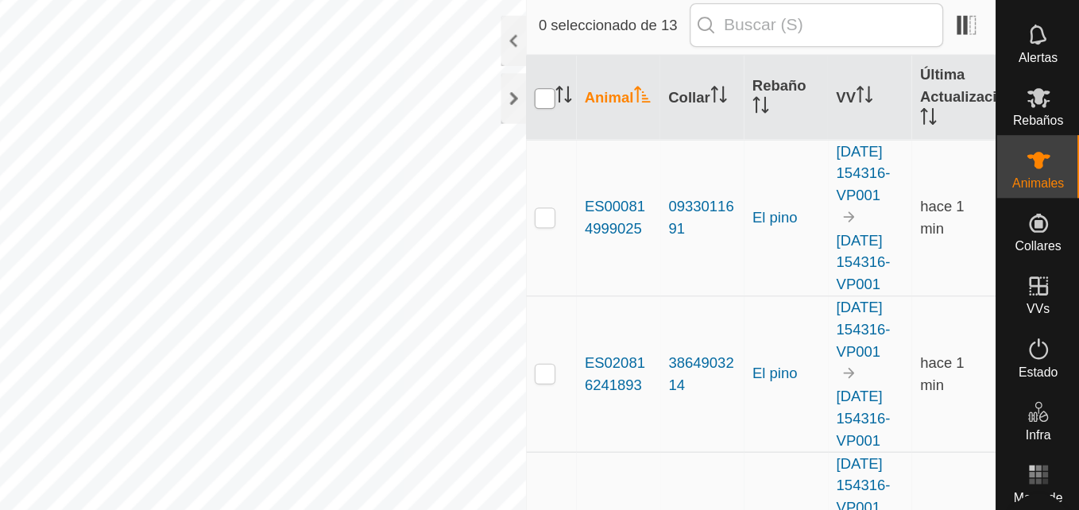
checkbox input "true"
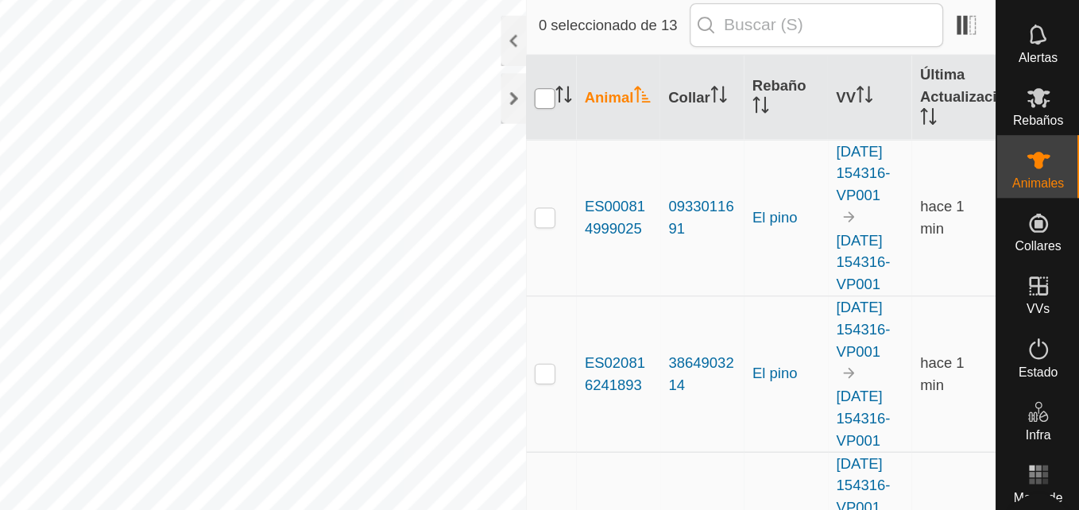
checkbox input "true"
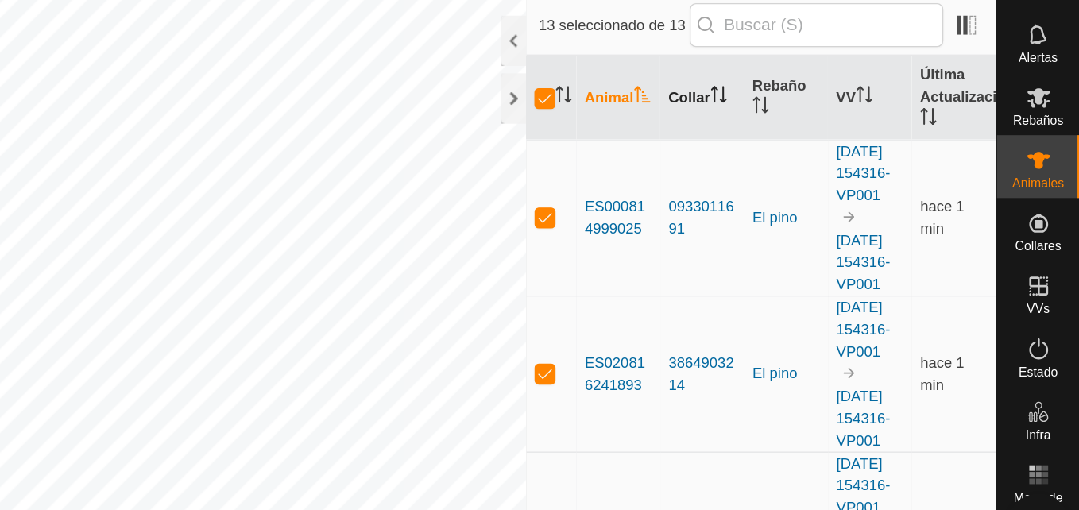
click at [787, 114] on th "Collar" at bounding box center [793, 115] width 64 height 64
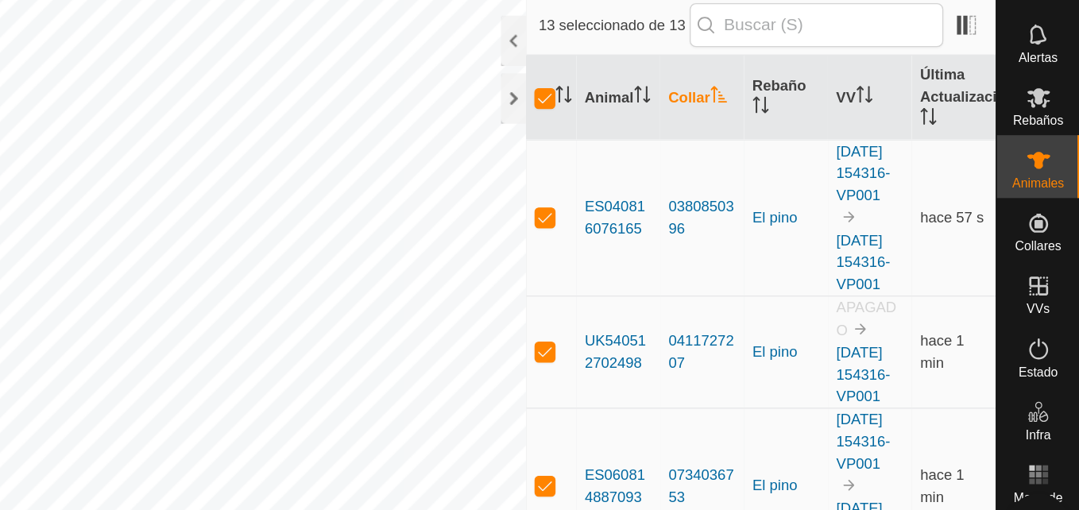
click at [787, 114] on th "Collar" at bounding box center [793, 115] width 64 height 64
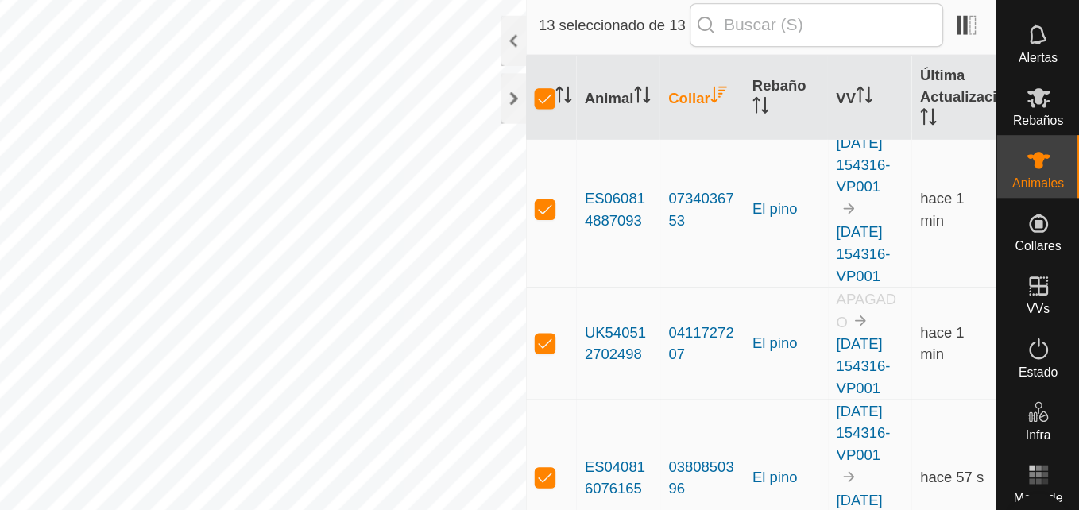
scroll to position [1340, 0]
click at [737, 164] on div "Animales 13 13 seleccionado de 13 Animal Collar Rebaño VV Última Actualización …" at bounding box center [507, 255] width 1015 height 510
click at [849, 109] on th "Rebaño" at bounding box center [857, 115] width 64 height 64
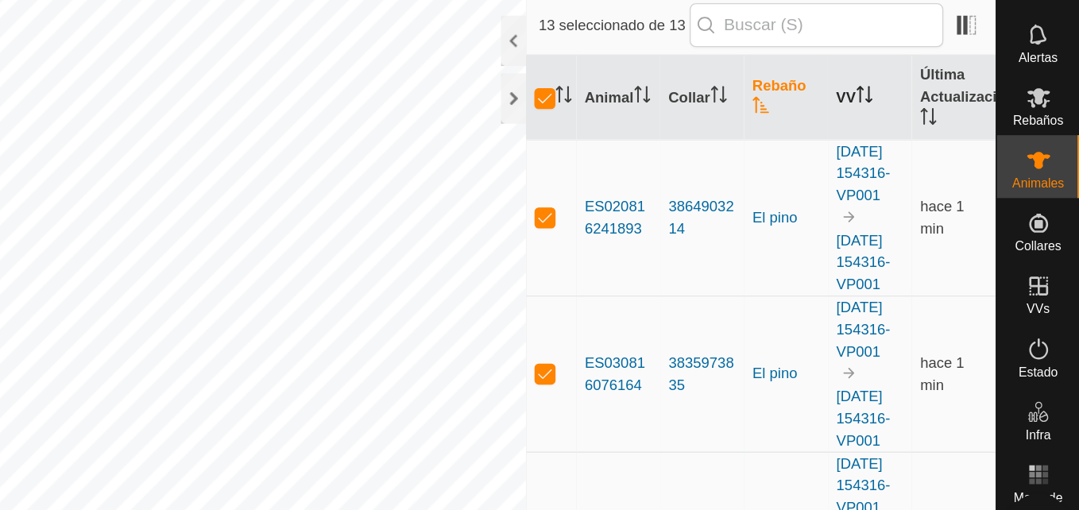
click at [901, 112] on th "VV" at bounding box center [920, 115] width 64 height 64
click at [969, 106] on th "Última Actualización" at bounding box center [984, 115] width 64 height 64
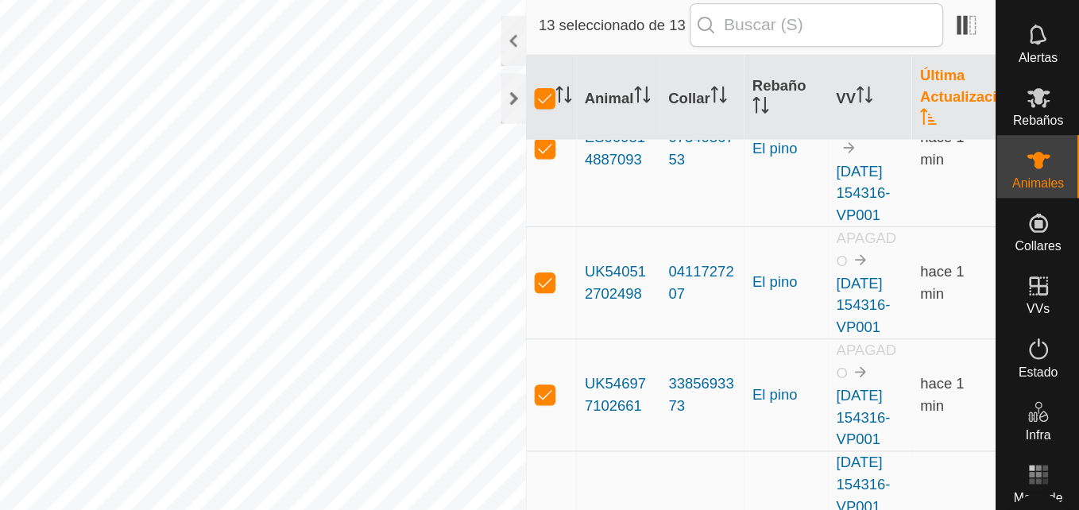
scroll to position [326, 0]
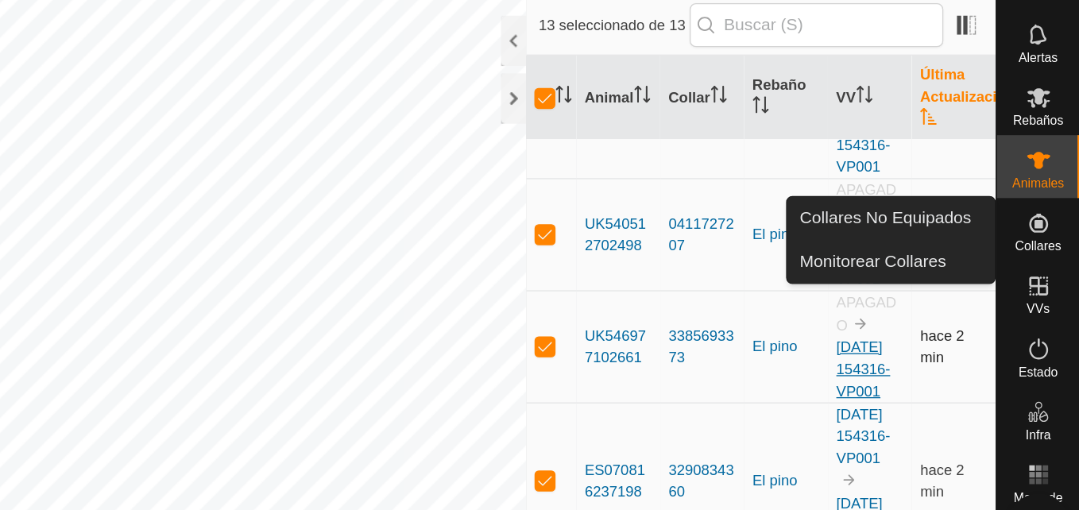
click at [895, 343] on link "[DATE] 154316-VP001" at bounding box center [915, 320] width 41 height 46
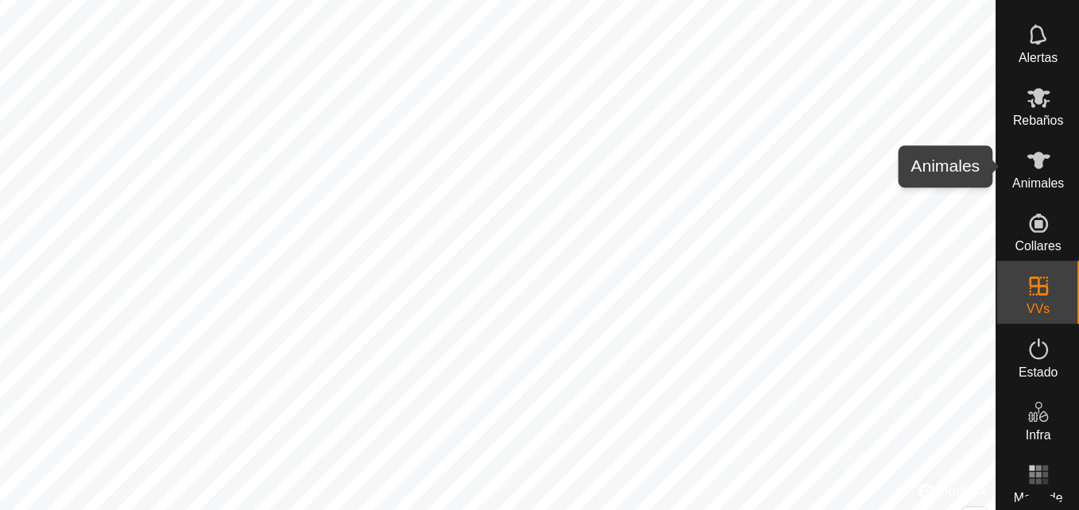
click at [1050, 172] on es-animals-svg-icon at bounding box center [1048, 161] width 29 height 25
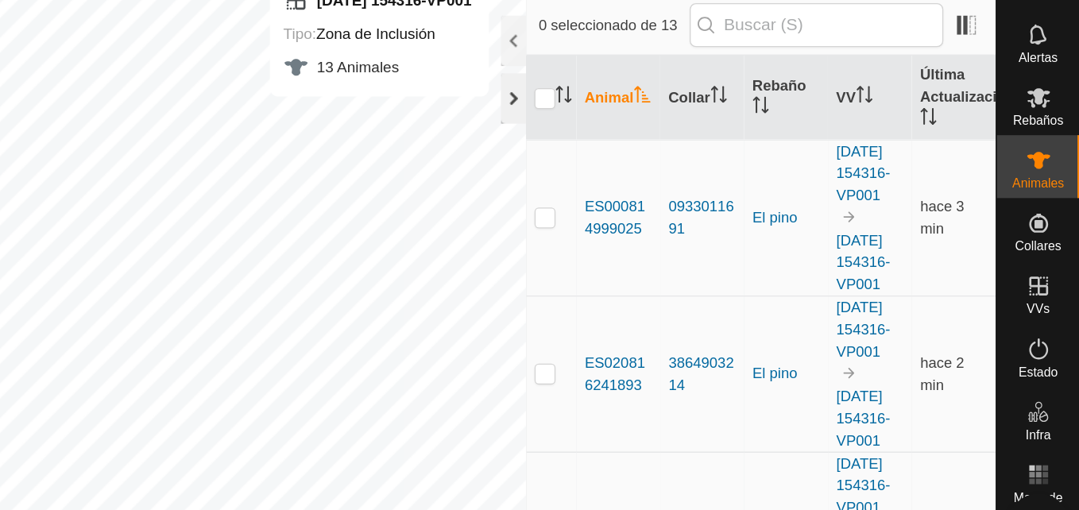
click at [648, 118] on div at bounding box center [649, 115] width 19 height 38
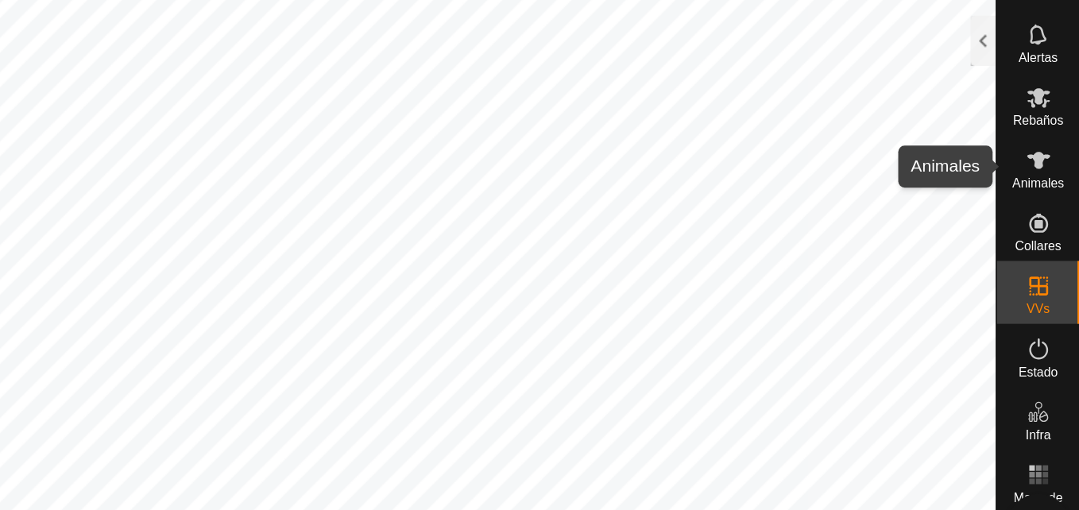
click at [1036, 164] on es-animals-svg-icon at bounding box center [1048, 161] width 29 height 25
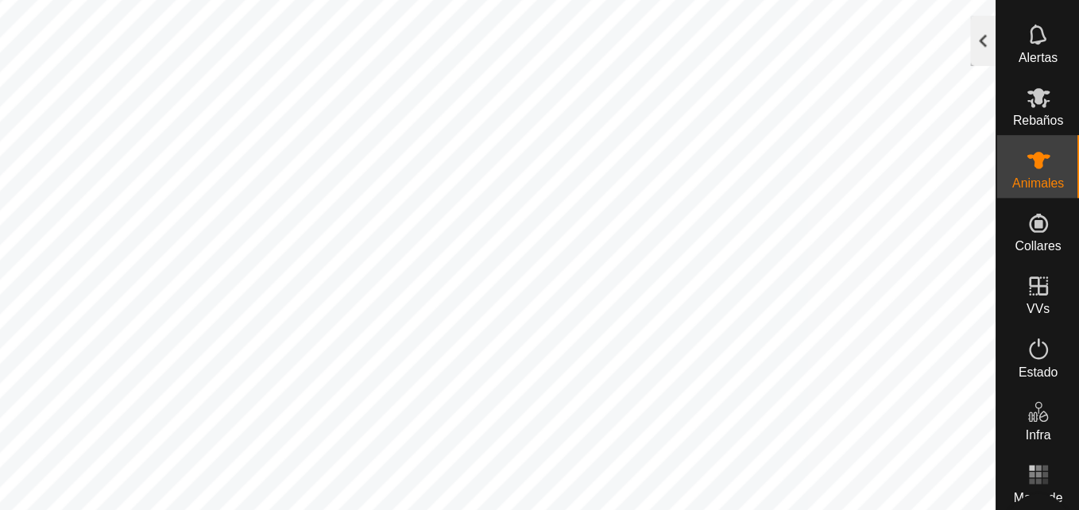
click at [1002, 83] on div at bounding box center [1005, 71] width 19 height 38
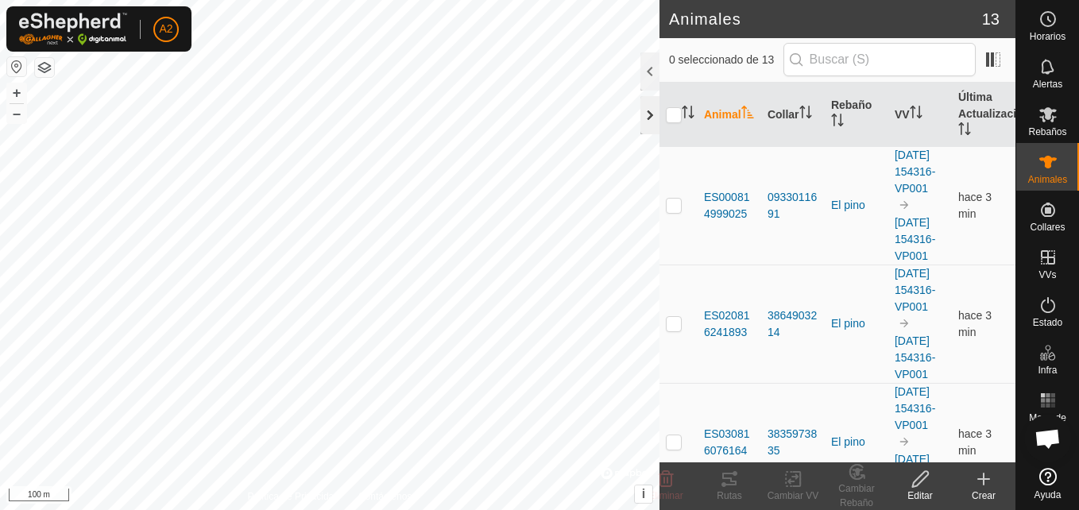
click at [644, 110] on div at bounding box center [649, 115] width 19 height 38
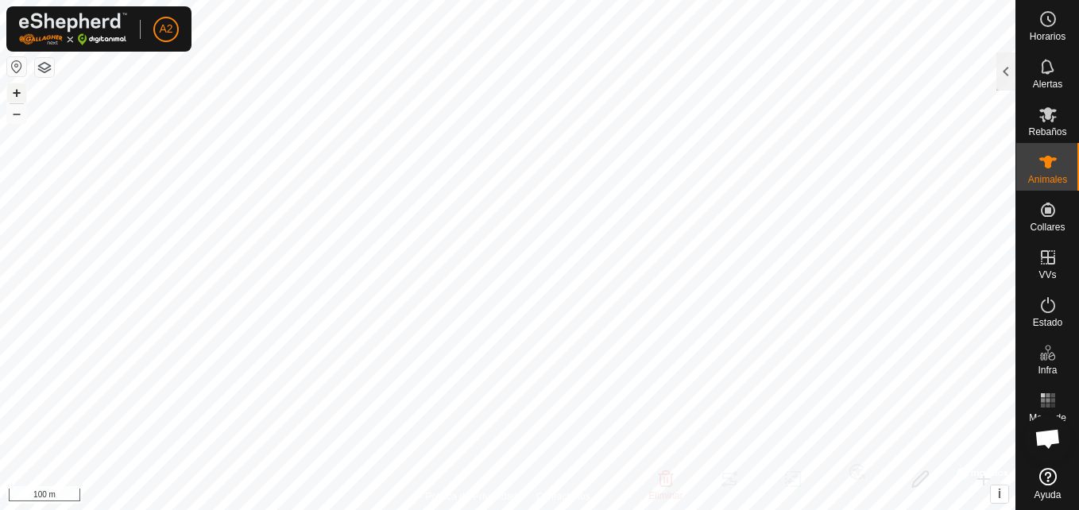
click at [13, 93] on button "+" at bounding box center [16, 92] width 19 height 19
